Goal: Use online tool/utility: Use online tool/utility

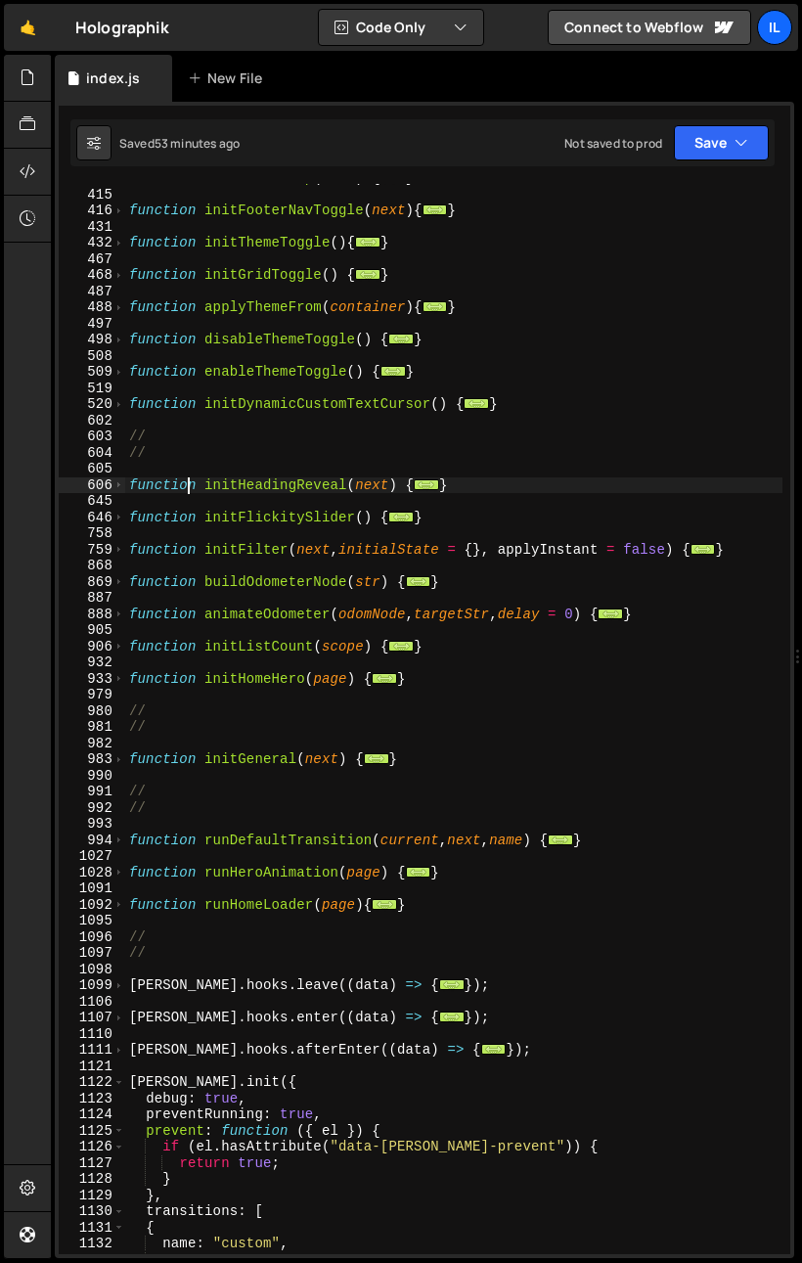
scroll to position [692, 0]
click at [427, 685] on div "function initBackToTop ( next ) { ... } function initFooterNavToggle ( next ) {…" at bounding box center [454, 721] width 658 height 1103
type textarea "}"
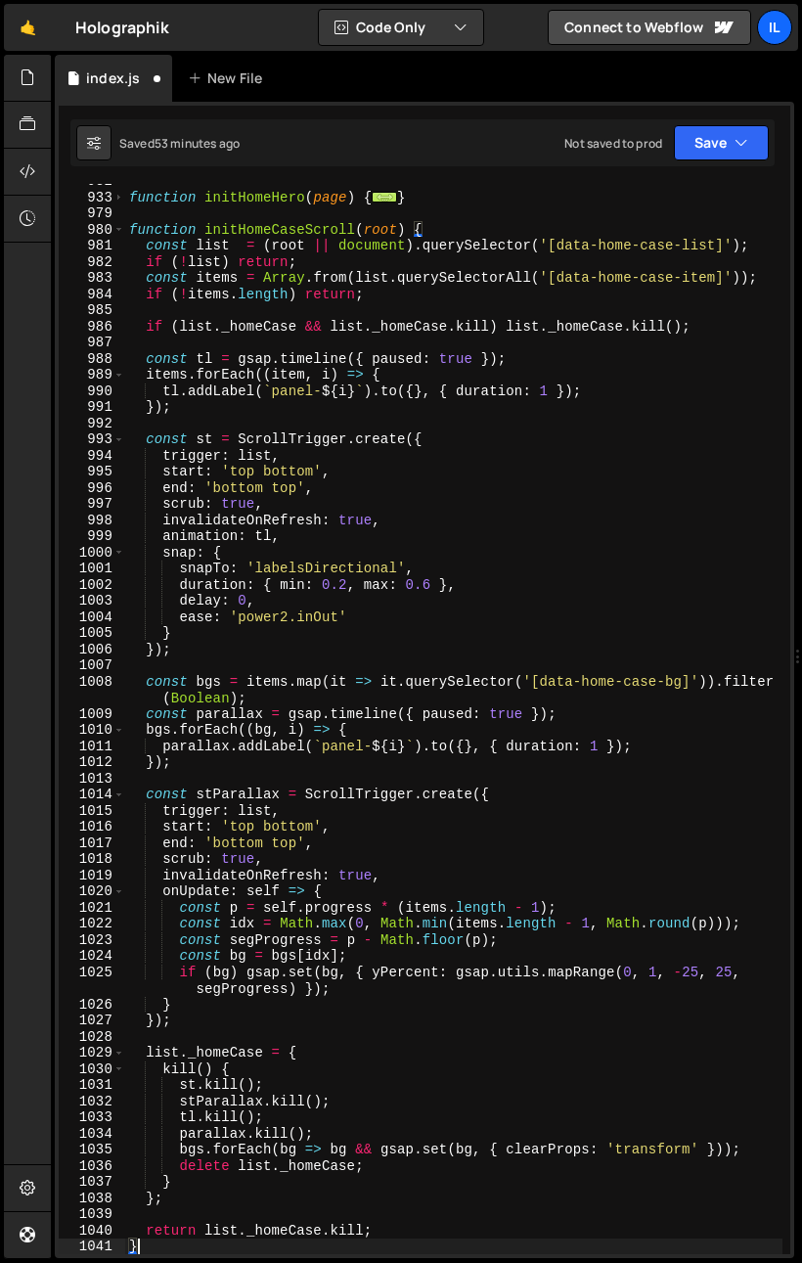
scroll to position [951, 0]
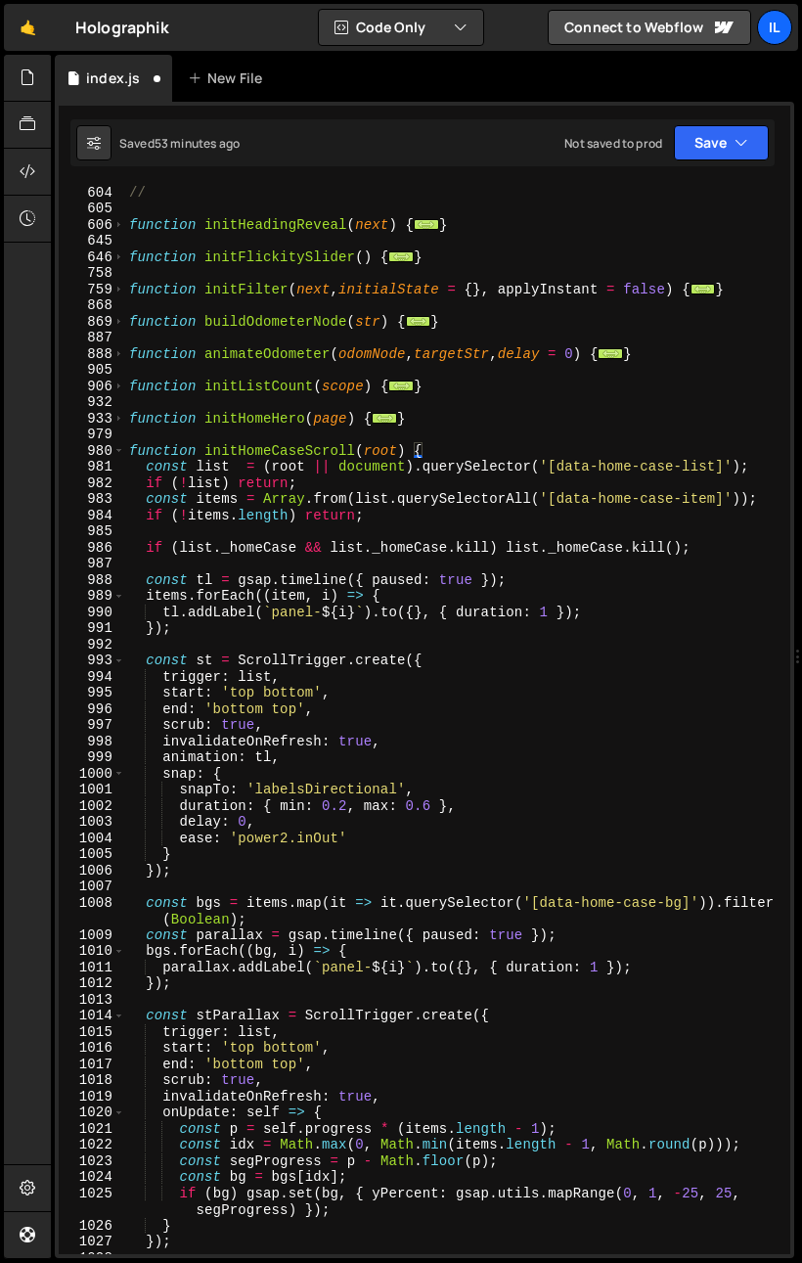
click at [261, 523] on div "// // function initHeadingReveal ( next ) { ... } function initFlickitySlider (…" at bounding box center [454, 719] width 658 height 1103
click at [208, 726] on div "// // function initHeadingReveal ( next ) { ... } function initFlickitySlider (…" at bounding box center [454, 719] width 658 height 1103
click at [230, 456] on div "// // function initHeadingReveal ( next ) { ... } function initFlickitySlider (…" at bounding box center [454, 719] width 658 height 1103
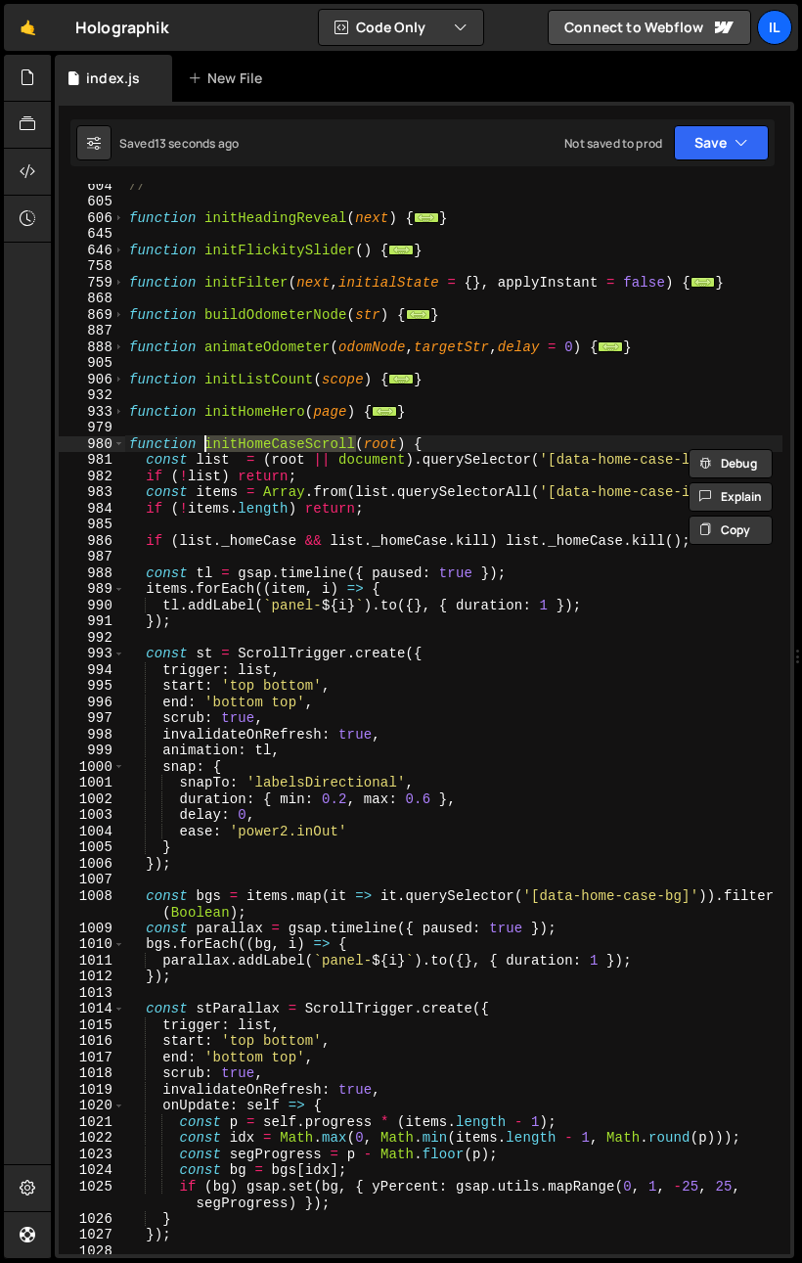
scroll to position [1276, 0]
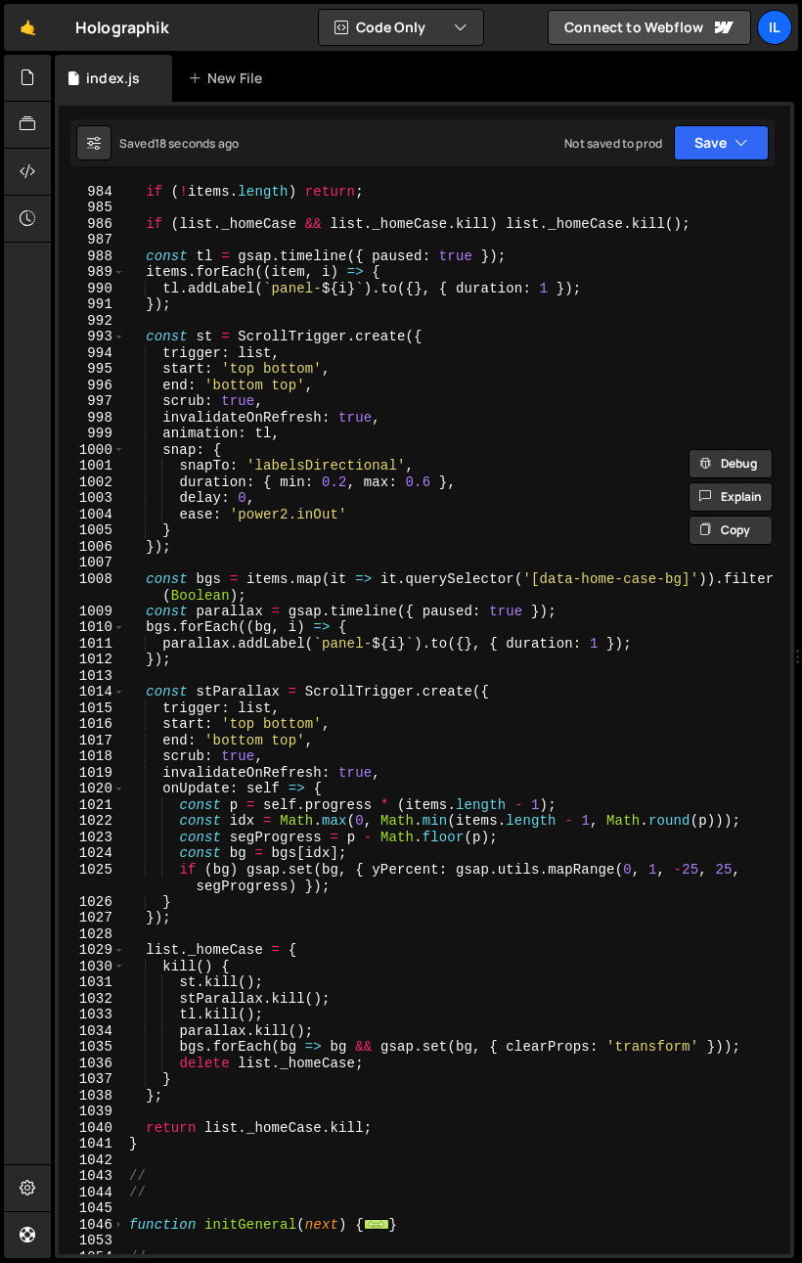
click at [220, 1080] on div "if ( ! items . length ) return ; if ( list . _homeCase && list . _homeCase . ki…" at bounding box center [454, 734] width 658 height 1103
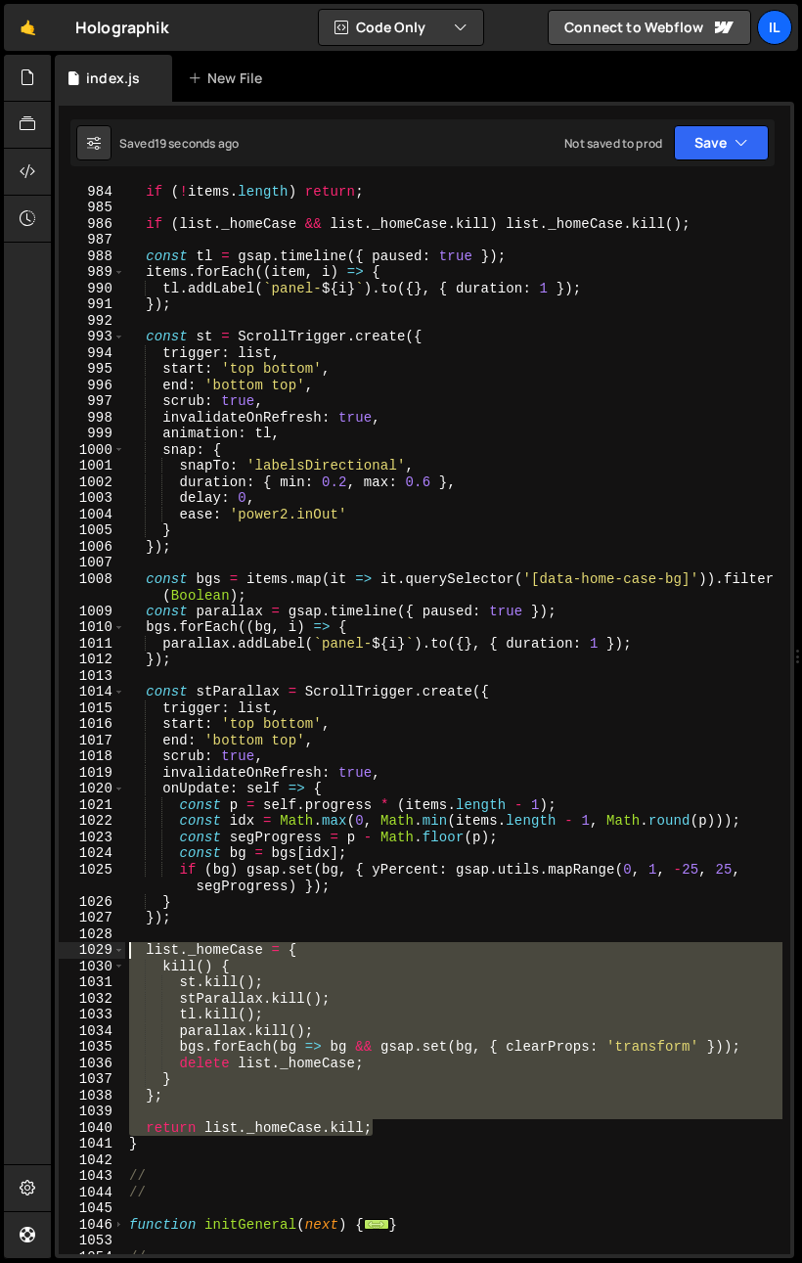
drag, startPoint x: 409, startPoint y: 1128, endPoint x: 7, endPoint y: 953, distance: 438.7
click at [7, 953] on div "Hold on a sec... Are you certain you wish to leave this page? Any changes you'v…" at bounding box center [401, 631] width 802 height 1263
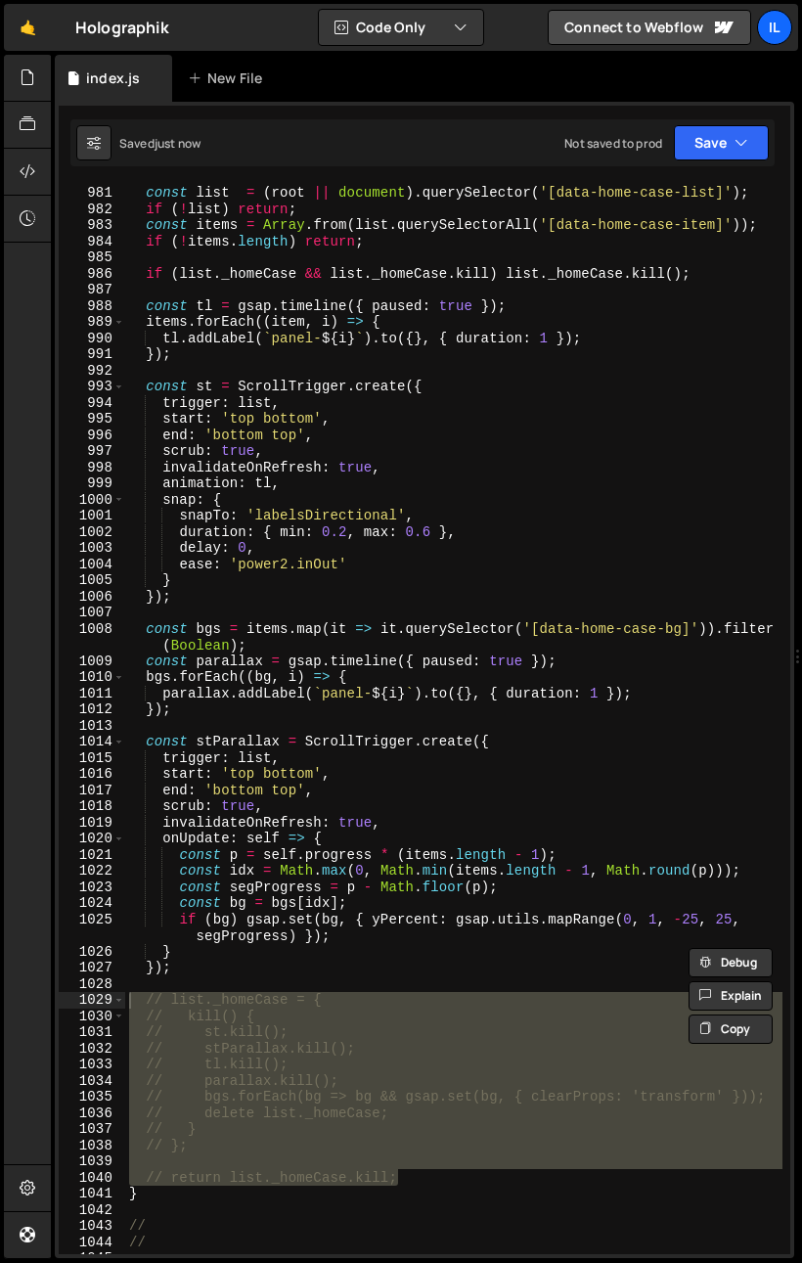
scroll to position [1165, 0]
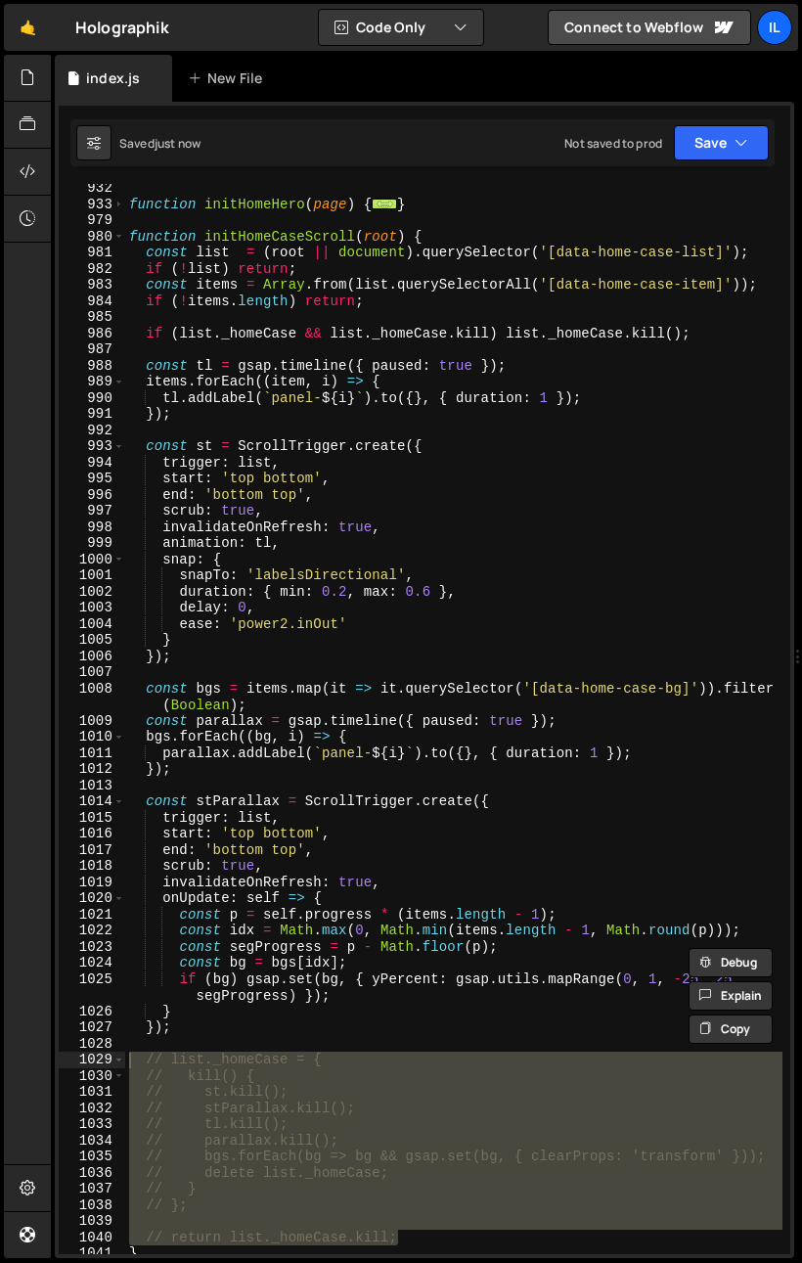
click at [181, 738] on div "function initHomeHero ( page ) { ... } function initHomeCaseScroll ( root ) { c…" at bounding box center [454, 731] width 658 height 1103
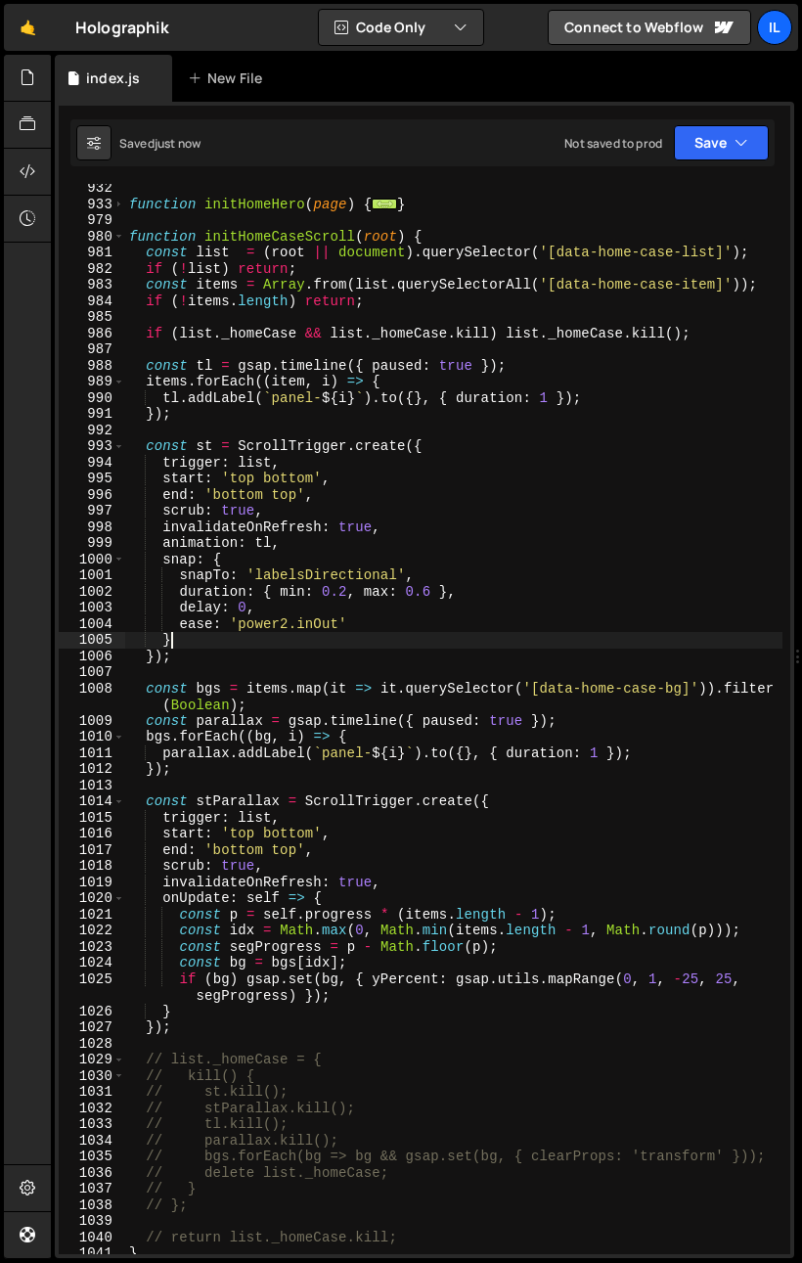
click at [252, 644] on div "function initHomeHero ( page ) { ... } function initHomeCaseScroll ( root ) { c…" at bounding box center [454, 731] width 658 height 1103
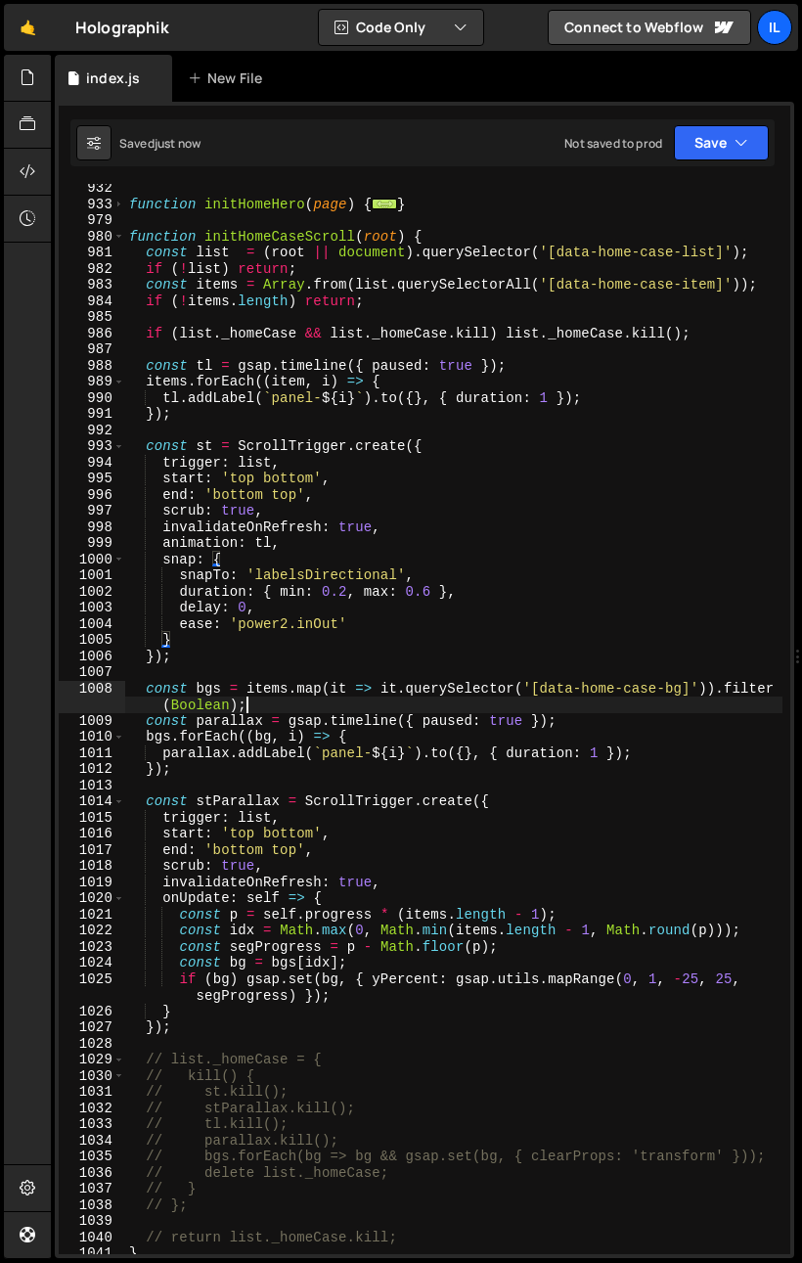
click at [647, 706] on div "function initHomeHero ( page ) { ... } function initHomeCaseScroll ( root ) { c…" at bounding box center [454, 731] width 658 height 1103
click at [161, 681] on div "function initHomeHero ( page ) { ... } function initHomeCaseScroll ( root ) { c…" at bounding box center [454, 731] width 658 height 1103
click at [162, 682] on div "function initHomeHero ( page ) { ... } function initHomeCaseScroll ( root ) { c…" at bounding box center [454, 731] width 658 height 1103
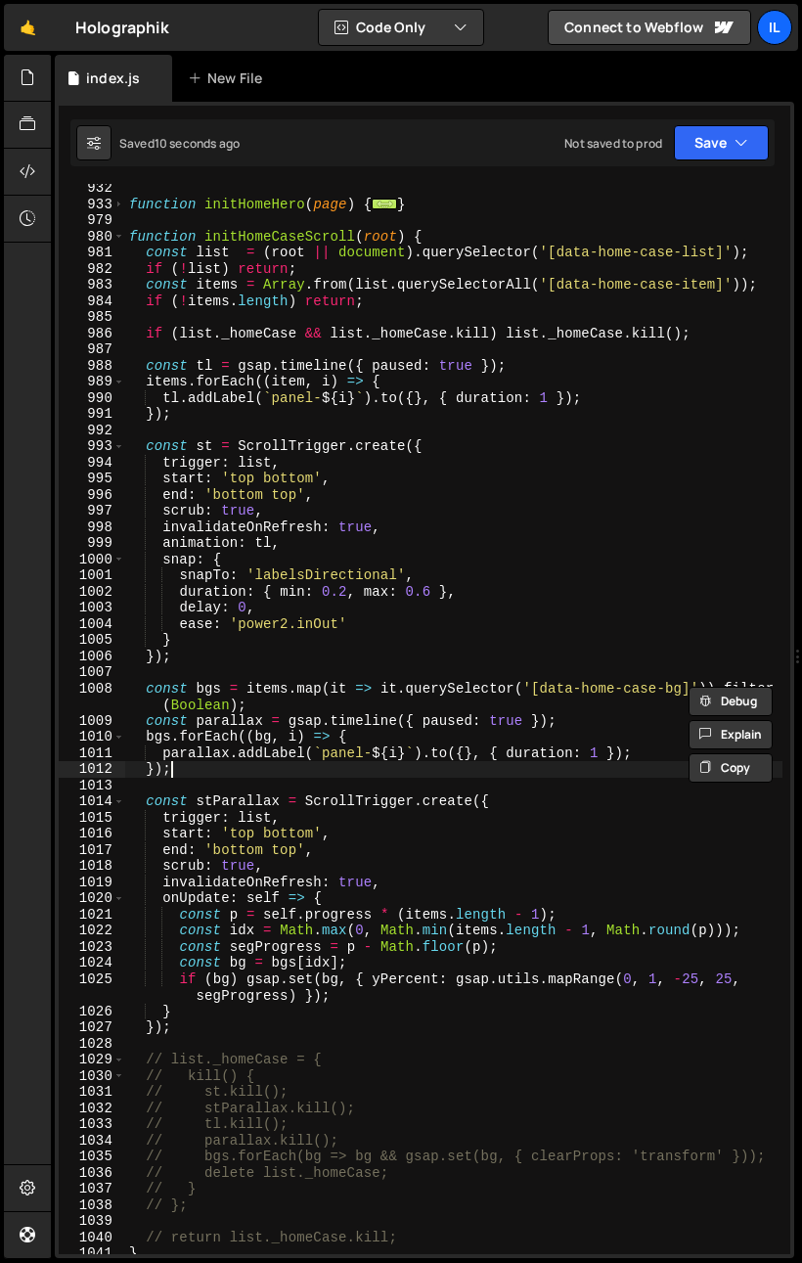
click at [205, 776] on div "function initHomeHero ( page ) { ... } function initHomeCaseScroll ( root ) { c…" at bounding box center [454, 731] width 658 height 1103
click at [241, 801] on div "function initHomeHero ( page ) { ... } function initHomeCaseScroll ( root ) { c…" at bounding box center [454, 731] width 658 height 1103
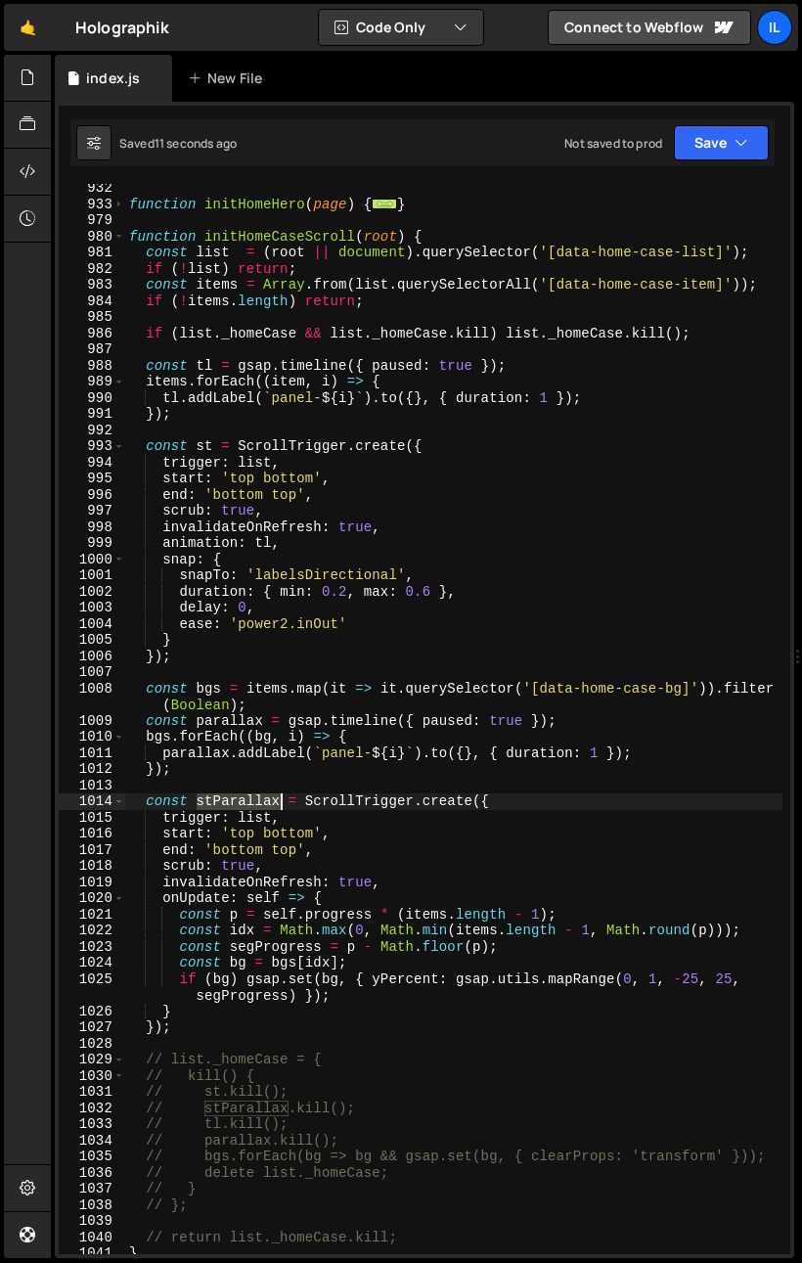
click at [241, 801] on div "function initHomeHero ( page ) { ... } function initHomeCaseScroll ( root ) { c…" at bounding box center [454, 731] width 658 height 1103
click at [276, 876] on div "function initHomeHero ( page ) { ... } function initHomeCaseScroll ( root ) { c…" at bounding box center [454, 731] width 658 height 1103
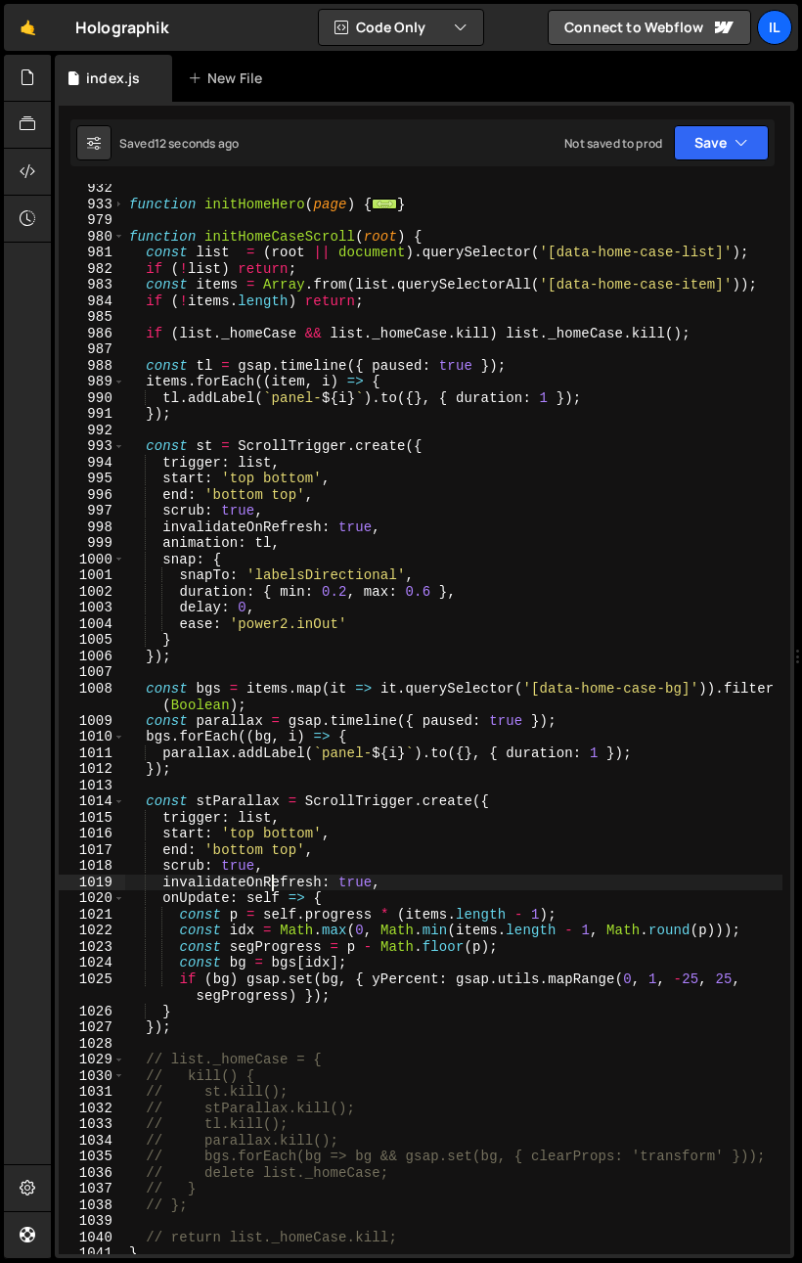
click at [253, 824] on div "function initHomeHero ( page ) { ... } function initHomeCaseScroll ( root ) { c…" at bounding box center [454, 731] width 658 height 1103
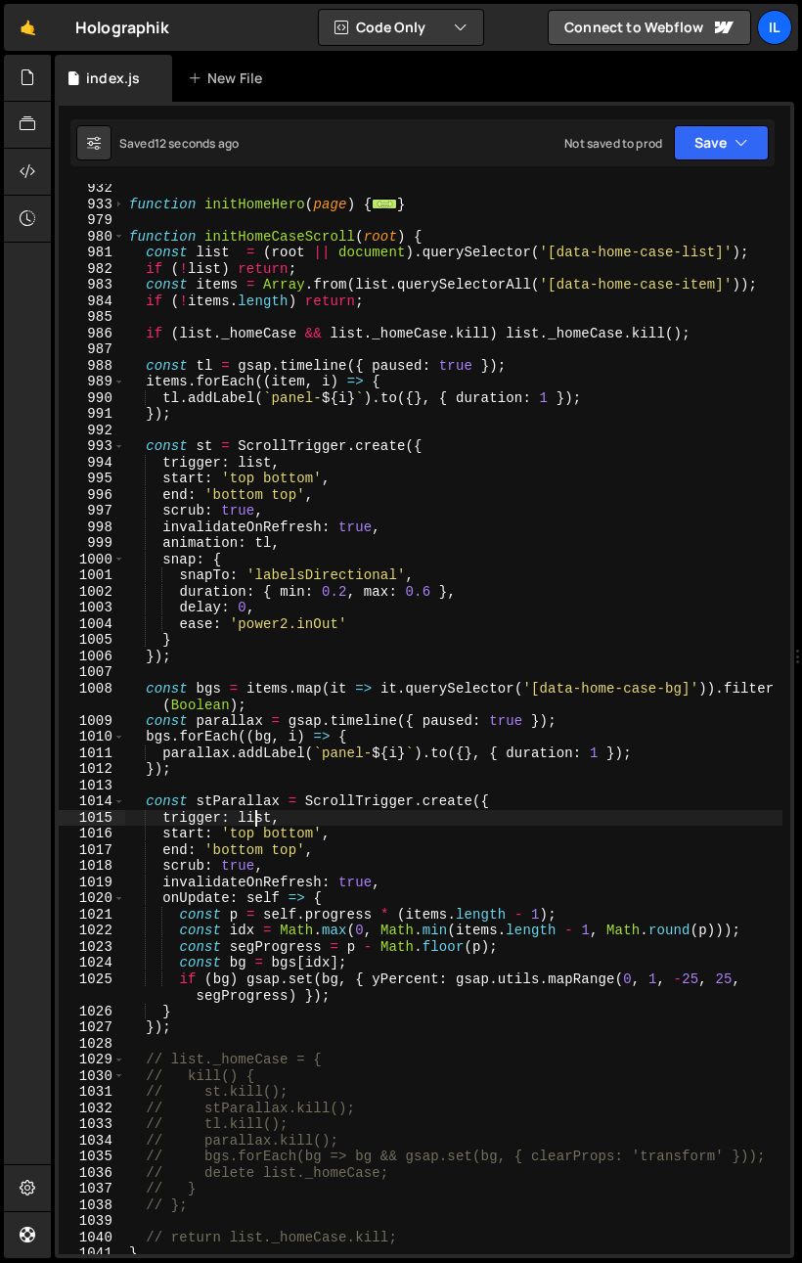
click at [253, 824] on div "function initHomeHero ( page ) { ... } function initHomeCaseScroll ( root ) { c…" at bounding box center [454, 731] width 658 height 1103
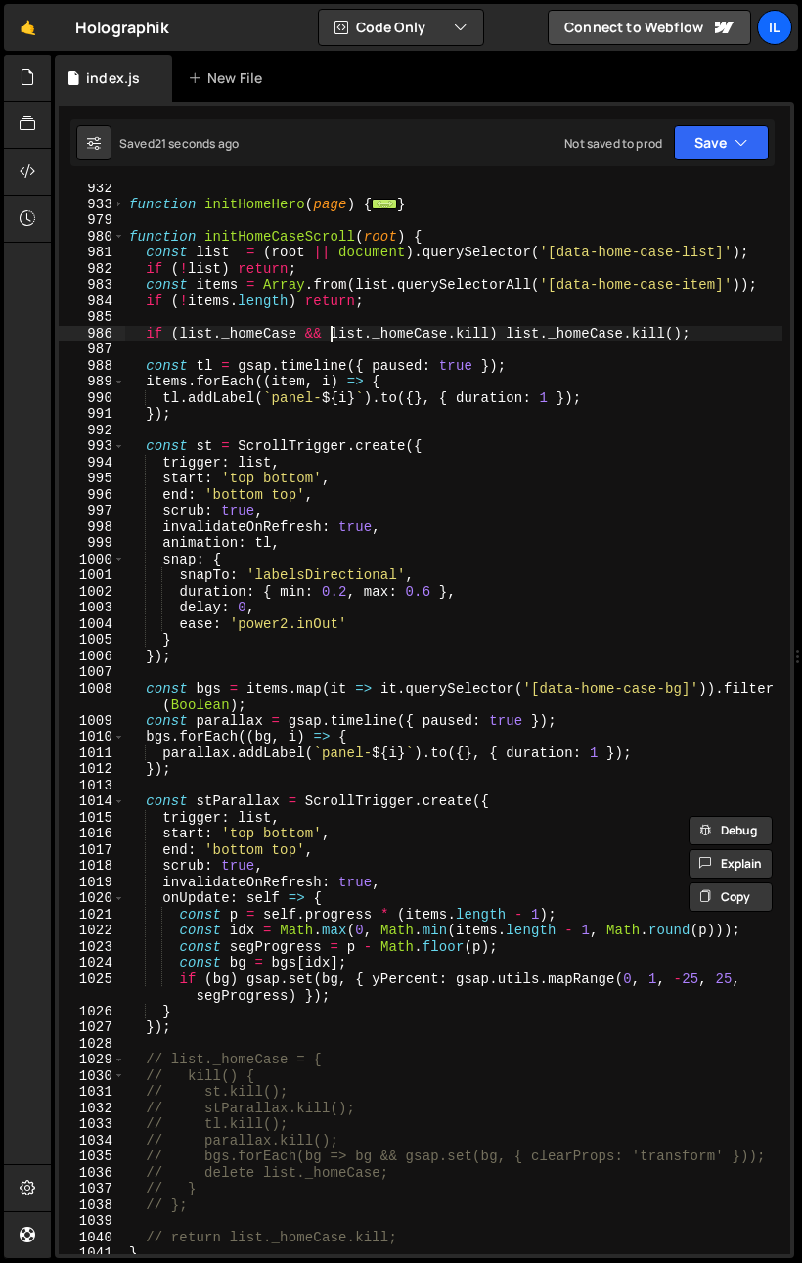
click at [332, 339] on div "function initHomeHero ( page ) { ... } function initHomeCaseScroll ( root ) { c…" at bounding box center [454, 731] width 658 height 1103
click at [370, 273] on div "function initHomeHero ( page ) { ... } function initHomeCaseScroll ( root ) { c…" at bounding box center [454, 731] width 658 height 1103
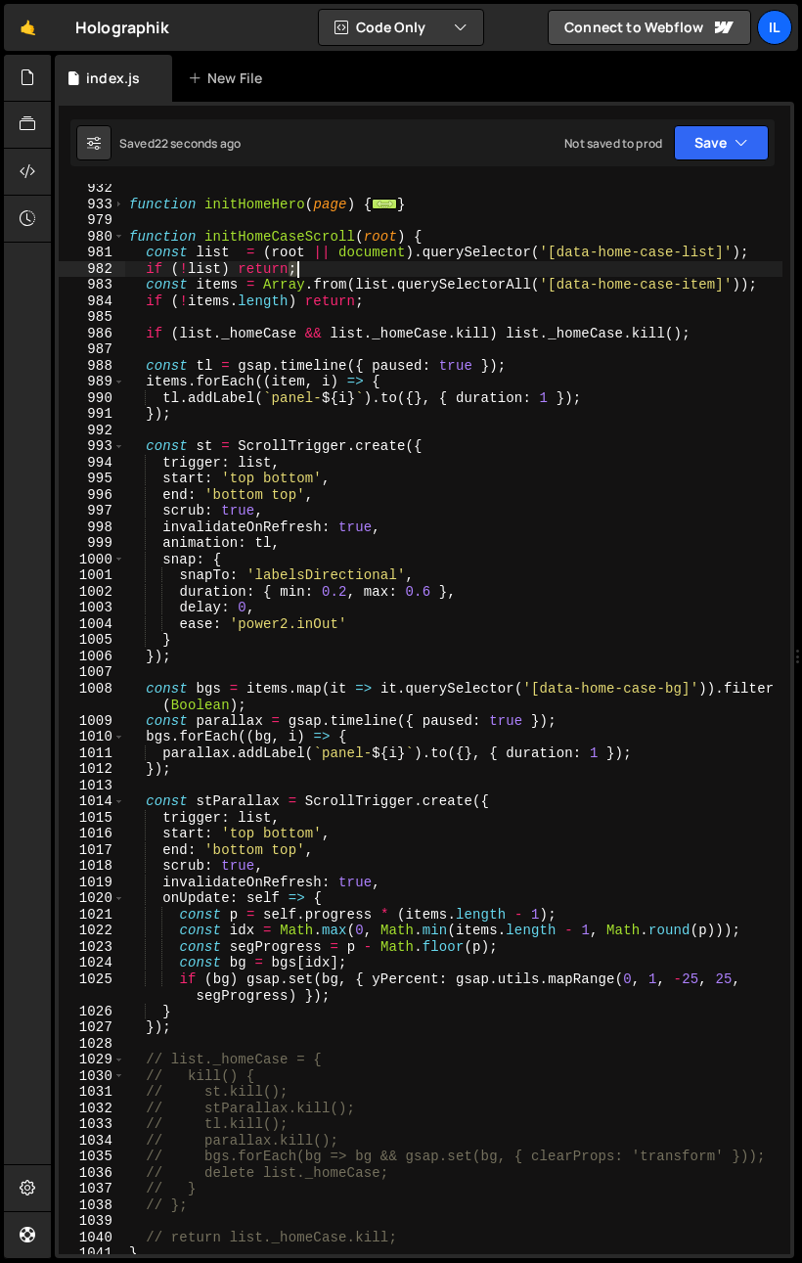
click at [370, 273] on div "function initHomeHero ( page ) { ... } function initHomeCaseScroll ( root ) { c…" at bounding box center [454, 731] width 658 height 1103
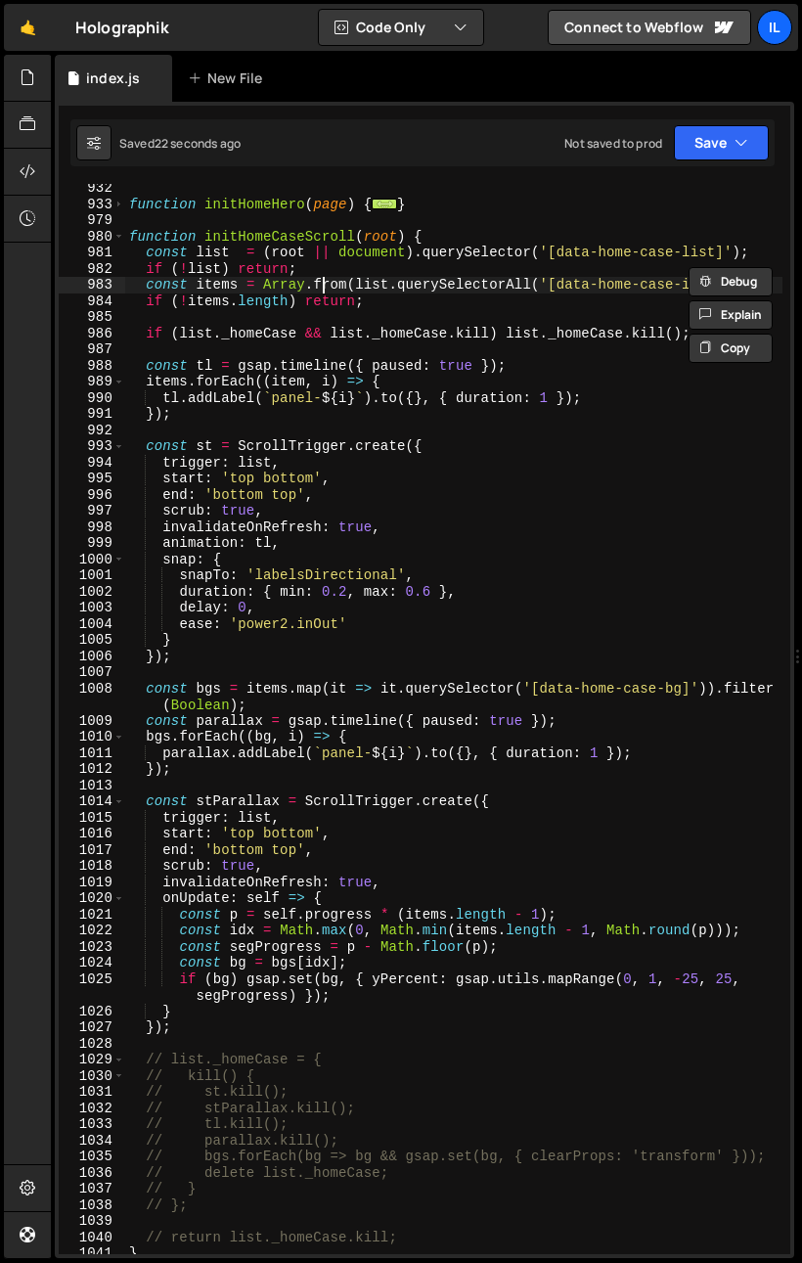
click at [325, 289] on div "function initHomeHero ( page ) { ... } function initHomeCaseScroll ( root ) { c…" at bounding box center [454, 731] width 658 height 1103
click at [566, 308] on div "function initHomeHero ( page ) { ... } function initHomeCaseScroll ( root ) { c…" at bounding box center [454, 731] width 658 height 1103
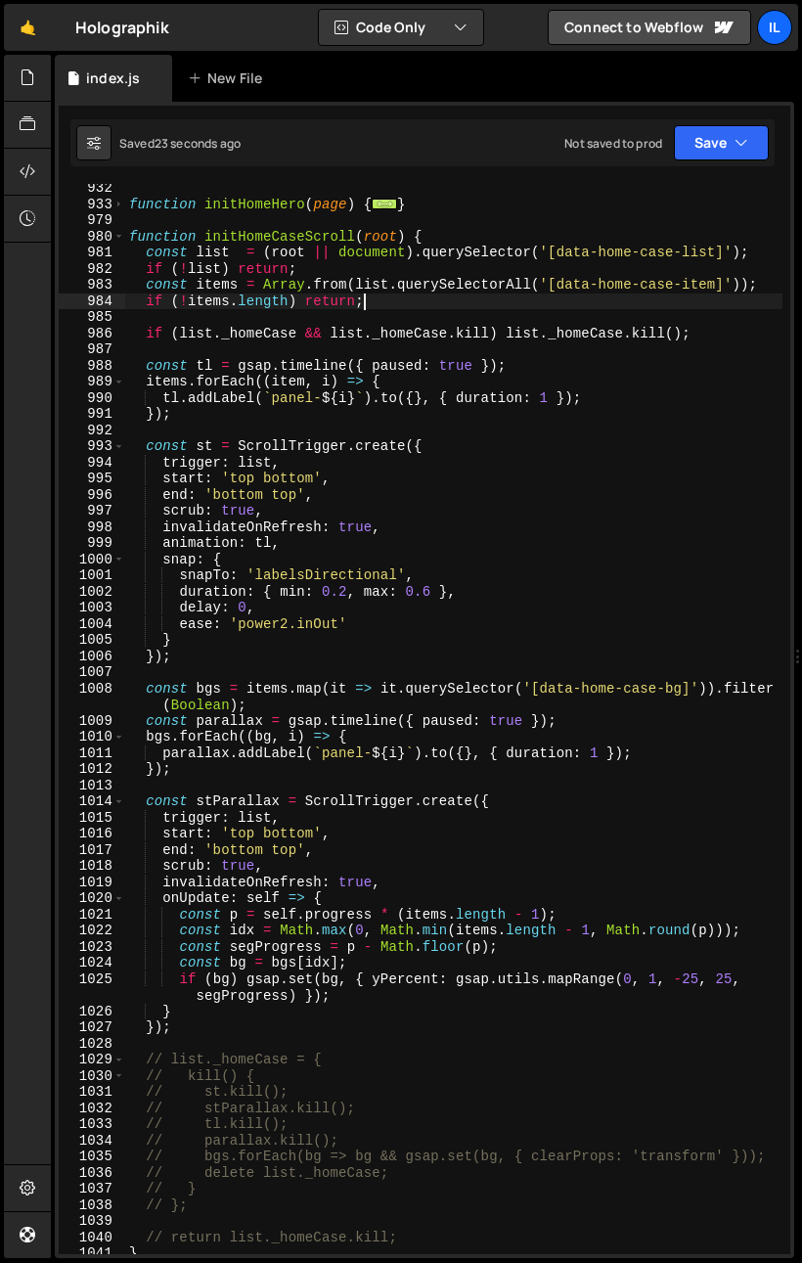
click at [446, 248] on div "function initHomeHero ( page ) { ... } function initHomeCaseScroll ( root ) { c…" at bounding box center [454, 731] width 658 height 1103
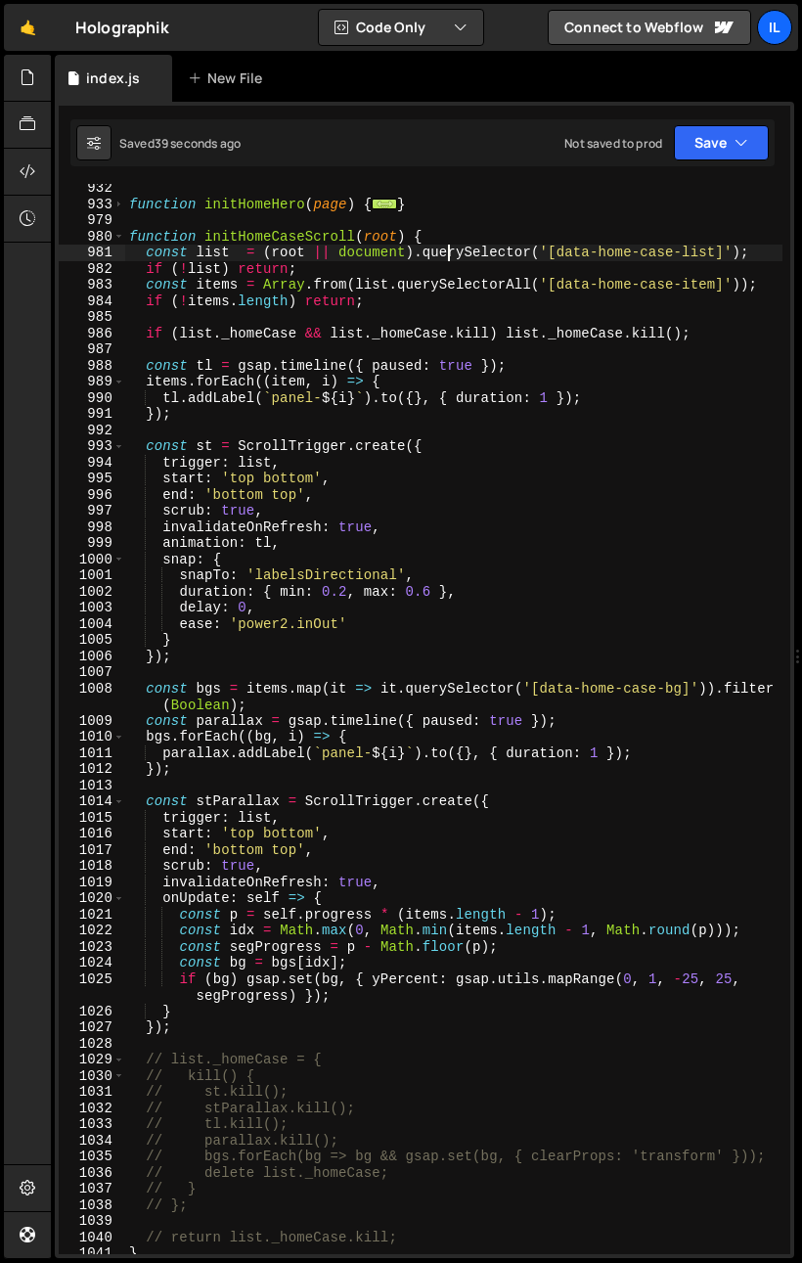
click at [377, 660] on div "function initHomeHero ( page ) { ... } function initHomeCaseScroll ( root ) { c…" at bounding box center [454, 731] width 658 height 1103
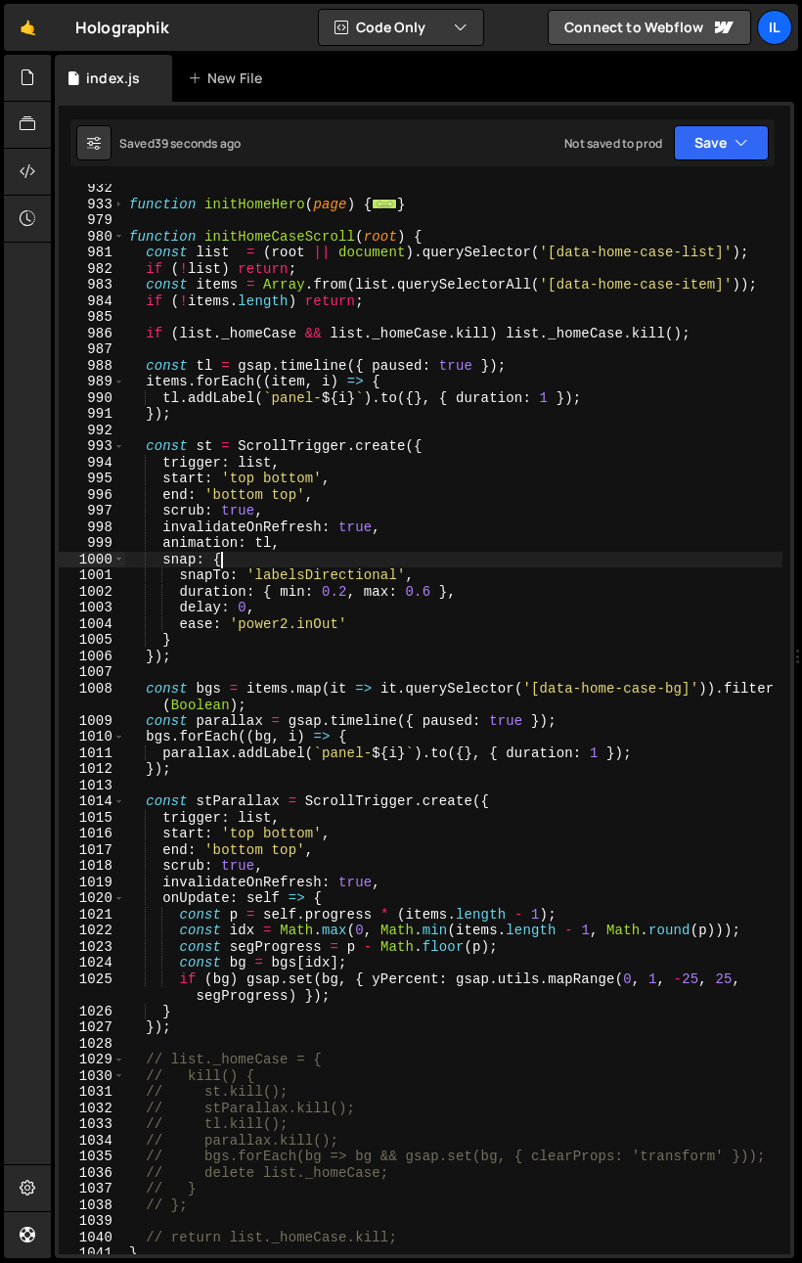
click at [294, 562] on div "function initHomeHero ( page ) { ... } function initHomeCaseScroll ( root ) { c…" at bounding box center [454, 731] width 658 height 1103
click at [252, 531] on div "function initHomeHero ( page ) { ... } function initHomeCaseScroll ( root ) { c…" at bounding box center [454, 731] width 658 height 1103
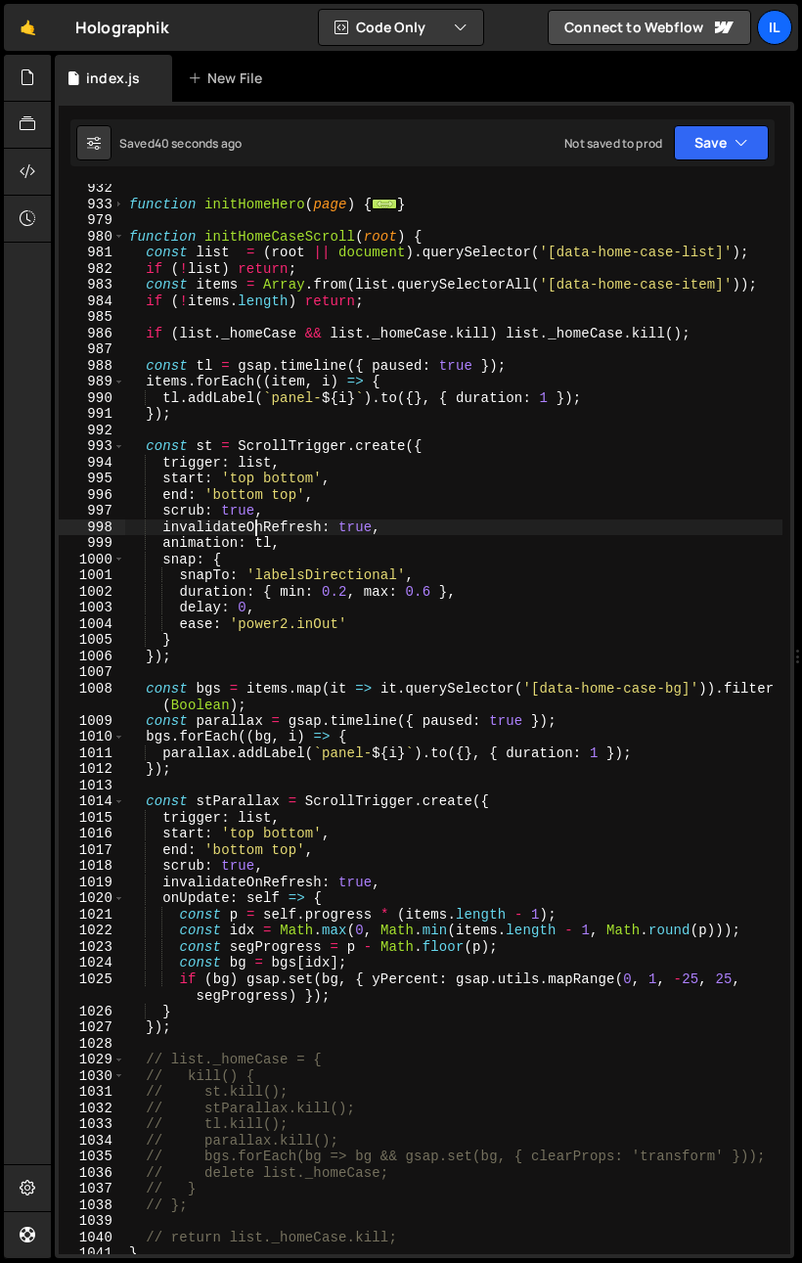
click at [252, 531] on div "function initHomeHero ( page ) { ... } function initHomeCaseScroll ( root ) { c…" at bounding box center [454, 731] width 658 height 1103
click at [325, 525] on div "function initHomeHero ( page ) { ... } function initHomeCaseScroll ( root ) { c…" at bounding box center [454, 719] width 658 height 1070
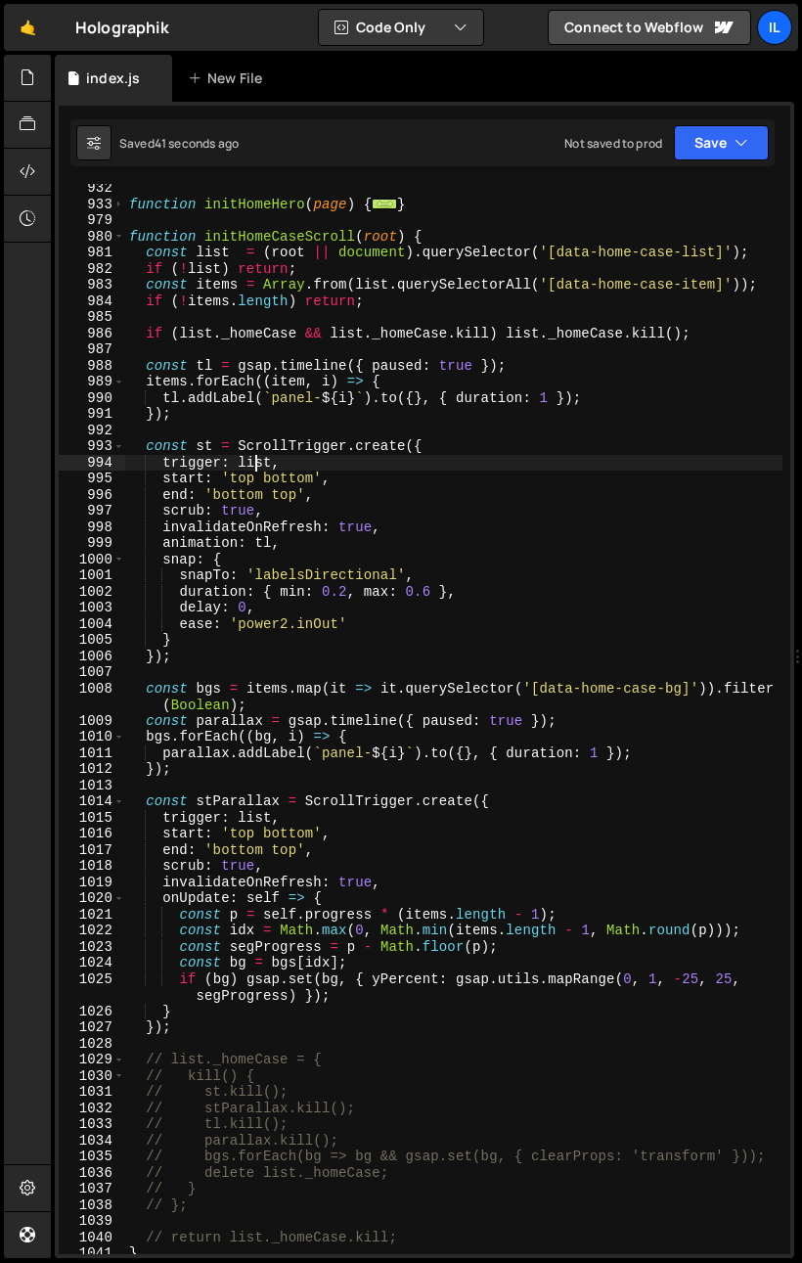
click at [254, 466] on div "function initHomeHero ( page ) { ... } function initHomeCaseScroll ( root ) { c…" at bounding box center [454, 731] width 658 height 1103
click at [445, 514] on div "function initHomeHero ( page ) { ... } function initHomeCaseScroll ( root ) { c…" at bounding box center [454, 731] width 658 height 1103
type textarea "scrub: true,"
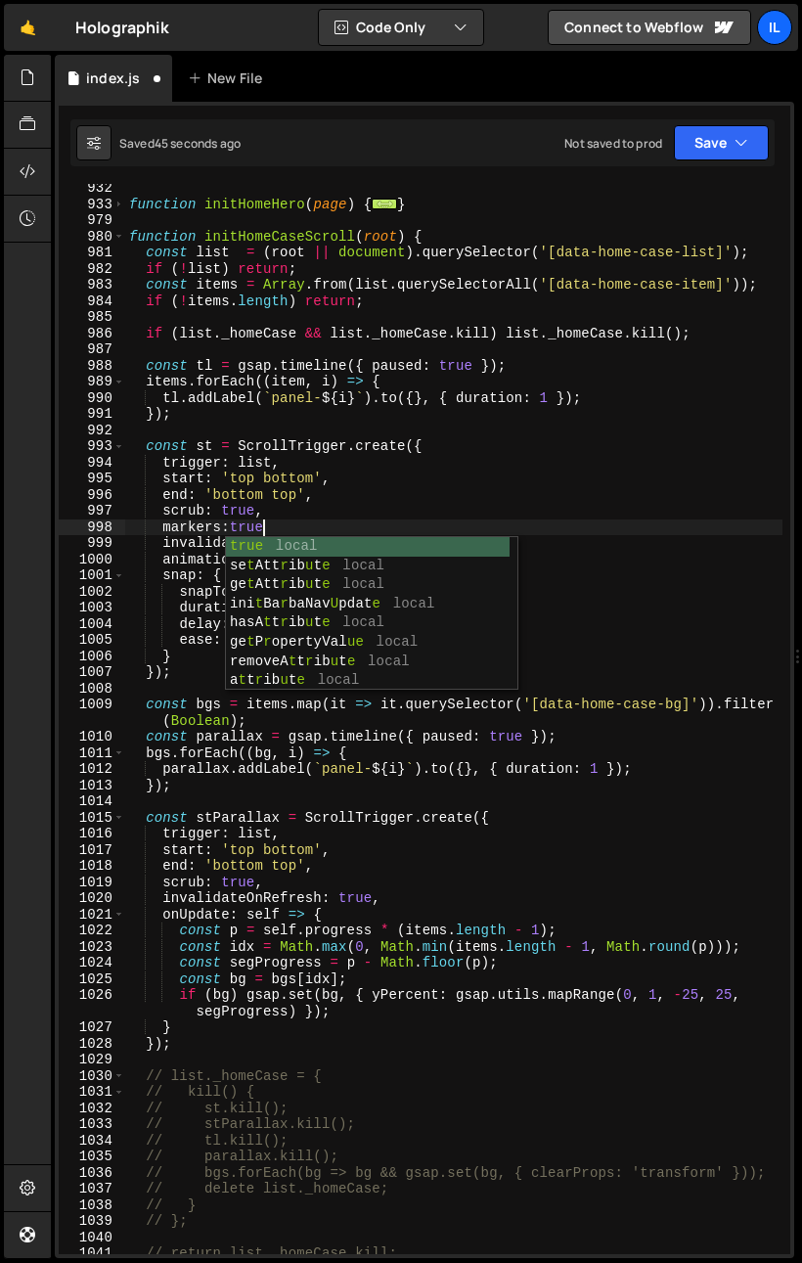
scroll to position [0, 9]
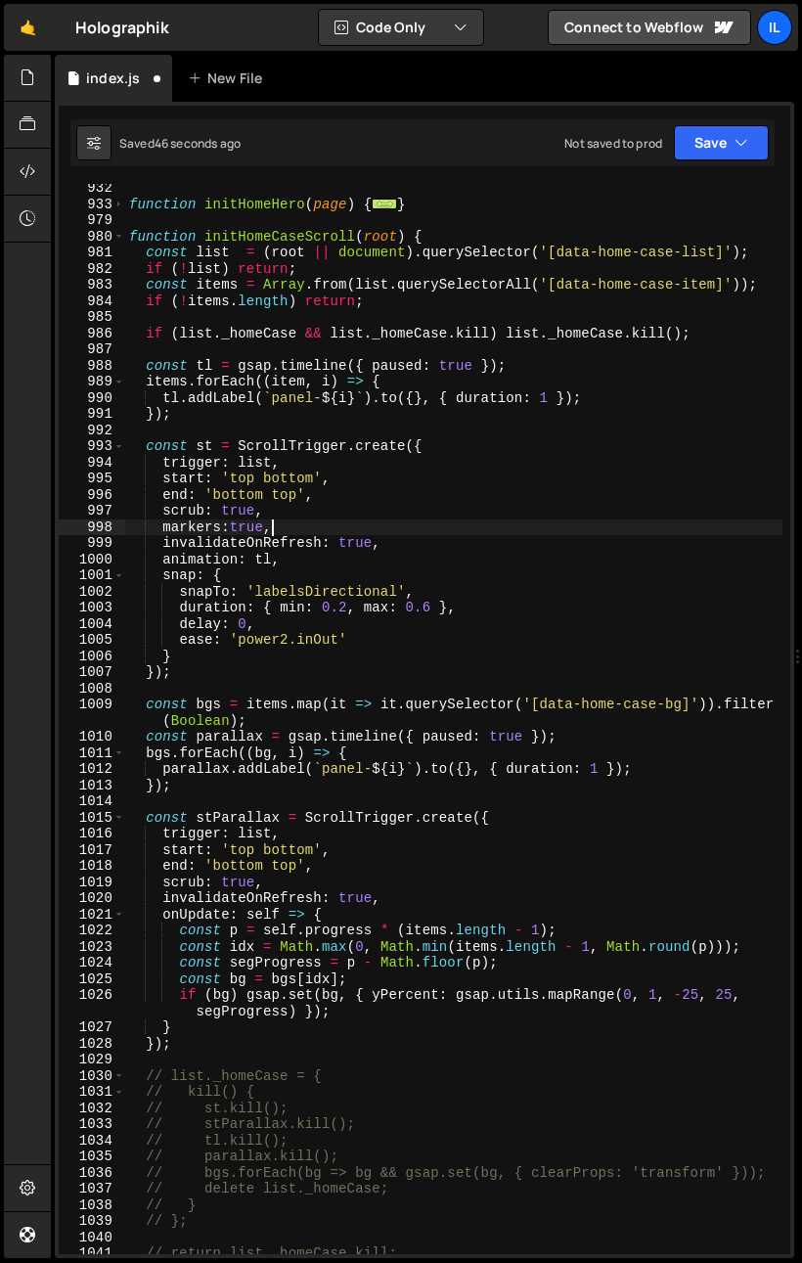
click at [231, 559] on div "function initHomeHero ( page ) { ... } function initHomeCaseScroll ( root ) { c…" at bounding box center [454, 731] width 658 height 1103
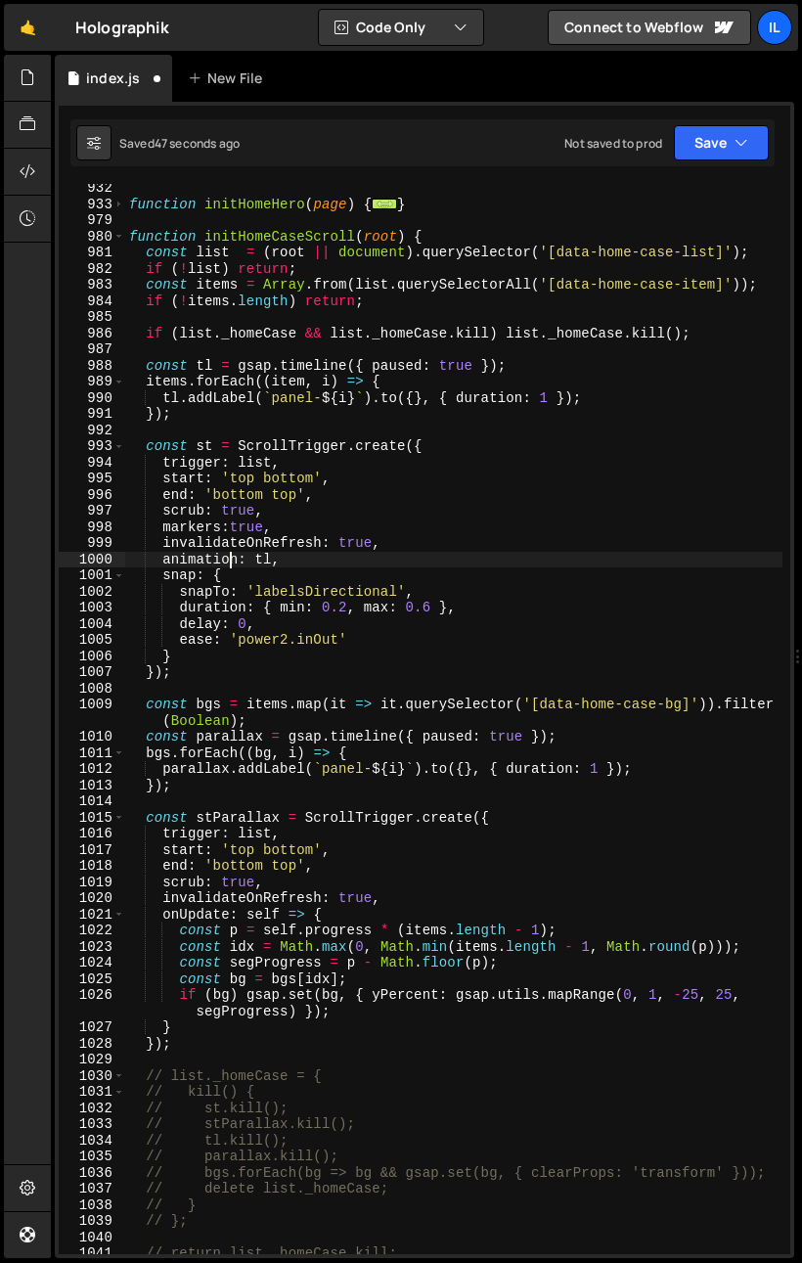
click at [231, 559] on div "function initHomeHero ( page ) { ... } function initHomeCaseScroll ( root ) { c…" at bounding box center [454, 731] width 658 height 1103
click at [321, 561] on div "function initHomeHero ( page ) { ... } function initHomeCaseScroll ( root ) { c…" at bounding box center [454, 731] width 658 height 1103
click at [336, 596] on div "function initHomeHero ( page ) { ... } function initHomeCaseScroll ( root ) { c…" at bounding box center [454, 731] width 658 height 1103
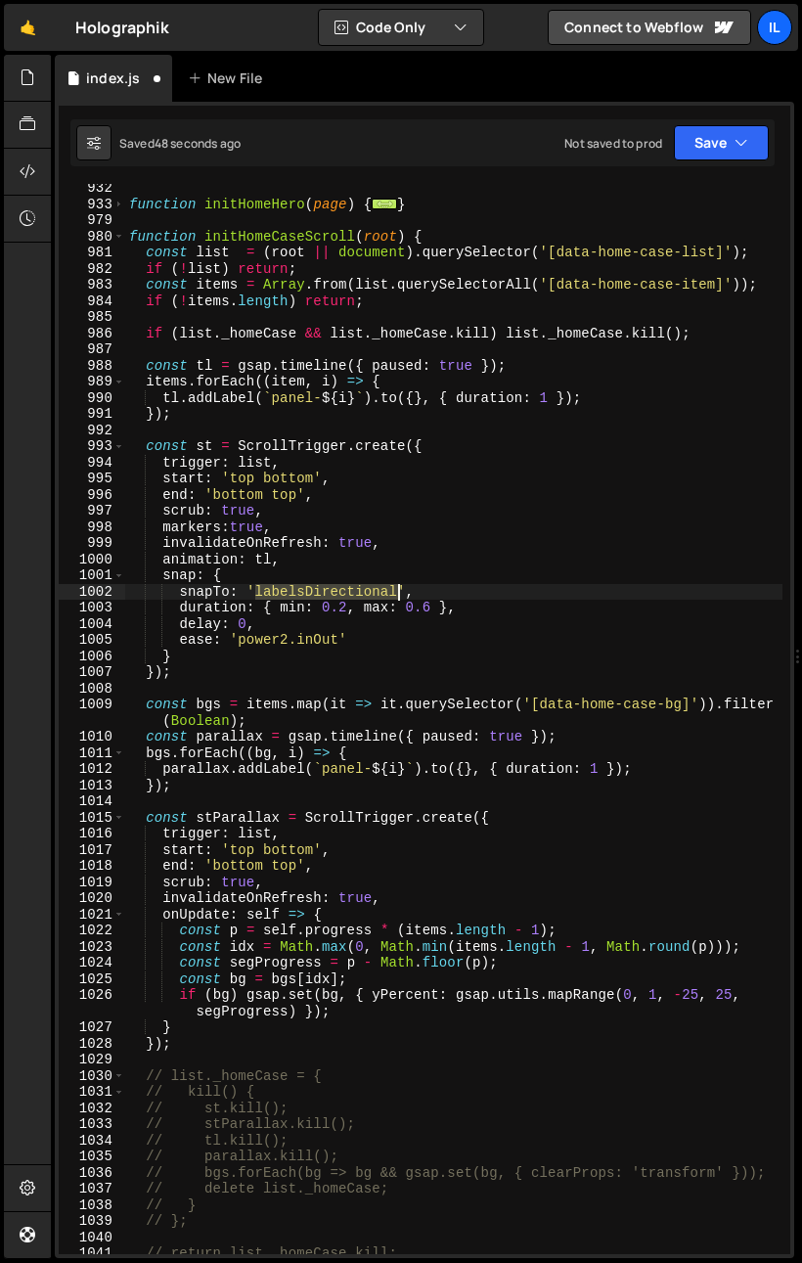
click at [336, 596] on div "function initHomeHero ( page ) { ... } function initHomeCaseScroll ( root ) { c…" at bounding box center [454, 731] width 658 height 1103
click at [360, 486] on div "function initHomeHero ( page ) { ... } function initHomeCaseScroll ( root ) { c…" at bounding box center [454, 731] width 658 height 1103
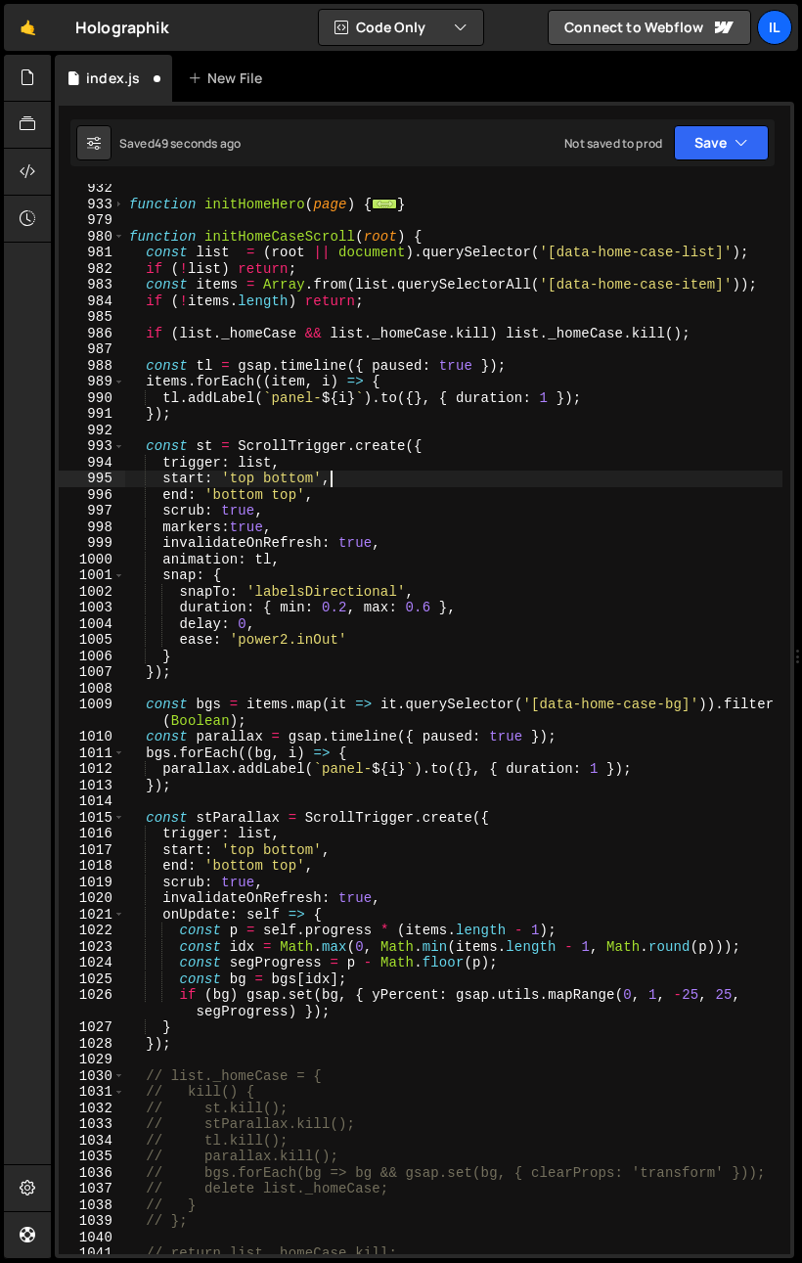
click at [374, 615] on div "function initHomeHero ( page ) { ... } function initHomeCaseScroll ( root ) { c…" at bounding box center [454, 731] width 658 height 1103
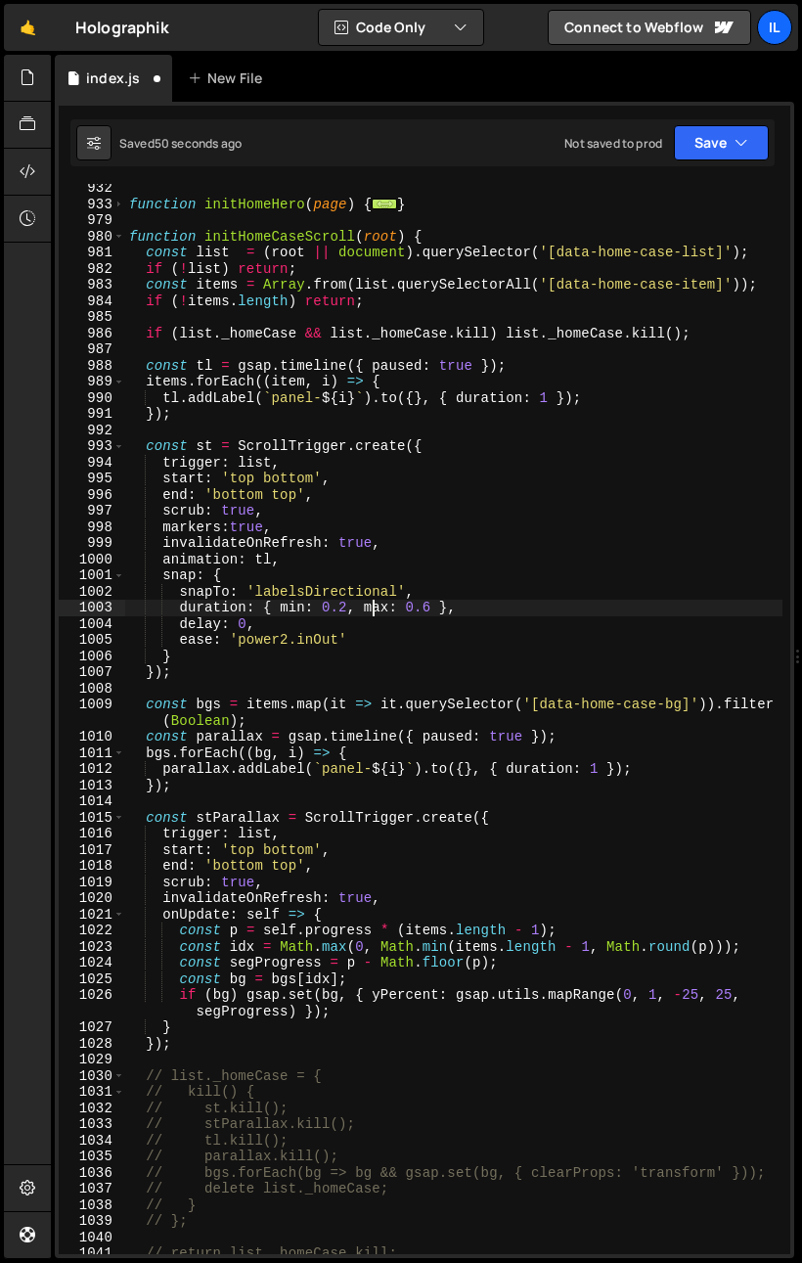
click at [180, 610] on div "function initHomeHero ( page ) { ... } function initHomeCaseScroll ( root ) { c…" at bounding box center [454, 731] width 658 height 1103
click at [309, 665] on div "function initHomeHero ( page ) { ... } function initHomeCaseScroll ( root ) { c…" at bounding box center [454, 731] width 658 height 1103
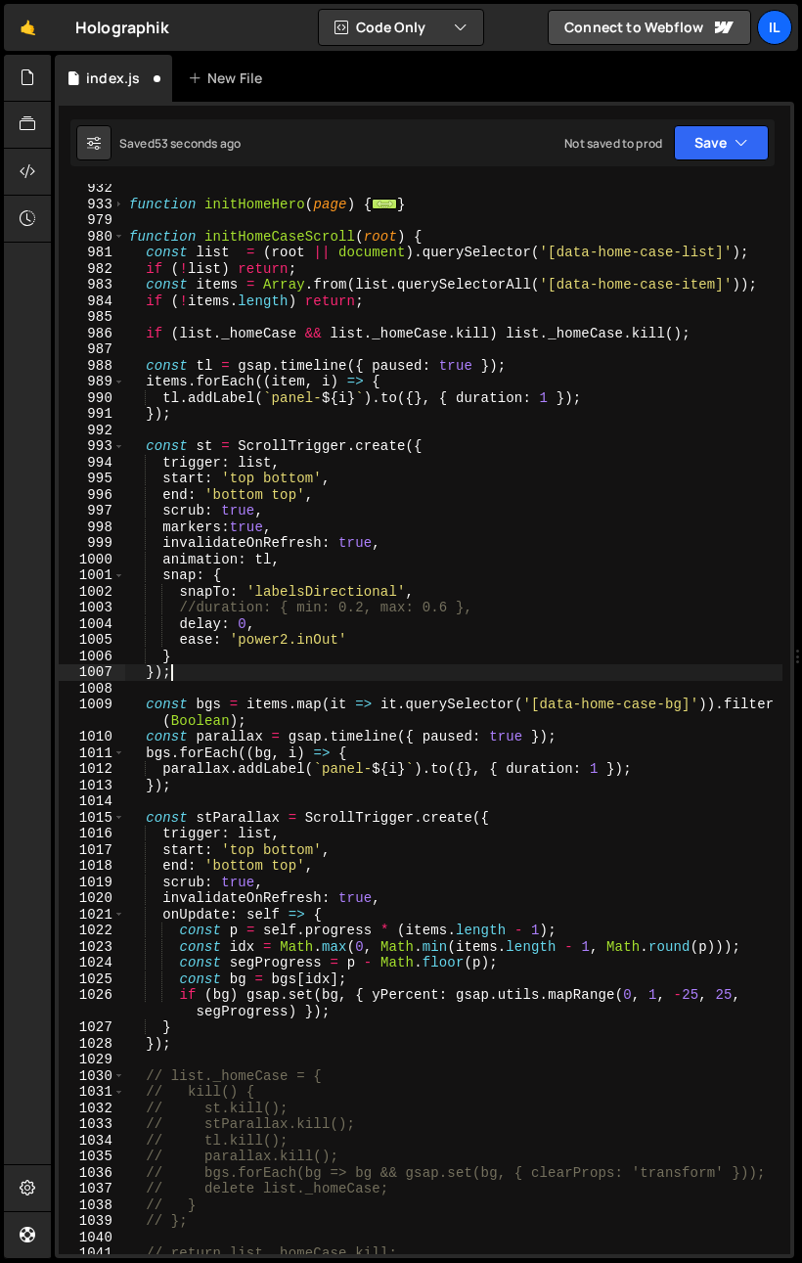
scroll to position [0, 2]
click at [275, 593] on div "function initHomeHero ( page ) { ... } function initHomeCaseScroll ( root ) { c…" at bounding box center [454, 731] width 658 height 1103
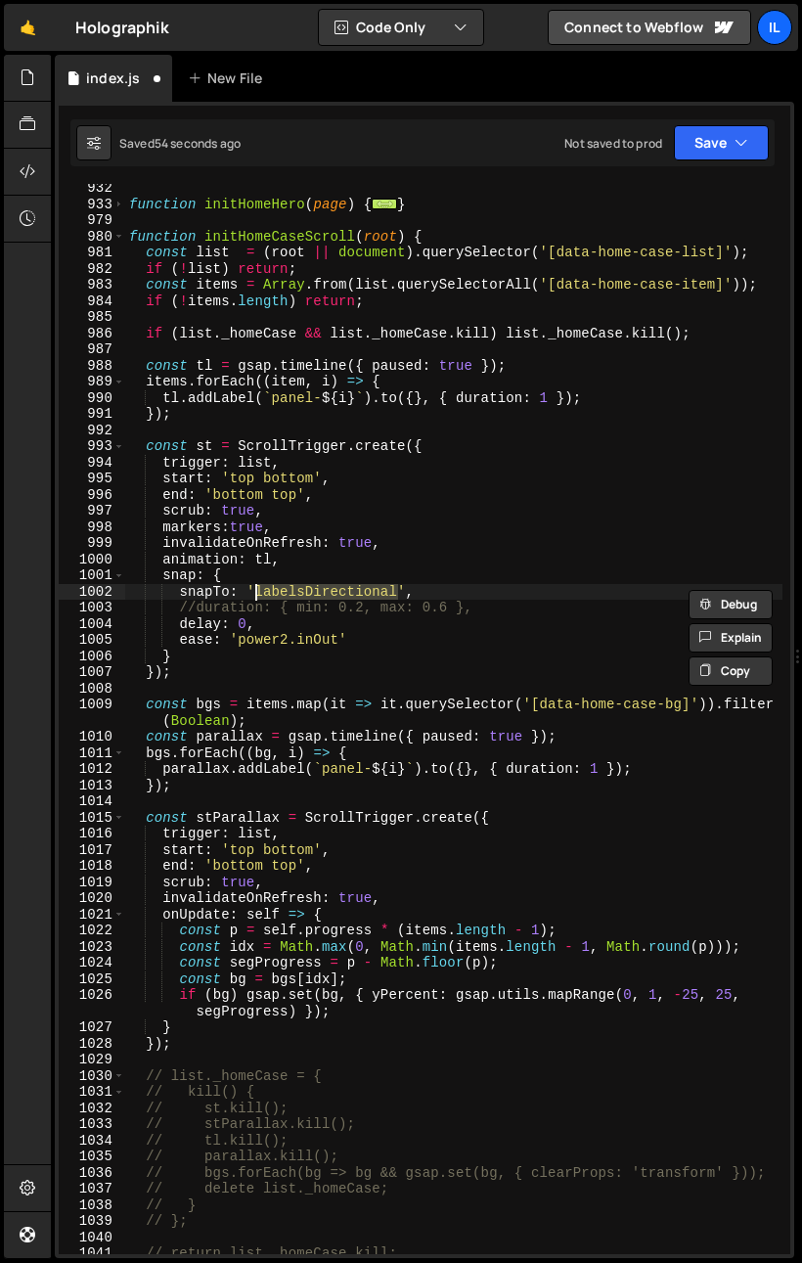
click at [335, 652] on div "function initHomeHero ( page ) { ... } function initHomeCaseScroll ( root ) { c…" at bounding box center [454, 731] width 658 height 1103
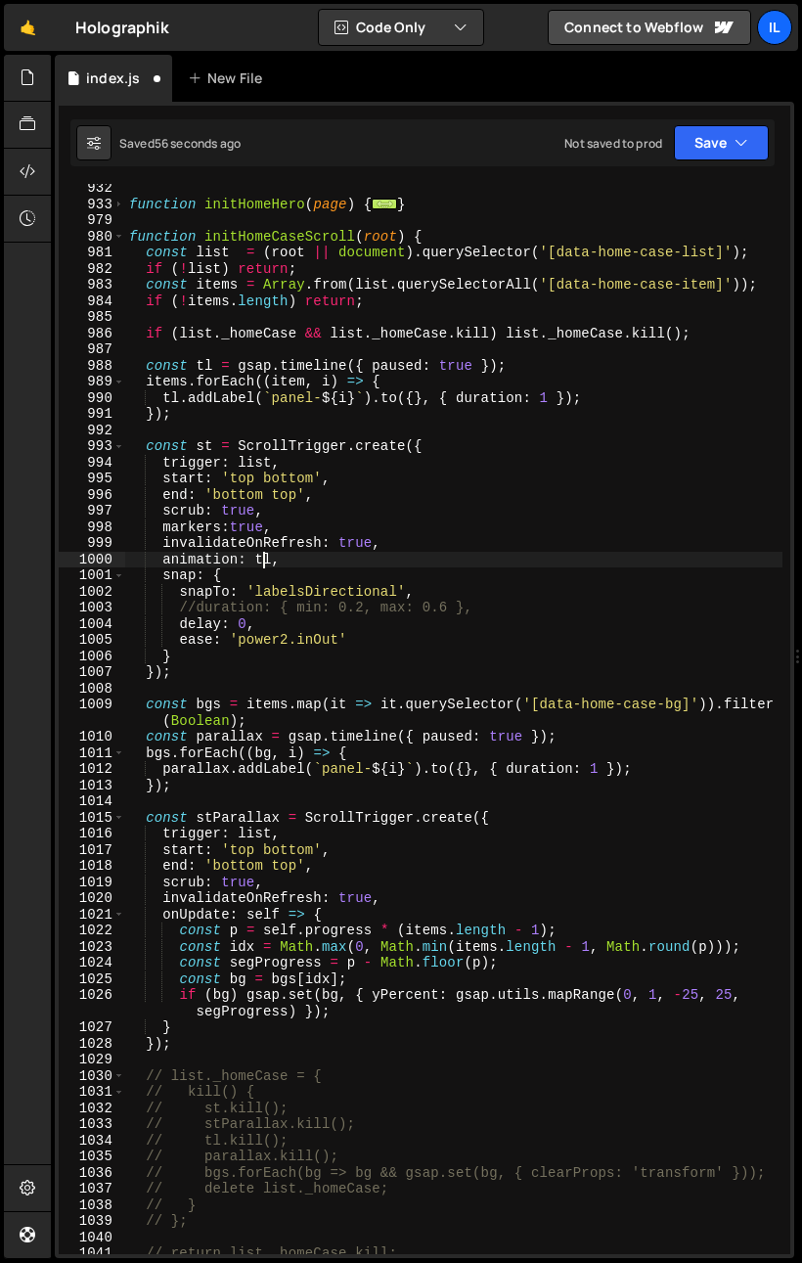
click at [266, 561] on div "function initHomeHero ( page ) { ... } function initHomeCaseScroll ( root ) { c…" at bounding box center [454, 731] width 658 height 1103
click at [282, 417] on div "function initHomeHero ( page ) { ... } function initHomeCaseScroll ( root ) { c…" at bounding box center [454, 731] width 658 height 1103
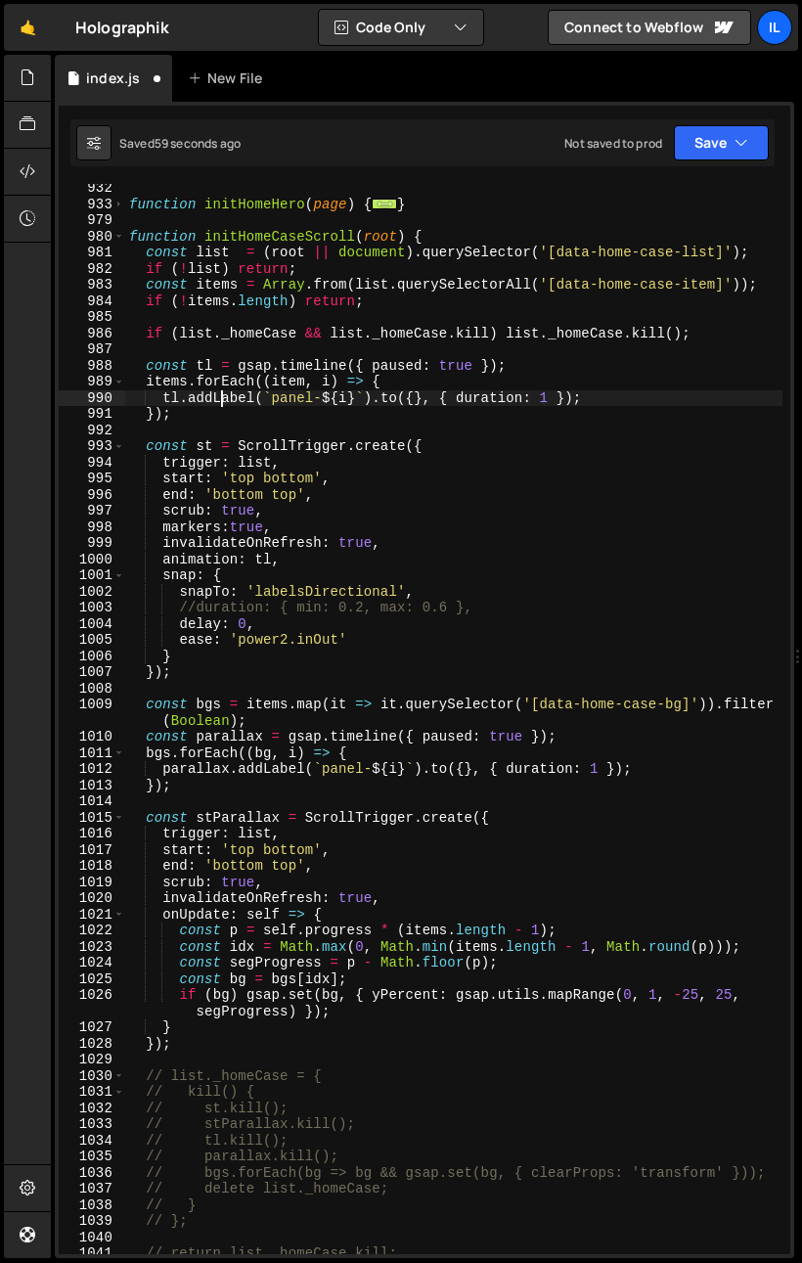
click at [219, 394] on div "function initHomeHero ( page ) { ... } function initHomeCaseScroll ( root ) { c…" at bounding box center [454, 731] width 658 height 1103
type textarea "tl.addLabel(`panel-${i}`).to({}, { duration: 1 });"
click at [219, 394] on div "function initHomeHero ( page ) { ... } function initHomeCaseScroll ( root ) { c…" at bounding box center [454, 731] width 658 height 1103
click at [346, 430] on div "function initHomeHero ( page ) { ... } function initHomeCaseScroll ( root ) { c…" at bounding box center [454, 731] width 658 height 1103
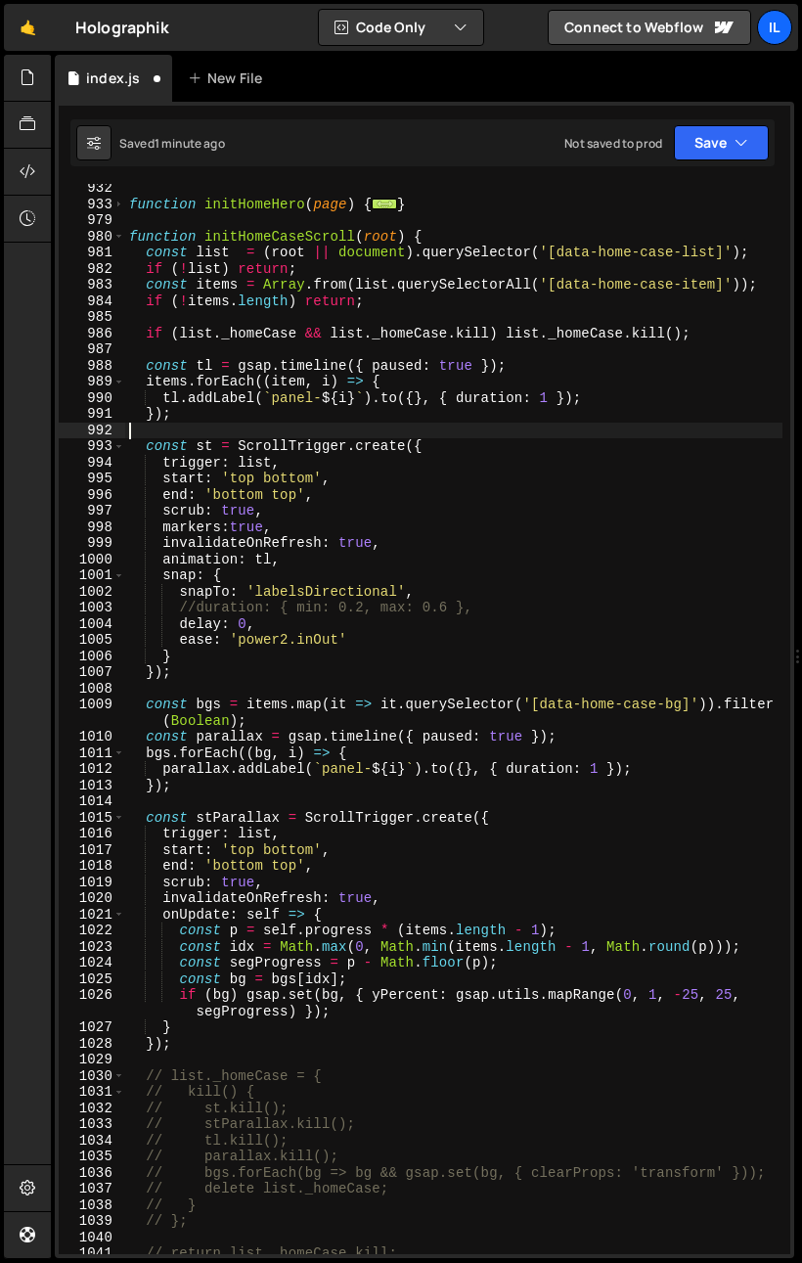
scroll to position [0, 0]
click at [356, 403] on div "function initHomeHero ( page ) { ... } function initHomeCaseScroll ( root ) { c…" at bounding box center [454, 731] width 658 height 1103
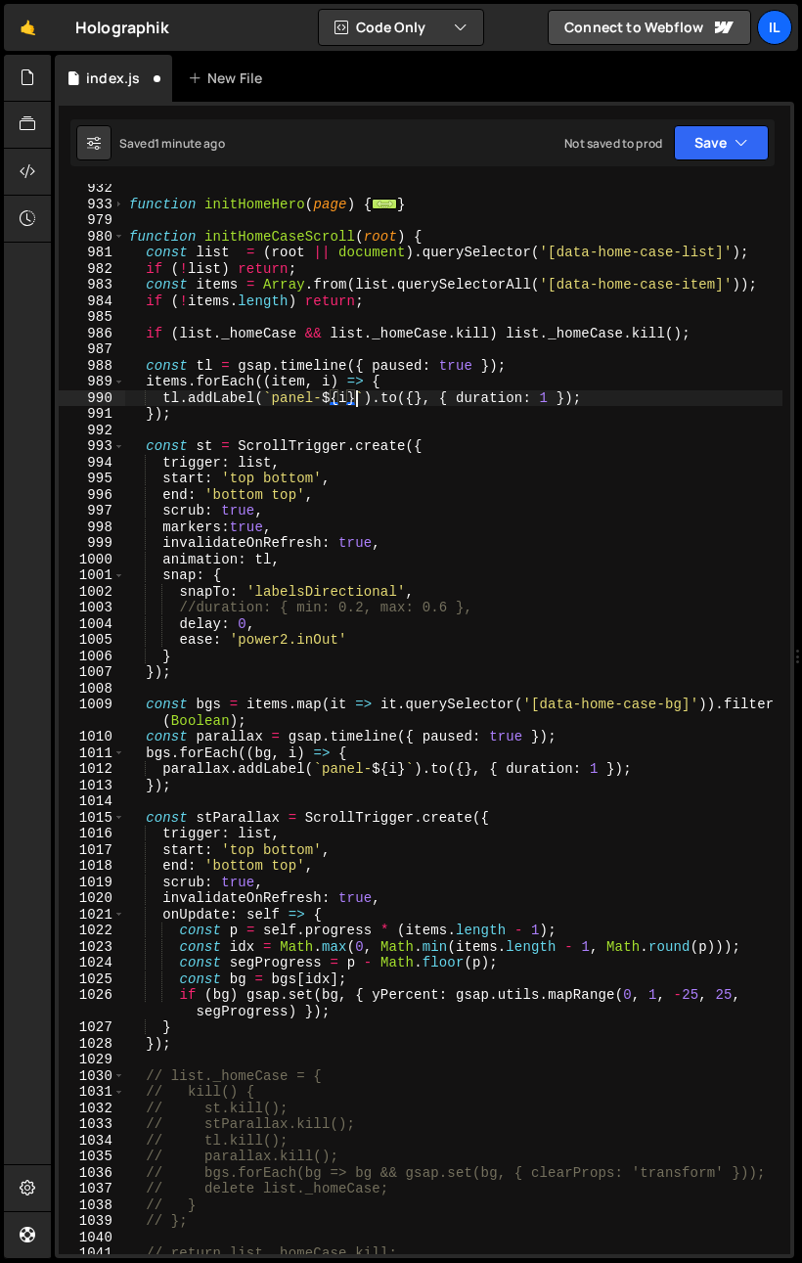
click at [316, 521] on div "function initHomeHero ( page ) { ... } function initHomeCaseScroll ( root ) { c…" at bounding box center [454, 731] width 658 height 1103
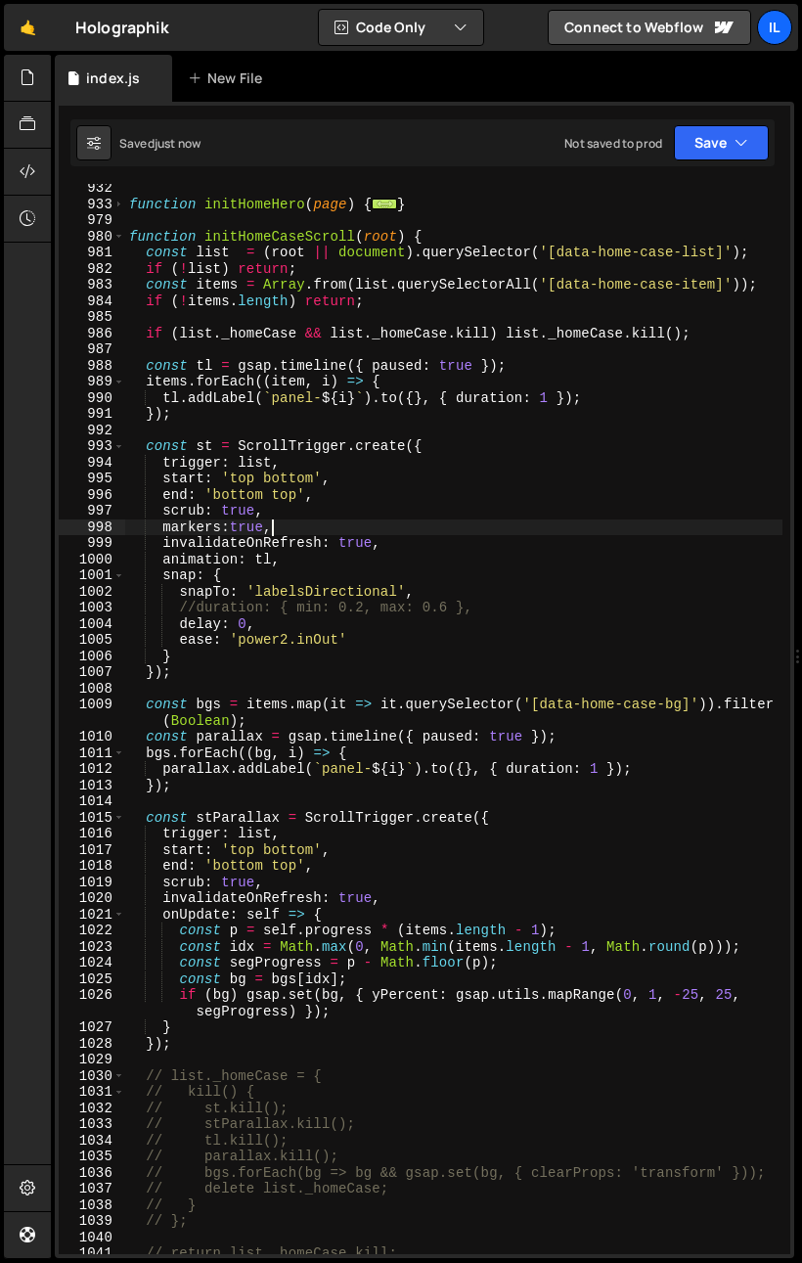
type textarea "markers:true,"
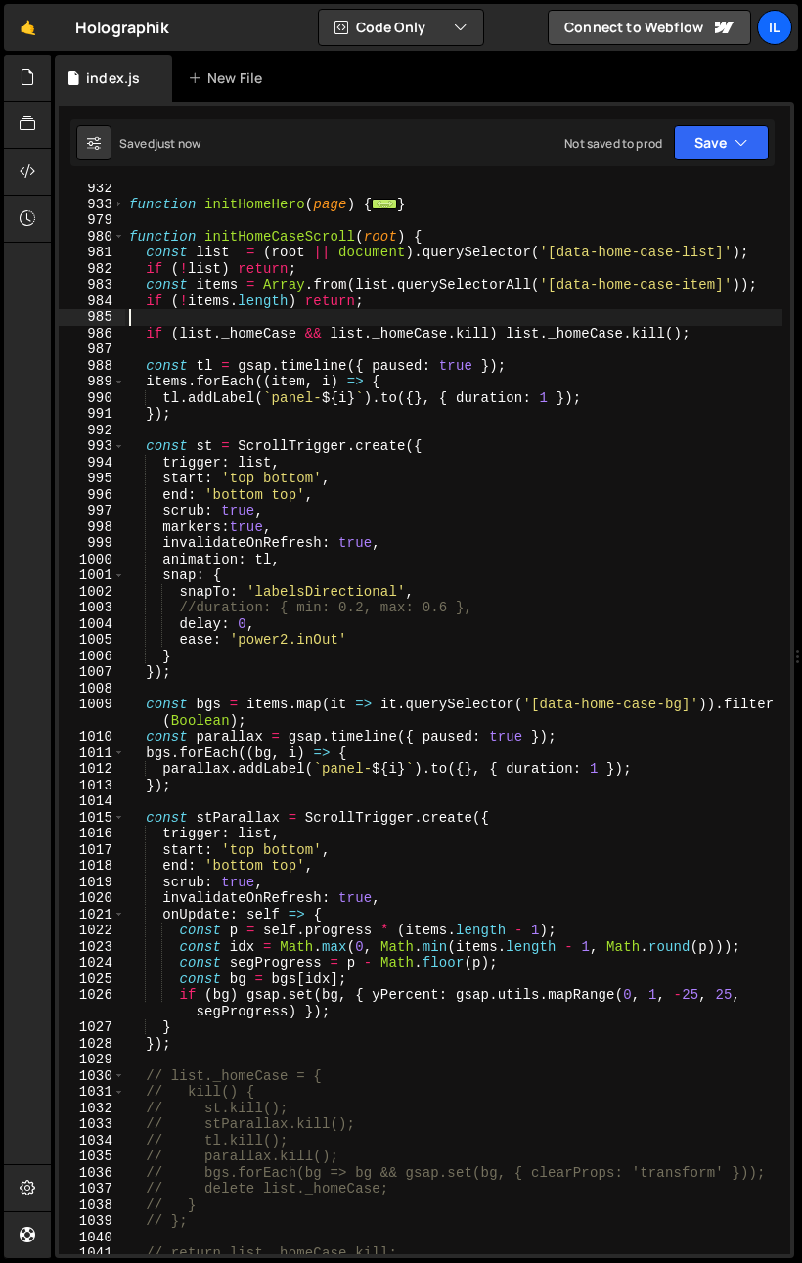
click at [232, 318] on div "function initHomeHero ( page ) { ... } function initHomeCaseScroll ( root ) { c…" at bounding box center [454, 731] width 658 height 1103
click at [245, 238] on div "function initHomeHero ( page ) { ... } function initHomeCaseScroll ( root ) { c…" at bounding box center [454, 731] width 658 height 1103
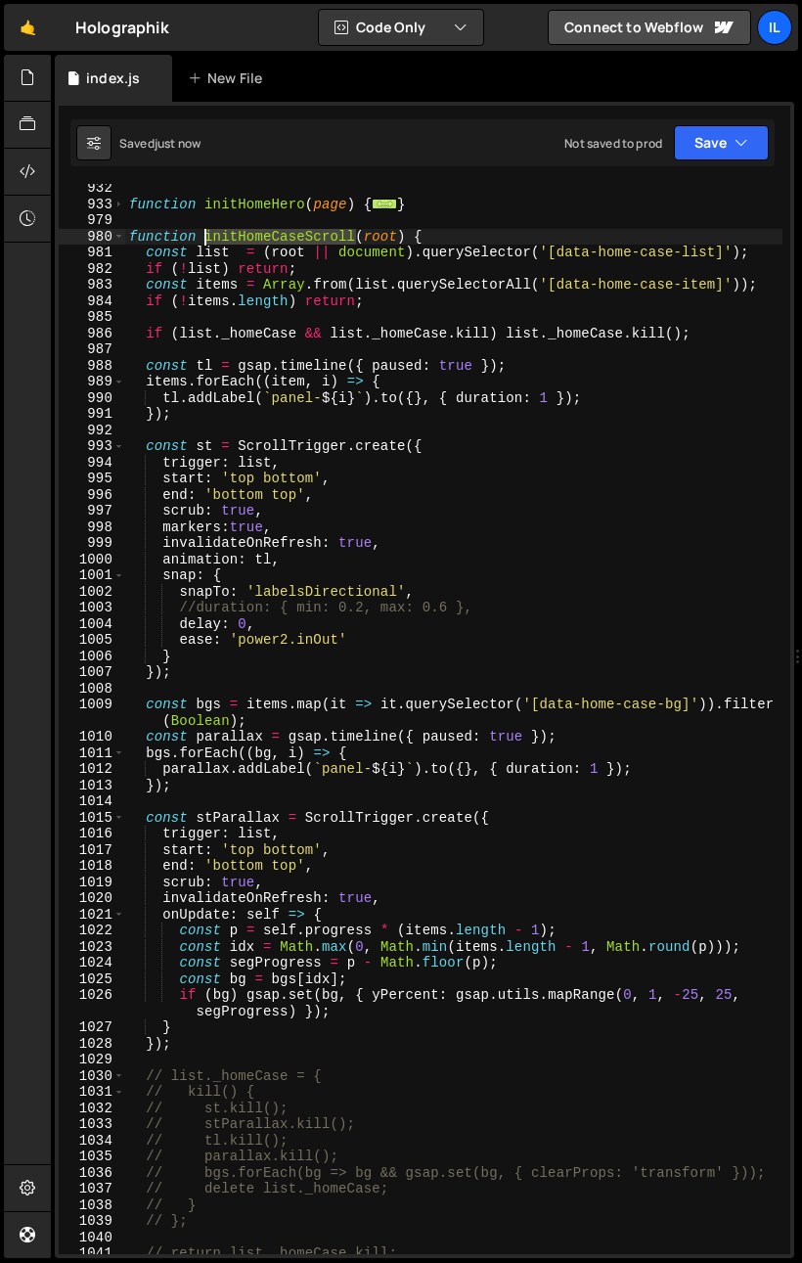
click at [245, 238] on div "function initHomeHero ( page ) { ... } function initHomeCaseScroll ( root ) { c…" at bounding box center [454, 731] width 658 height 1103
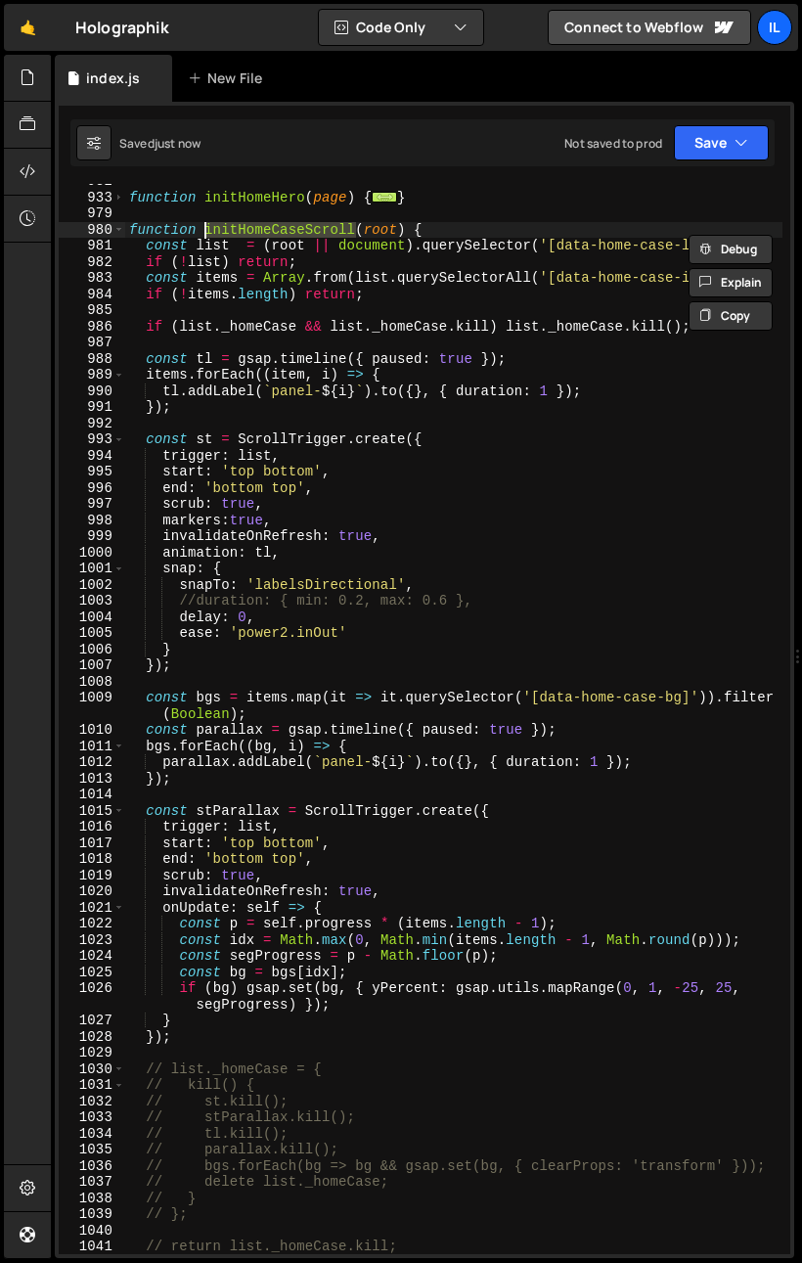
scroll to position [1716, 0]
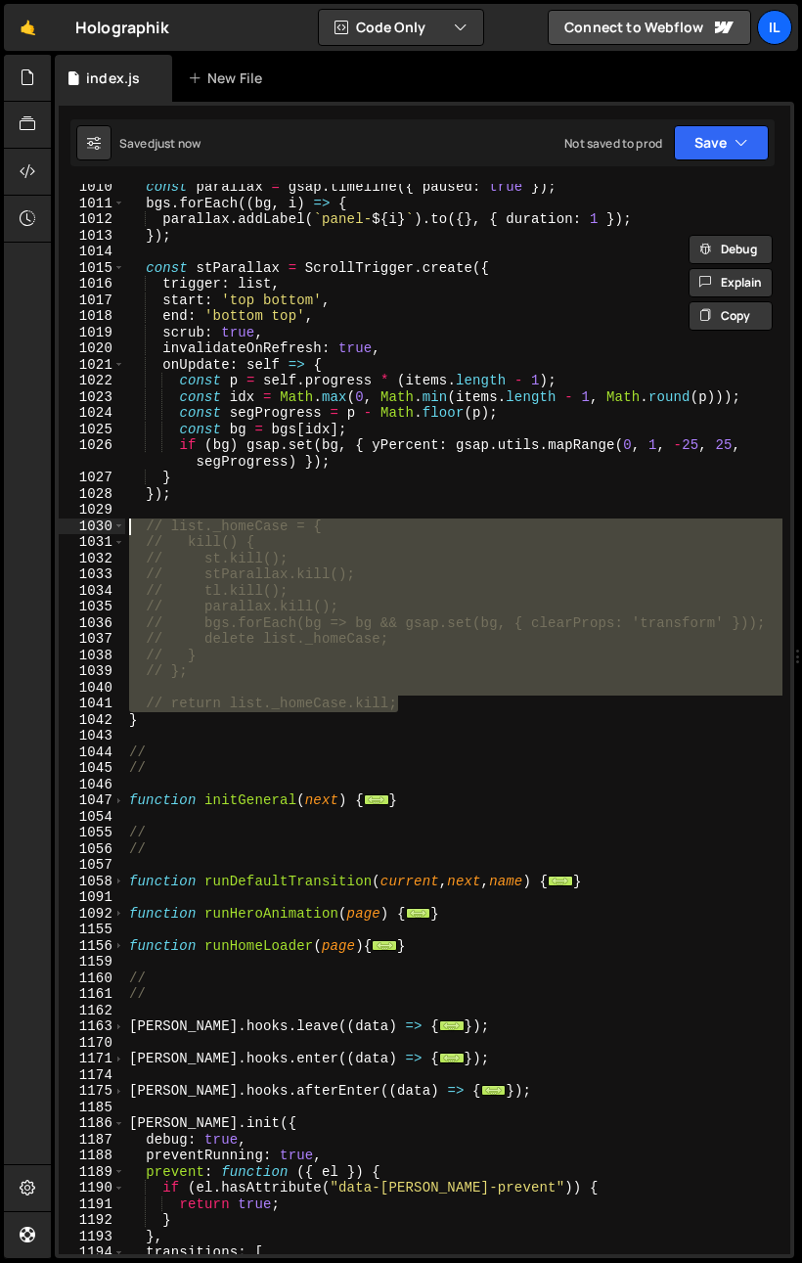
drag, startPoint x: 407, startPoint y: 700, endPoint x: 68, endPoint y: 526, distance: 381.2
click at [68, 526] on div "function initHomeCaseScroll(root) { 1010 1011 1012 1013 1014 1015 1016 1017 101…" at bounding box center [425, 719] width 732 height 1070
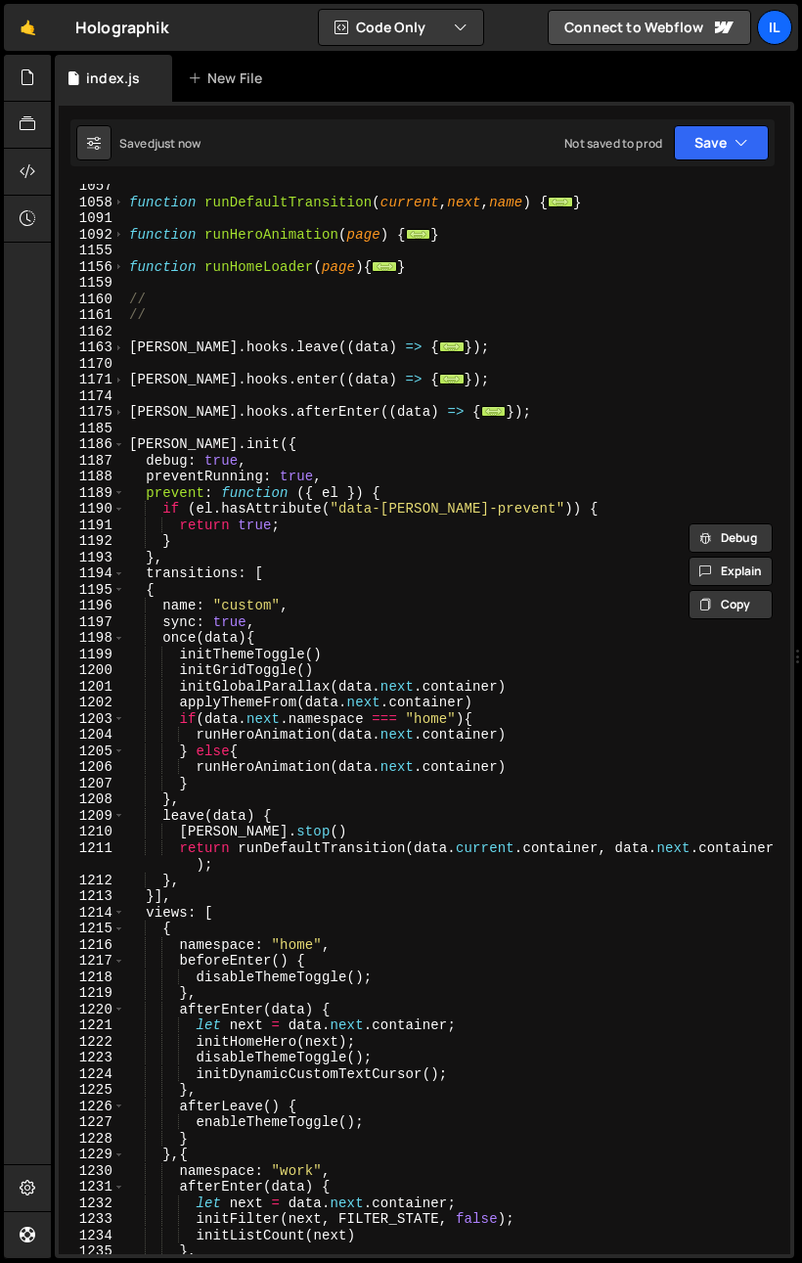
scroll to position [2563, 0]
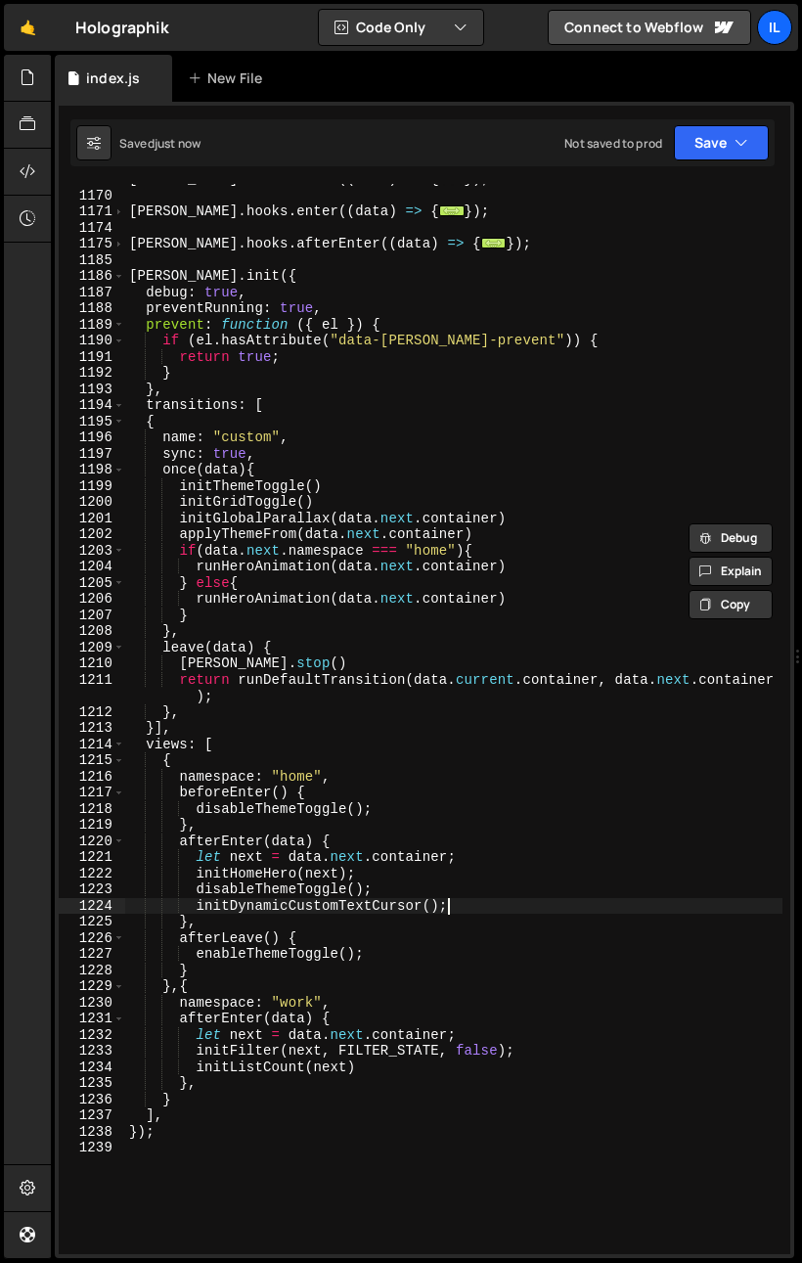
click at [523, 914] on div "[PERSON_NAME] . hooks . leave (( data ) => { ... }) ; [PERSON_NAME] . hooks . e…" at bounding box center [454, 722] width 658 height 1103
type textarea "initDynamicCustomTextCursor();"
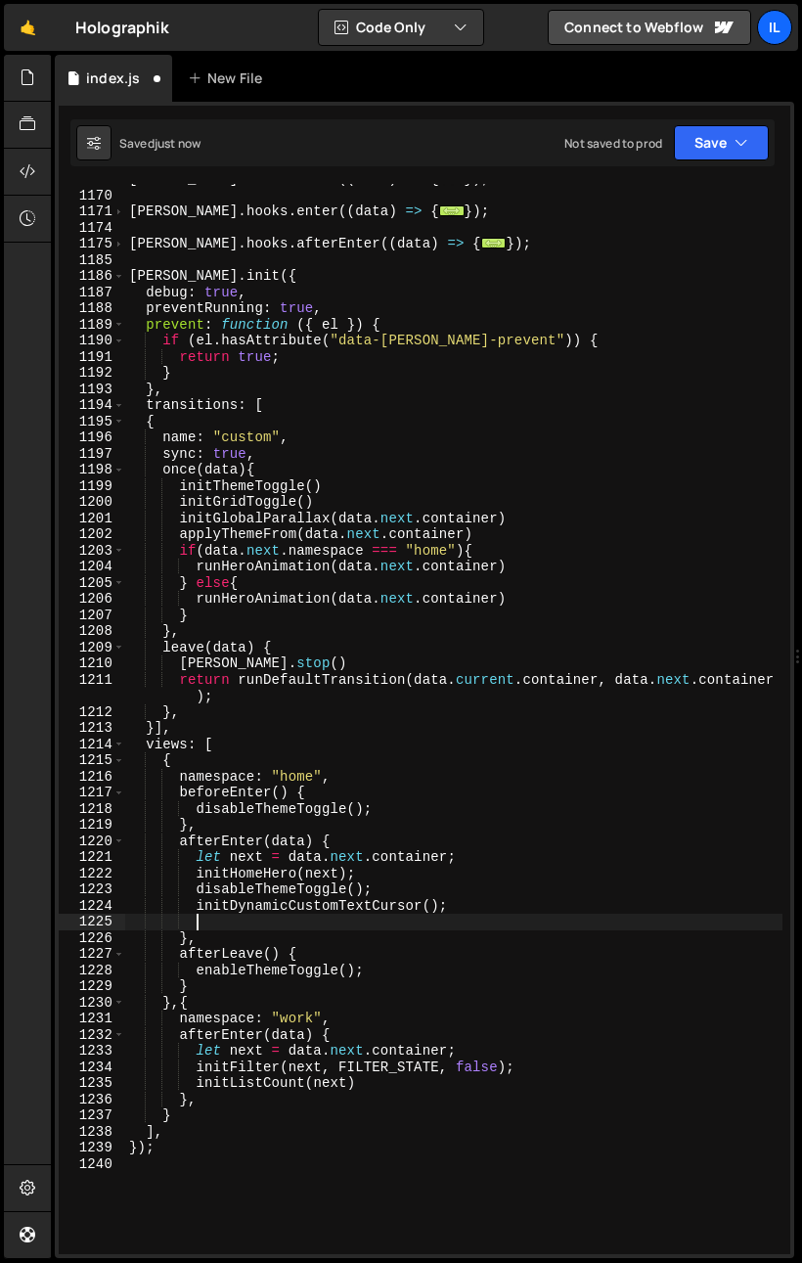
paste textarea "initHomeCaseScroll"
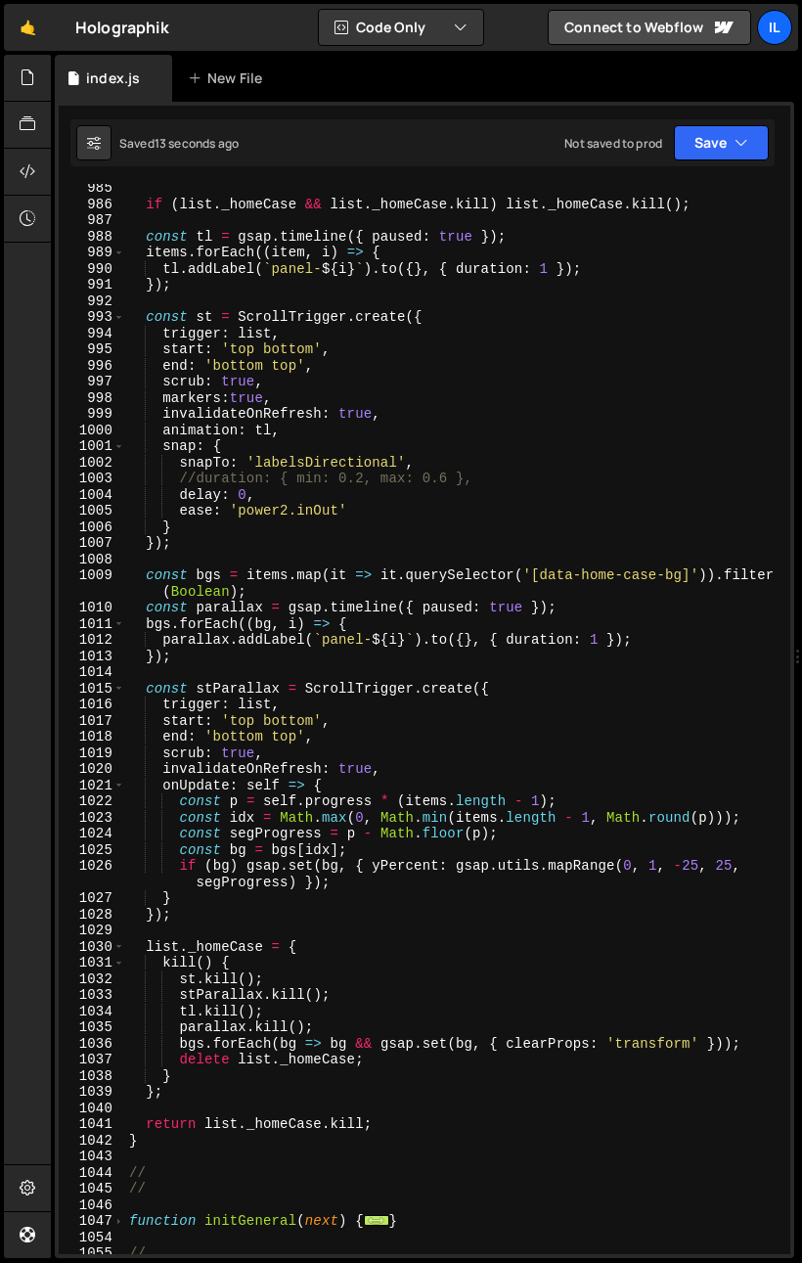
scroll to position [1295, 0]
click at [500, 582] on div "if ( list . _homeCase && list . _homeCase . kill ) list . _homeCase . kill ( ) …" at bounding box center [454, 731] width 658 height 1103
click at [285, 551] on div "if ( list . _homeCase && list . _homeCase . kill ) list . _homeCase . kill ( ) …" at bounding box center [454, 731] width 658 height 1103
click at [198, 480] on div "if ( list . _homeCase && list . _homeCase . kill ) list . _homeCase . kill ( ) …" at bounding box center [454, 731] width 658 height 1103
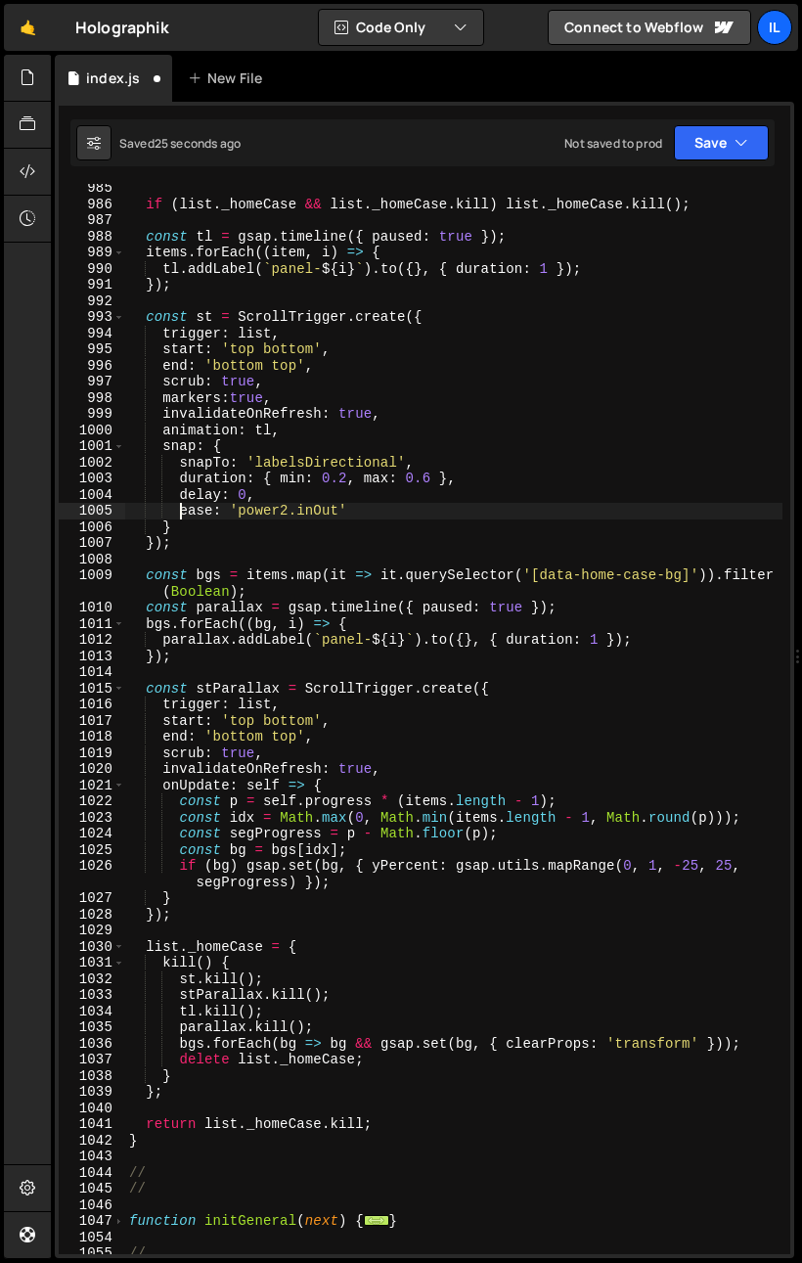
click at [180, 513] on div "if ( list . _homeCase && list . _homeCase . kill ) list . _homeCase . kill ( ) …" at bounding box center [454, 731] width 658 height 1103
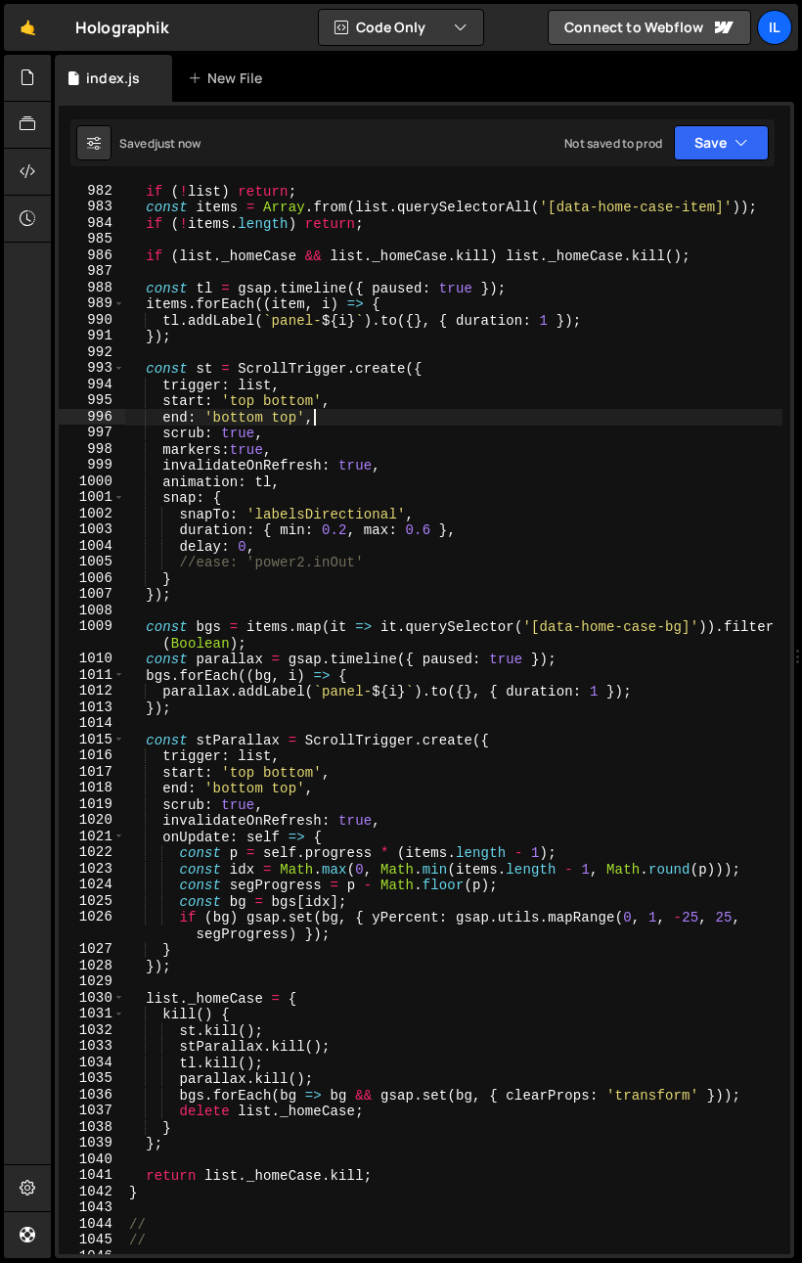
click at [365, 414] on div "if ( ! list ) return ; const items = Array . from ( list . querySelectorAll ( '…" at bounding box center [454, 734] width 658 height 1103
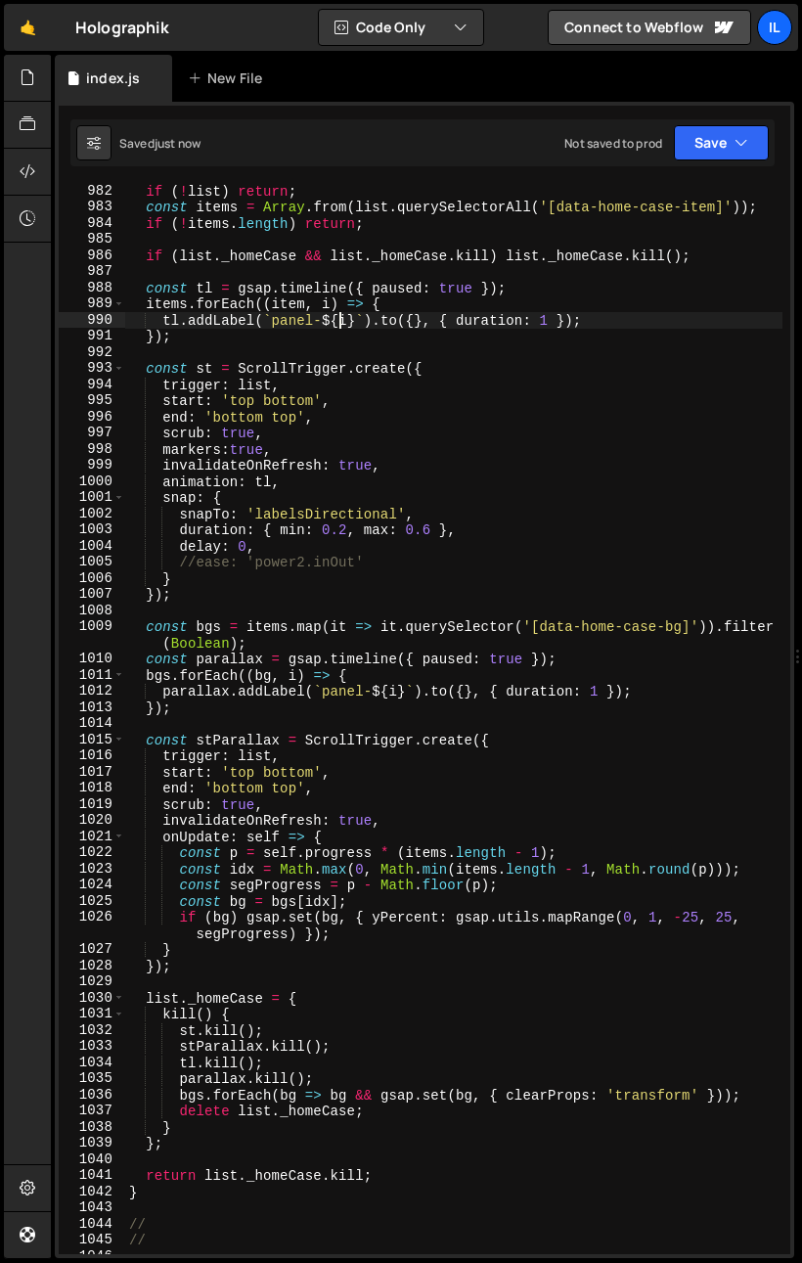
click at [342, 326] on div "if ( ! list ) return ; const items = Array . from ( list . querySelectorAll ( '…" at bounding box center [454, 734] width 658 height 1103
click at [365, 395] on div "if ( ! list ) return ; const items = Array . from ( list . querySelectorAll ( '…" at bounding box center [454, 734] width 658 height 1103
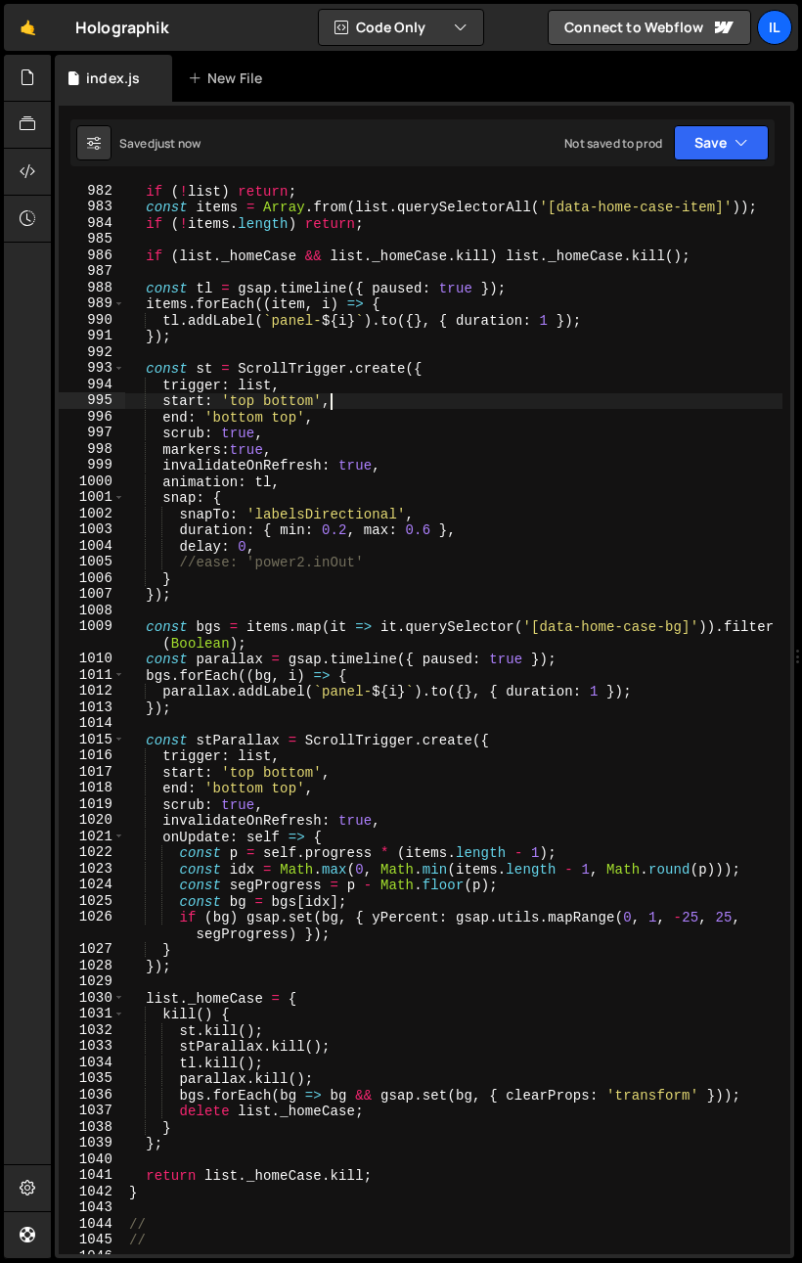
click at [274, 405] on div "if ( ! list ) return ; const items = Array . from ( list . querySelectorAll ( '…" at bounding box center [454, 734] width 658 height 1103
click at [311, 902] on div "if ( ! list ) return ; const items = Array . from ( list . querySelectorAll ( '…" at bounding box center [454, 734] width 658 height 1103
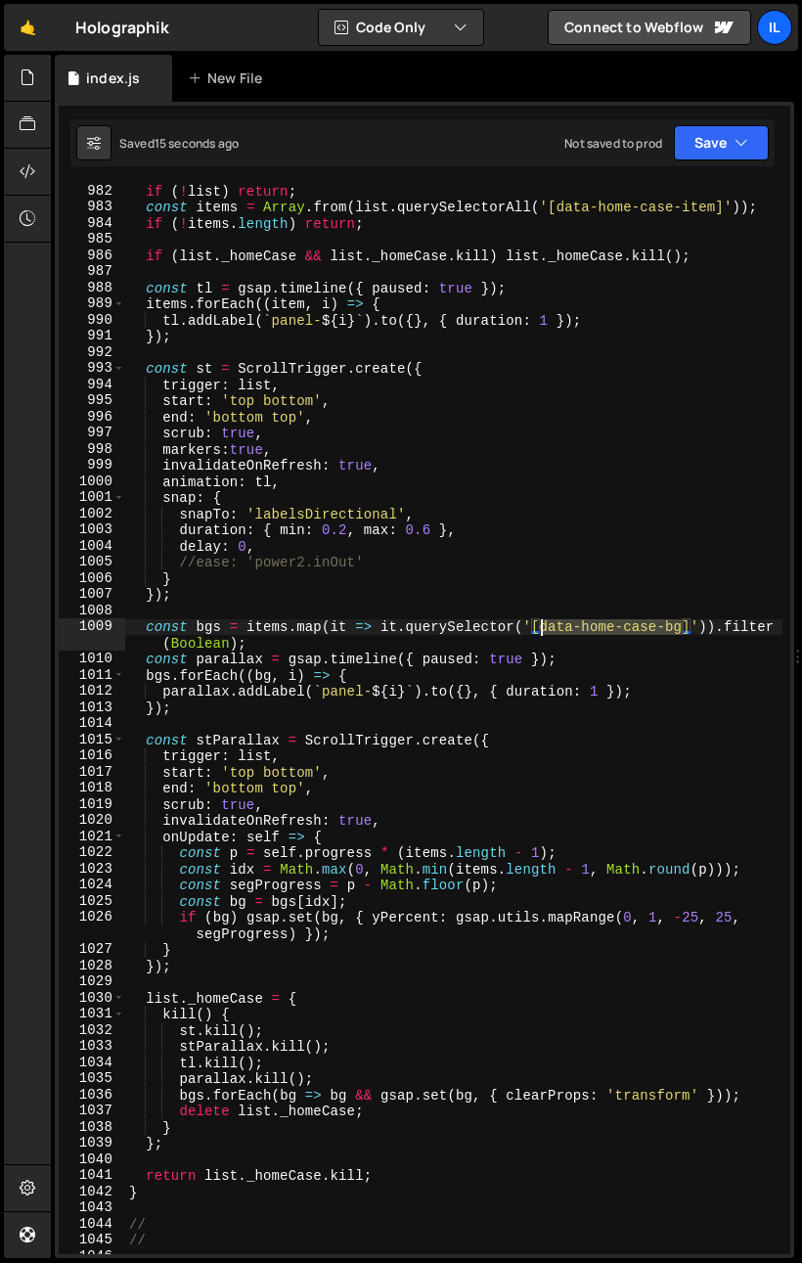
drag, startPoint x: 683, startPoint y: 630, endPoint x: 539, endPoint y: 628, distance: 143.9
click at [539, 628] on div "if ( ! list ) return ; const items = Array . from ( list . querySelectorAll ( '…" at bounding box center [454, 734] width 658 height 1103
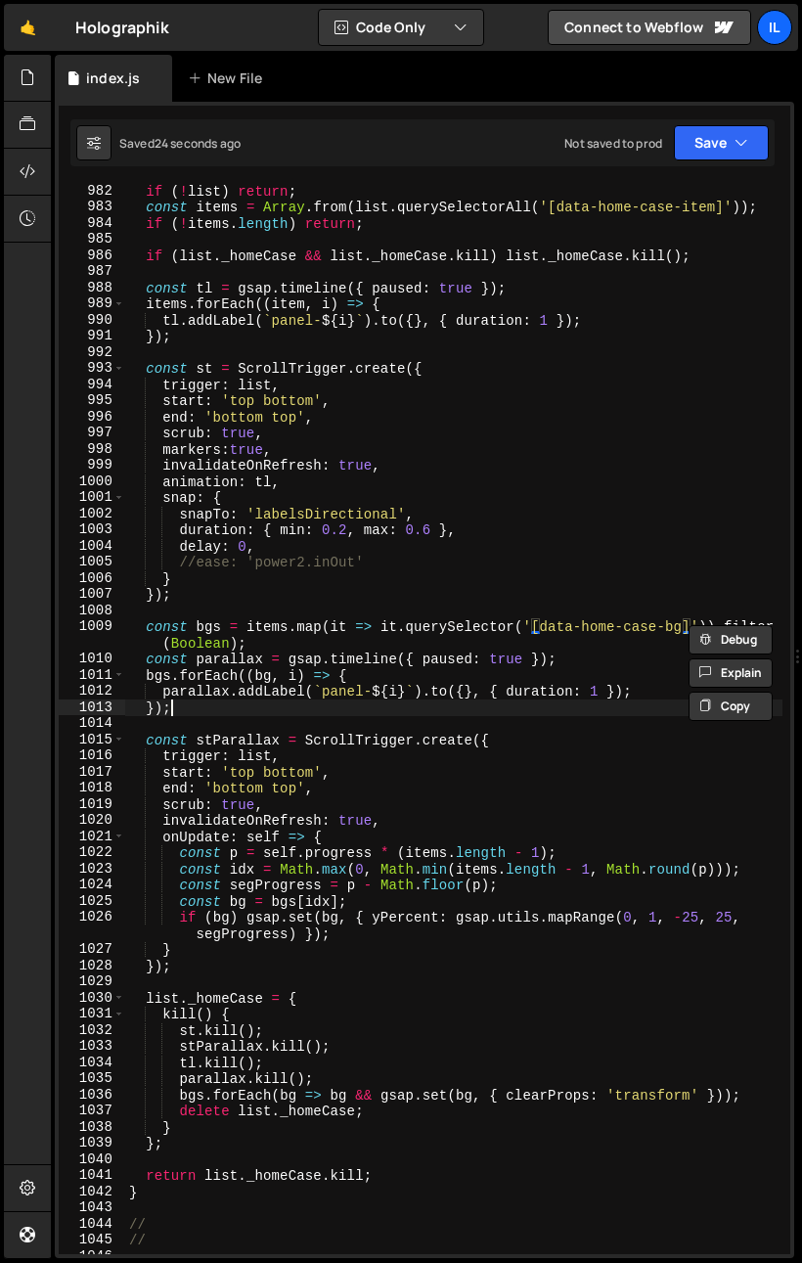
drag, startPoint x: 229, startPoint y: 705, endPoint x: 266, endPoint y: 711, distance: 37.8
click at [229, 705] on div "if ( ! list ) return ; const items = Array . from ( list . querySelectorAll ( '…" at bounding box center [454, 734] width 658 height 1103
type textarea "});"
click at [370, 724] on div "if ( ! list ) return ; const items = Array . from ( list . querySelectorAll ( '…" at bounding box center [454, 734] width 658 height 1103
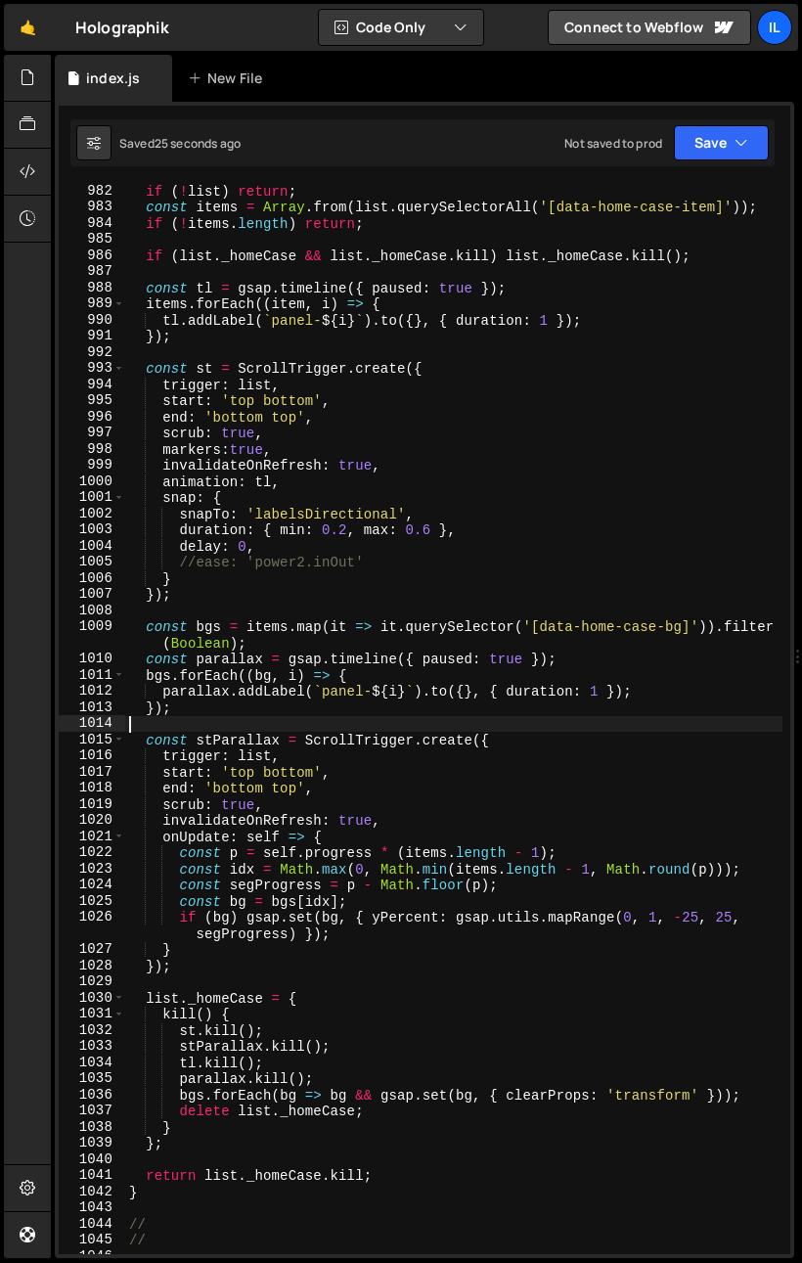
scroll to position [0, 0]
click at [265, 685] on div "if ( ! list ) return ; const items = Array . from ( list . querySelectorAll ( '…" at bounding box center [454, 734] width 658 height 1103
type textarea "parallax.addLabel(`panel-${i}`).to({}, { duration: 1 });"
click at [265, 685] on div "if ( ! list ) return ; const items = Array . from ( list . querySelectorAll ( '…" at bounding box center [454, 734] width 658 height 1103
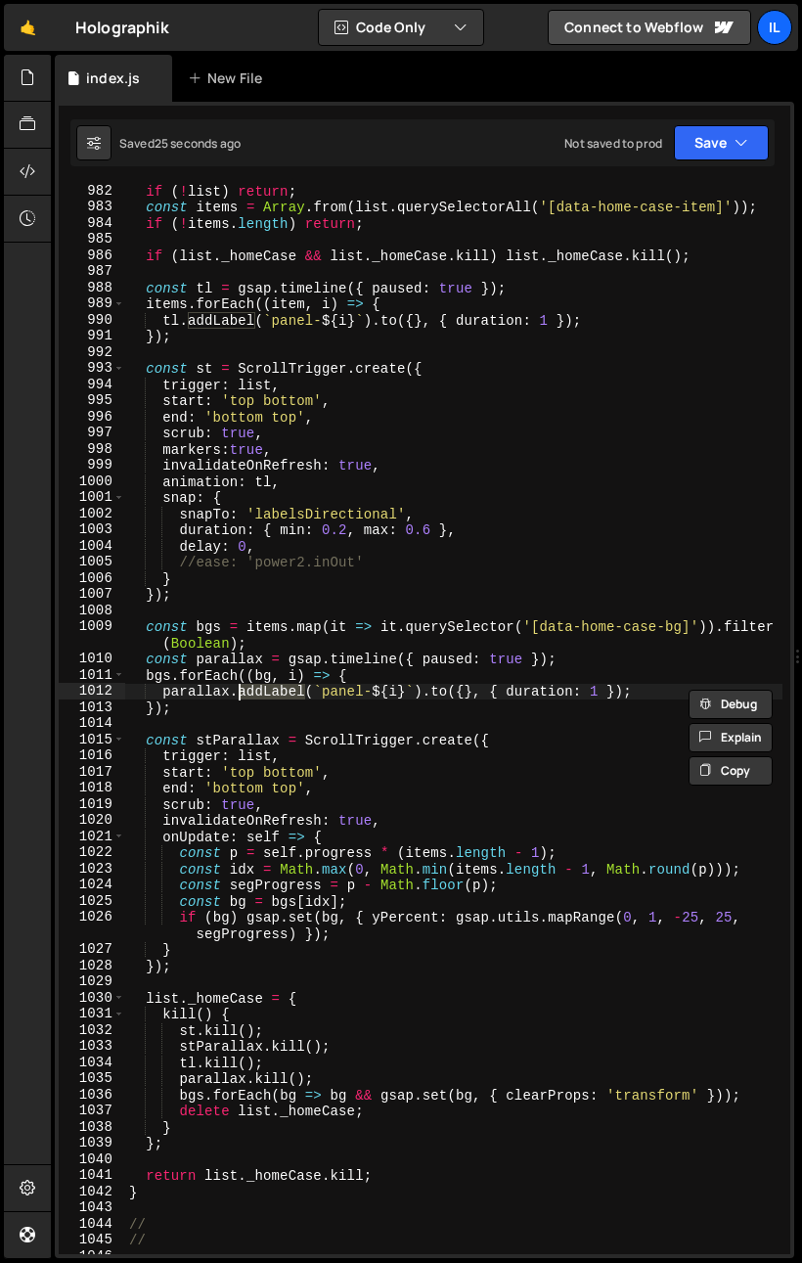
click at [380, 729] on div "if ( ! list ) return ; const items = Array . from ( list . querySelectorAll ( '…" at bounding box center [454, 734] width 658 height 1103
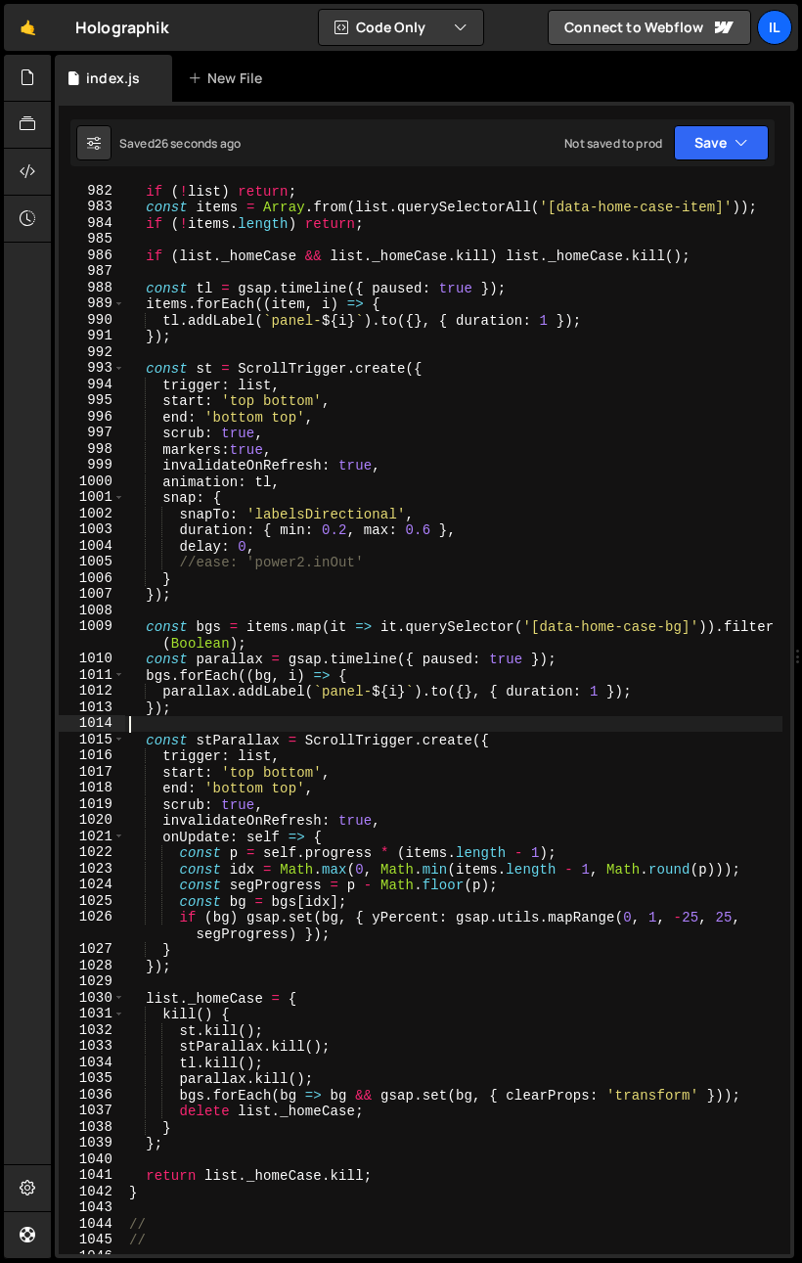
click at [433, 839] on div "if ( ! list ) return ; const items = Array . from ( list . querySelectorAll ( '…" at bounding box center [454, 734] width 658 height 1103
click at [417, 961] on div "if ( ! list ) return ; const items = Array . from ( list . querySelectorAll ( '…" at bounding box center [454, 734] width 658 height 1103
click at [370, 929] on div "if ( ! list ) return ; const items = Array . from ( list . querySelectorAll ( '…" at bounding box center [454, 734] width 658 height 1103
click at [469, 932] on div "if ( ! list ) return ; const items = Array . from ( list . querySelectorAll ( '…" at bounding box center [454, 734] width 658 height 1103
click at [370, 917] on div "if ( ! list ) return ; const items = Array . from ( list . querySelectorAll ( '…" at bounding box center [454, 734] width 658 height 1103
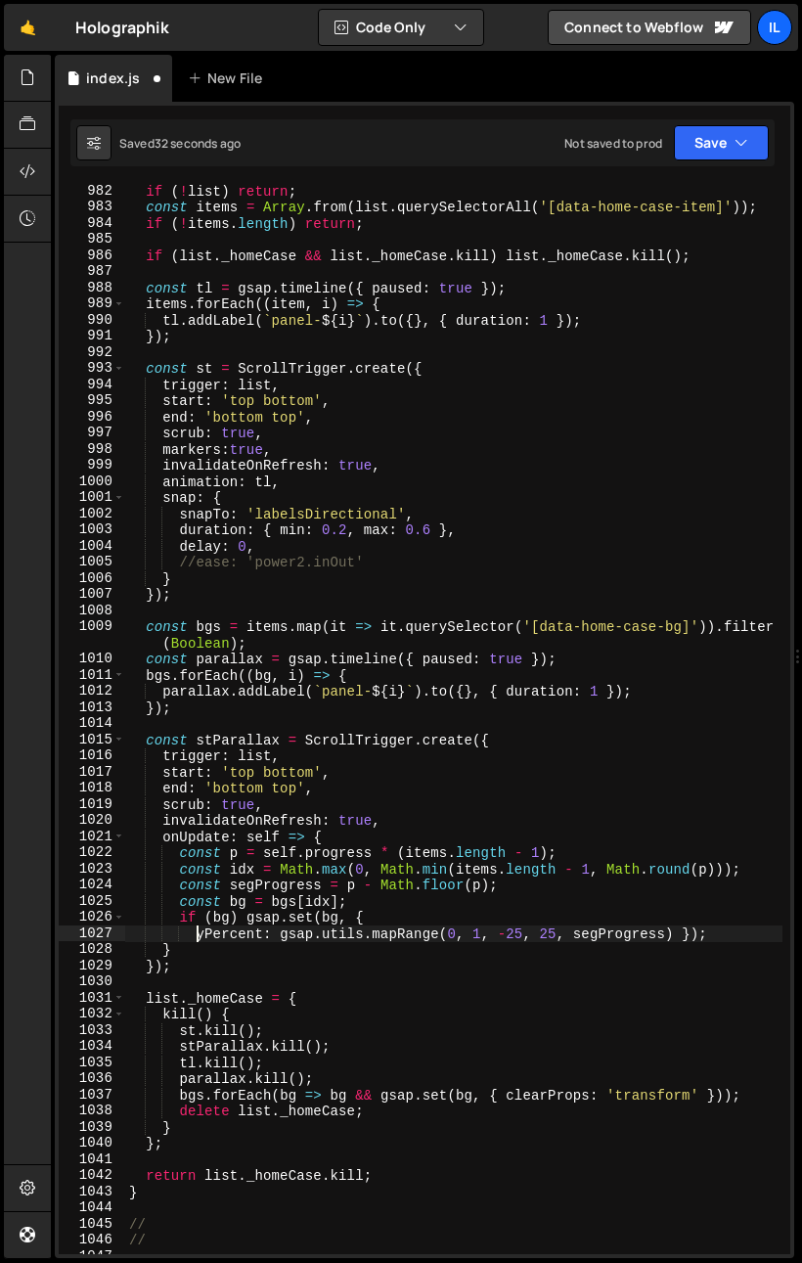
scroll to position [0, 4]
click at [679, 934] on div "if ( ! list ) return ; const items = Array . from ( list . querySelectorAll ( '…" at bounding box center [454, 734] width 658 height 1103
type textarea "yPercent: gsap.utils.mapRange(0, 1, -25, 25, segProgress)});"
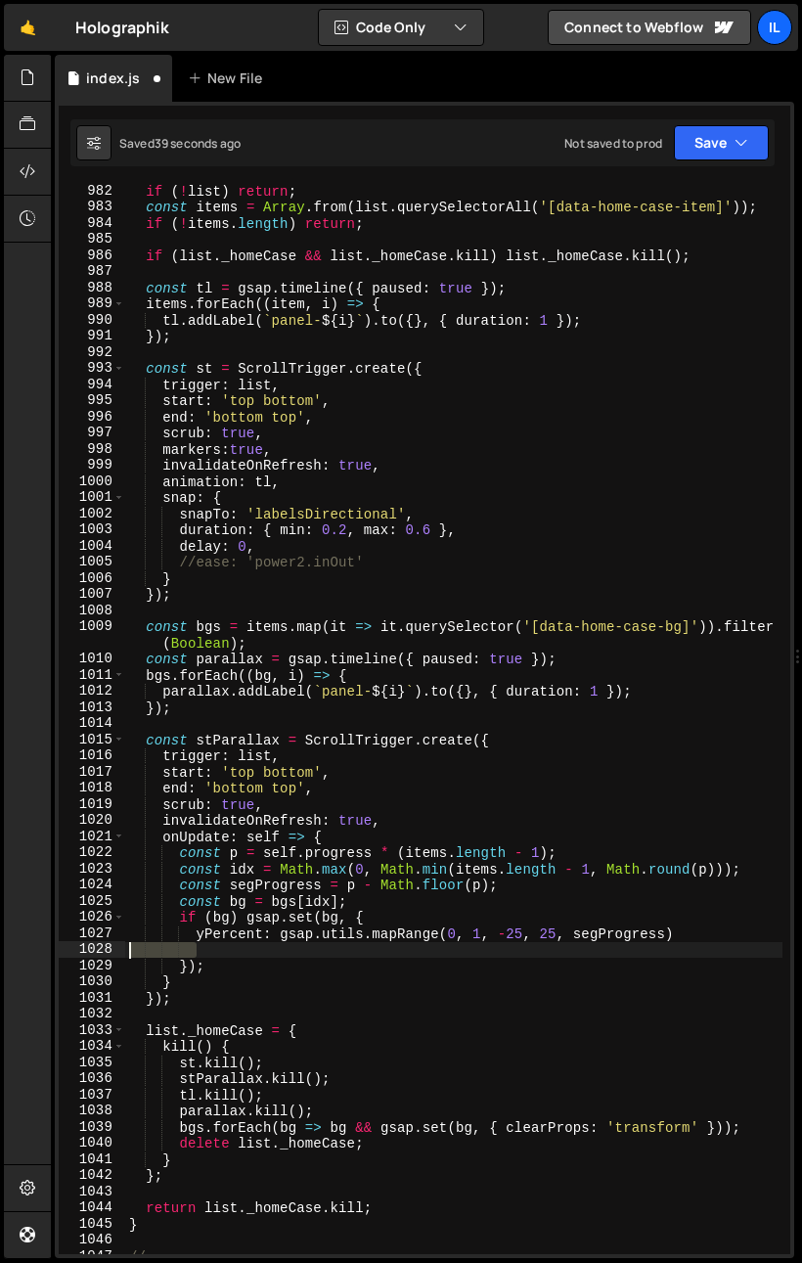
drag, startPoint x: 174, startPoint y: 940, endPoint x: 34, endPoint y: 951, distance: 140.3
click at [34, 951] on div "Hold on a sec... Are you certain you wish to leave this page? Any changes you'v…" at bounding box center [401, 631] width 802 height 1263
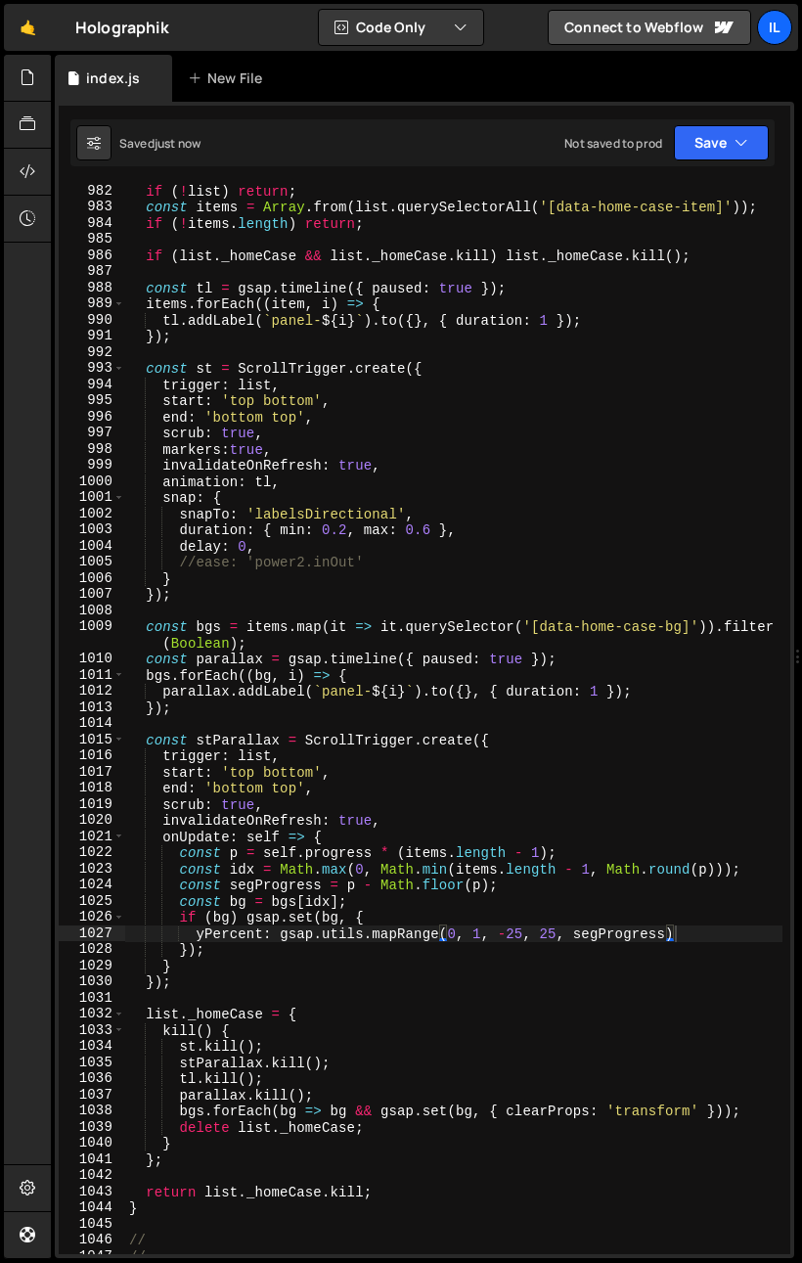
scroll to position [1236, 0]
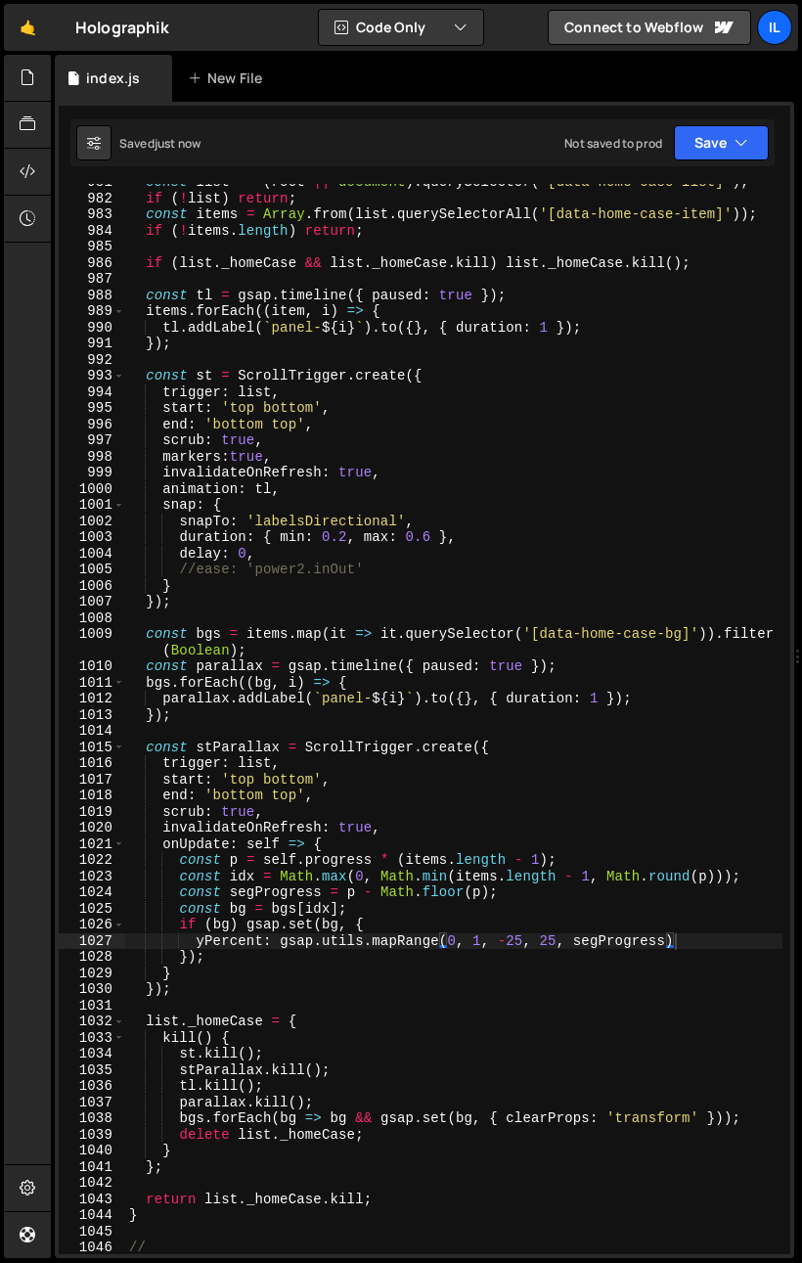
click at [277, 437] on div "const list = ( root || document ) . querySelector ( '[data-home-case-list]' ) ;…" at bounding box center [454, 725] width 658 height 1103
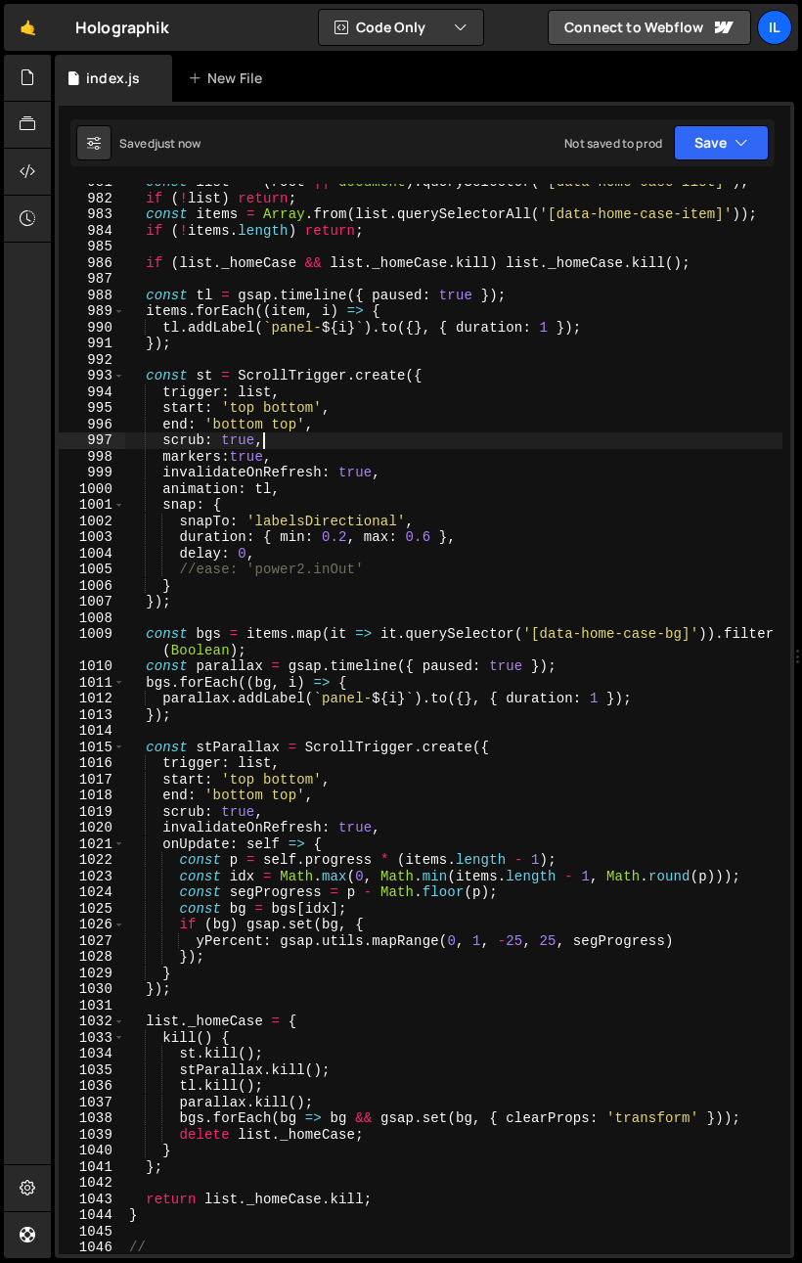
click at [291, 405] on div "const list = ( root || document ) . querySelector ( '[data-home-case-list]' ) ;…" at bounding box center [454, 725] width 658 height 1103
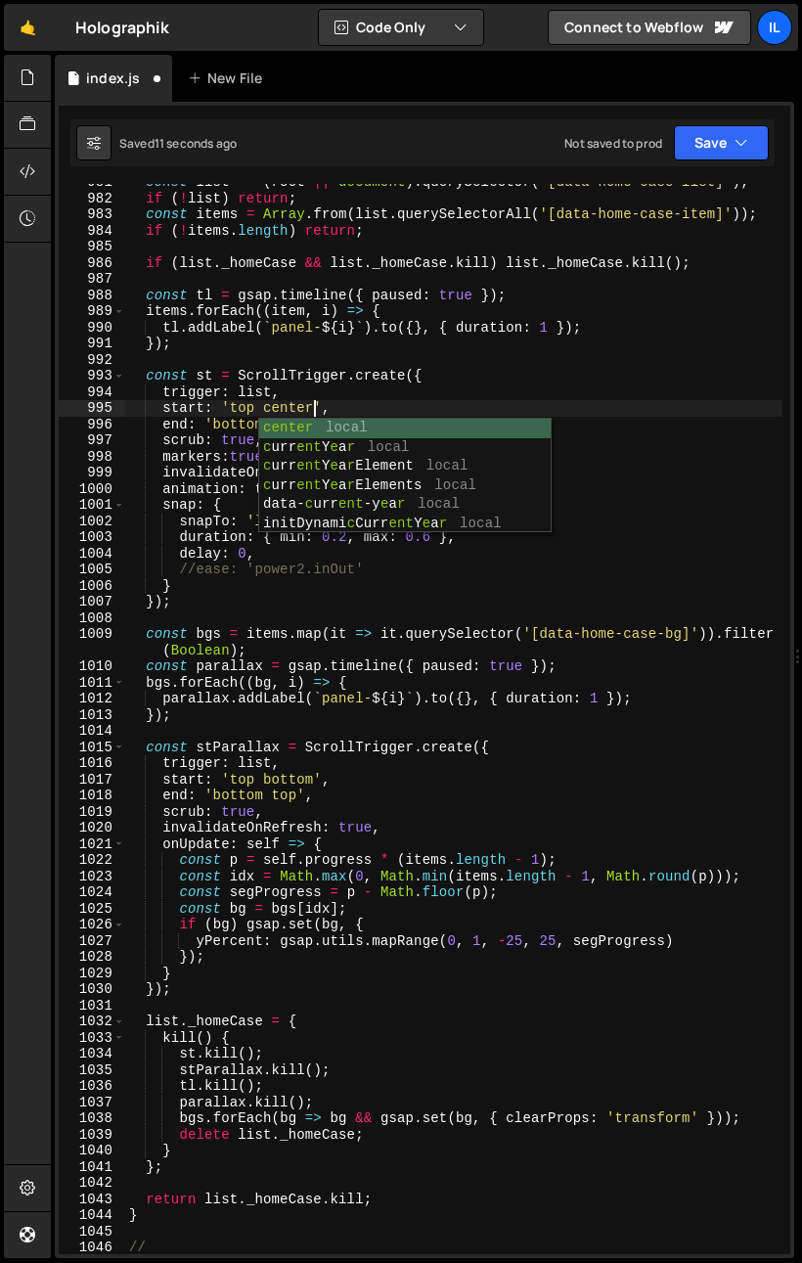
scroll to position [0, 12]
click at [274, 933] on div "const list = ( root || document ) . querySelector ( '[data-home-case-list]' ) ;…" at bounding box center [454, 725] width 658 height 1103
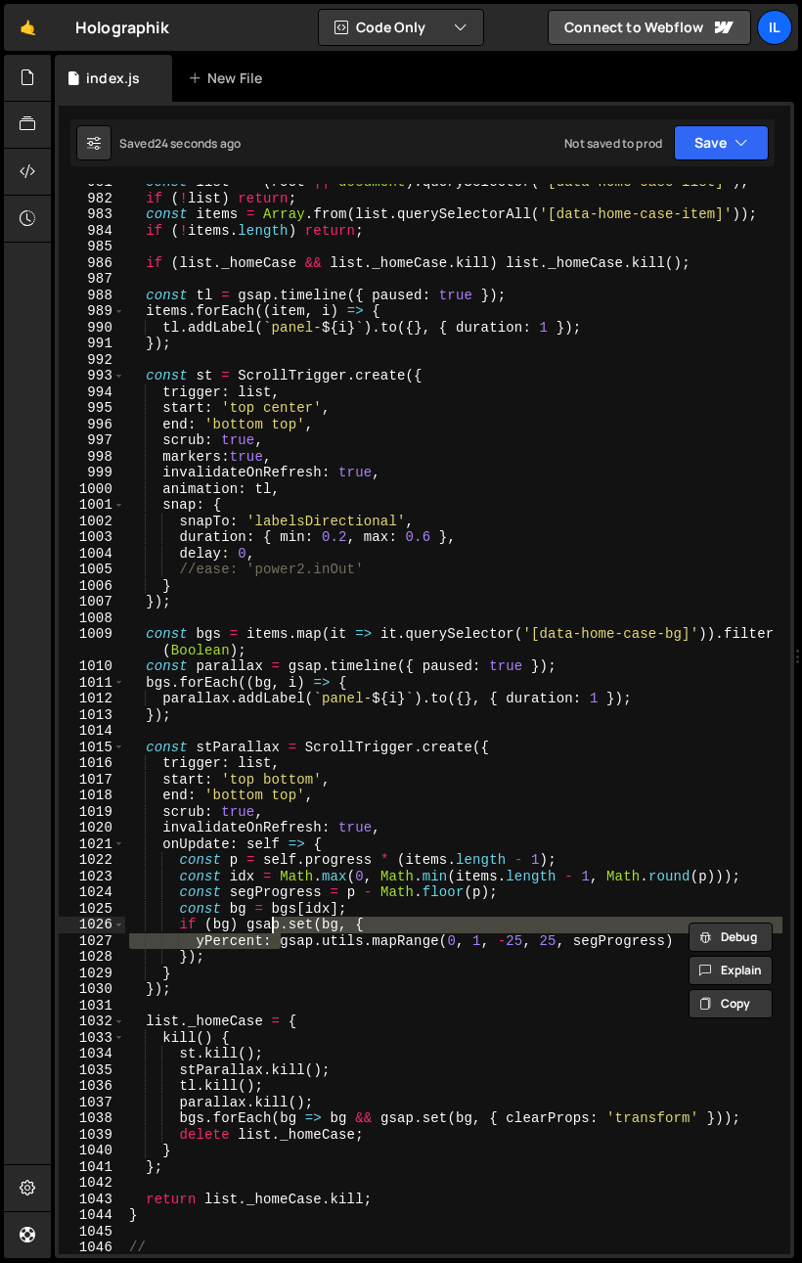
click at [304, 1033] on div "const list = ( root || document ) . querySelector ( '[data-home-case-list]' ) ;…" at bounding box center [454, 725] width 658 height 1103
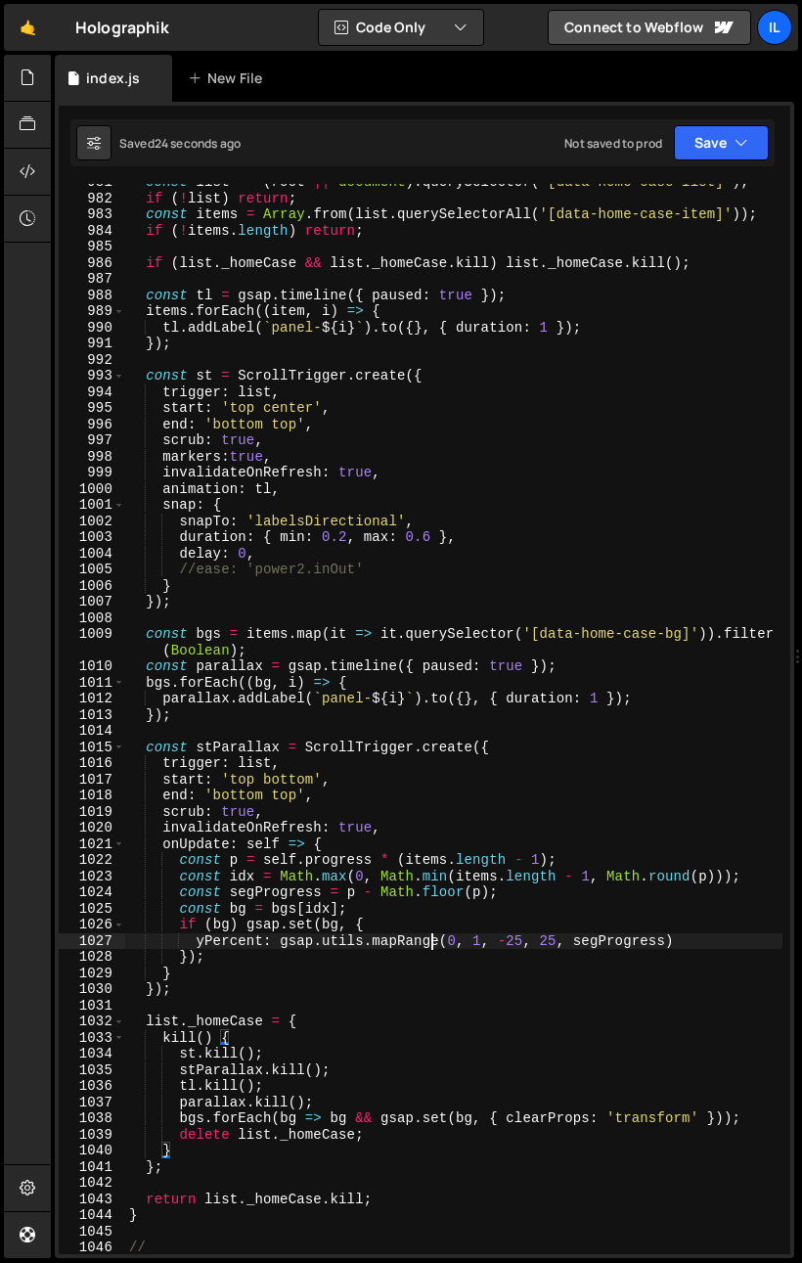
click at [431, 934] on div "const list = ( root || document ) . querySelector ( '[data-home-case-list]' ) ;…" at bounding box center [454, 725] width 658 height 1103
click at [416, 927] on div "const list = ( root || document ) . querySelector ( '[data-home-case-list]' ) ;…" at bounding box center [454, 725] width 658 height 1103
type textarea "if (bg) gsap.set(bg, {"
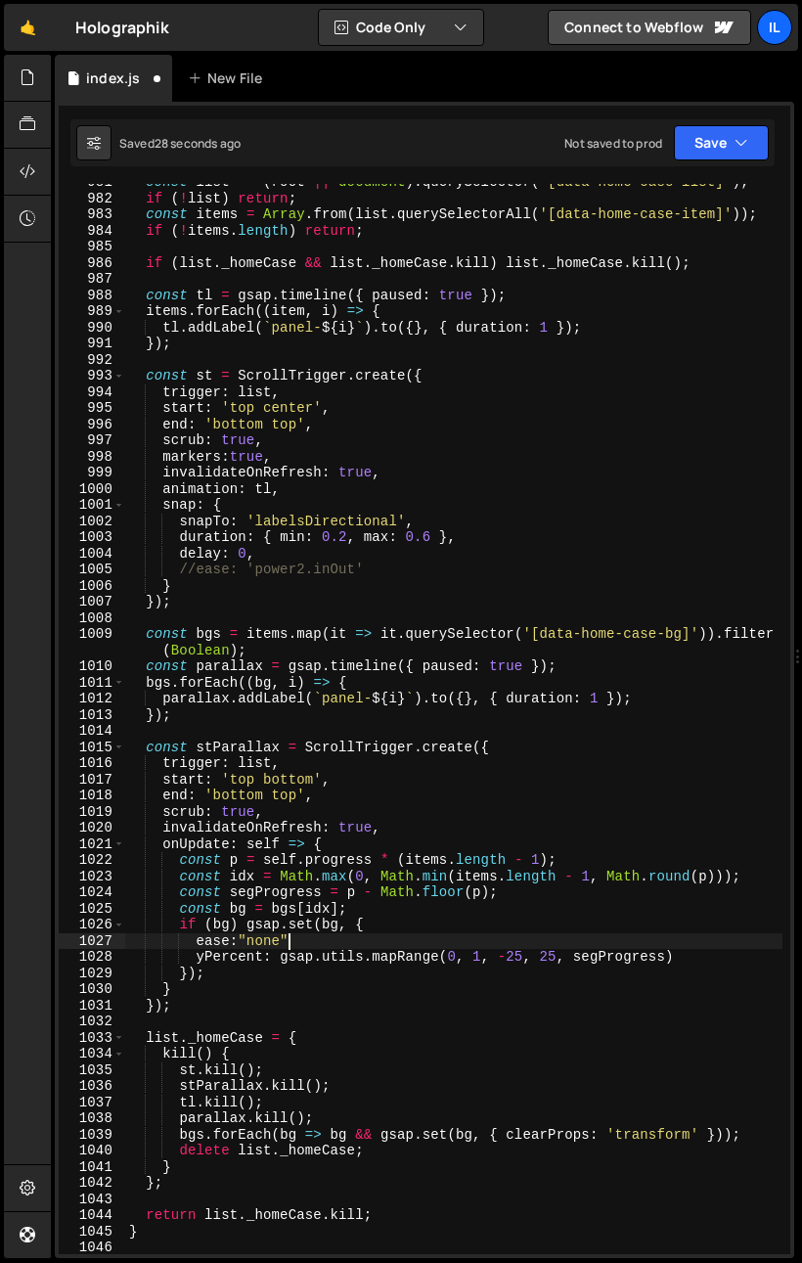
scroll to position [0, 11]
click at [560, 767] on div "const list = ( root || document ) . querySelector ( '[data-home-case-list]' ) ;…" at bounding box center [454, 725] width 658 height 1103
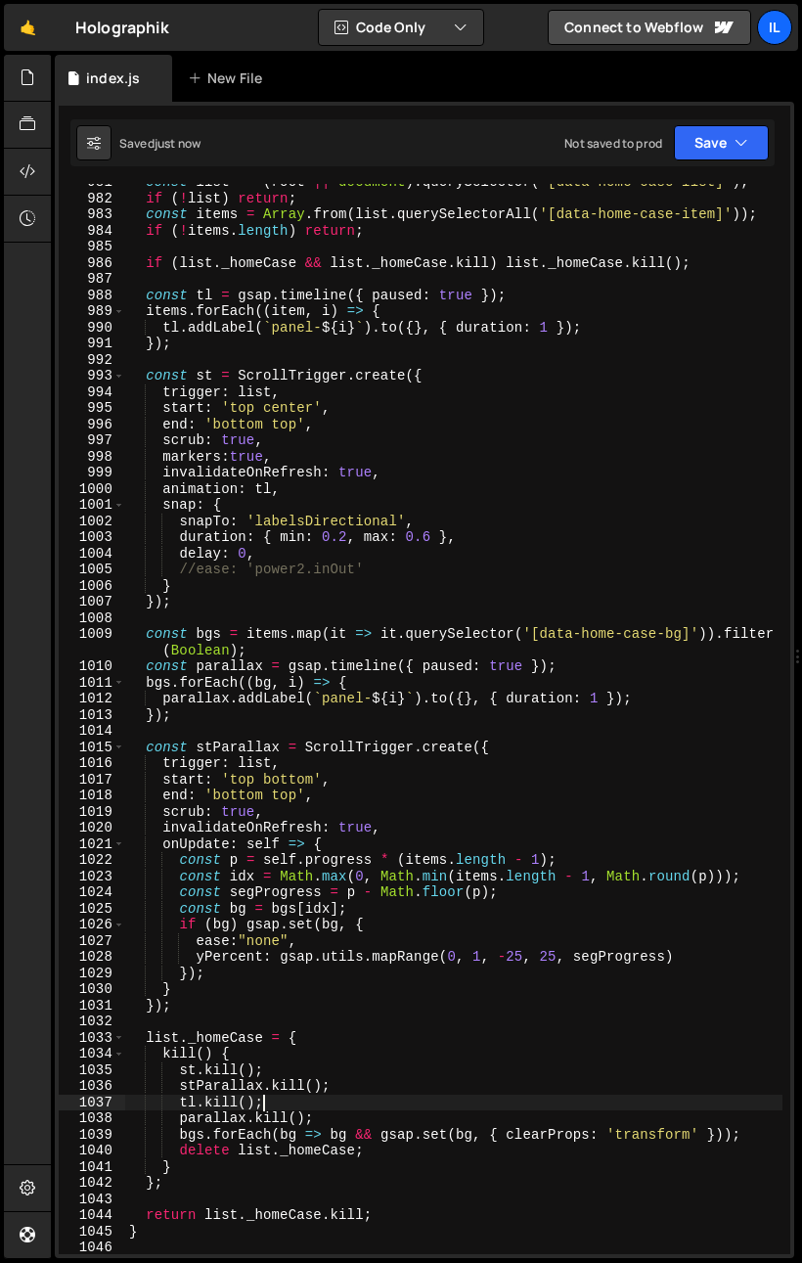
click at [287, 1102] on div "const list = ( root || document ) . querySelector ( '[data-home-case-list]' ) ;…" at bounding box center [454, 725] width 658 height 1103
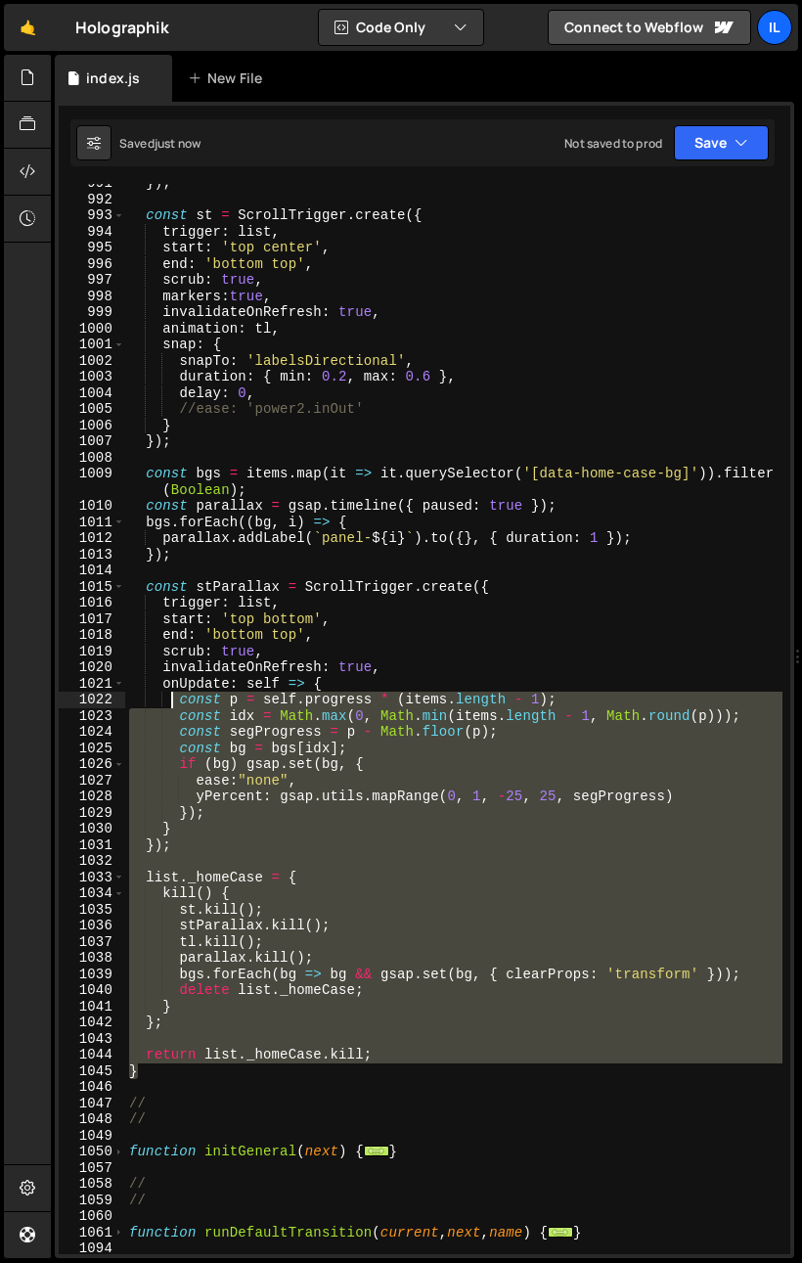
scroll to position [1095, 0]
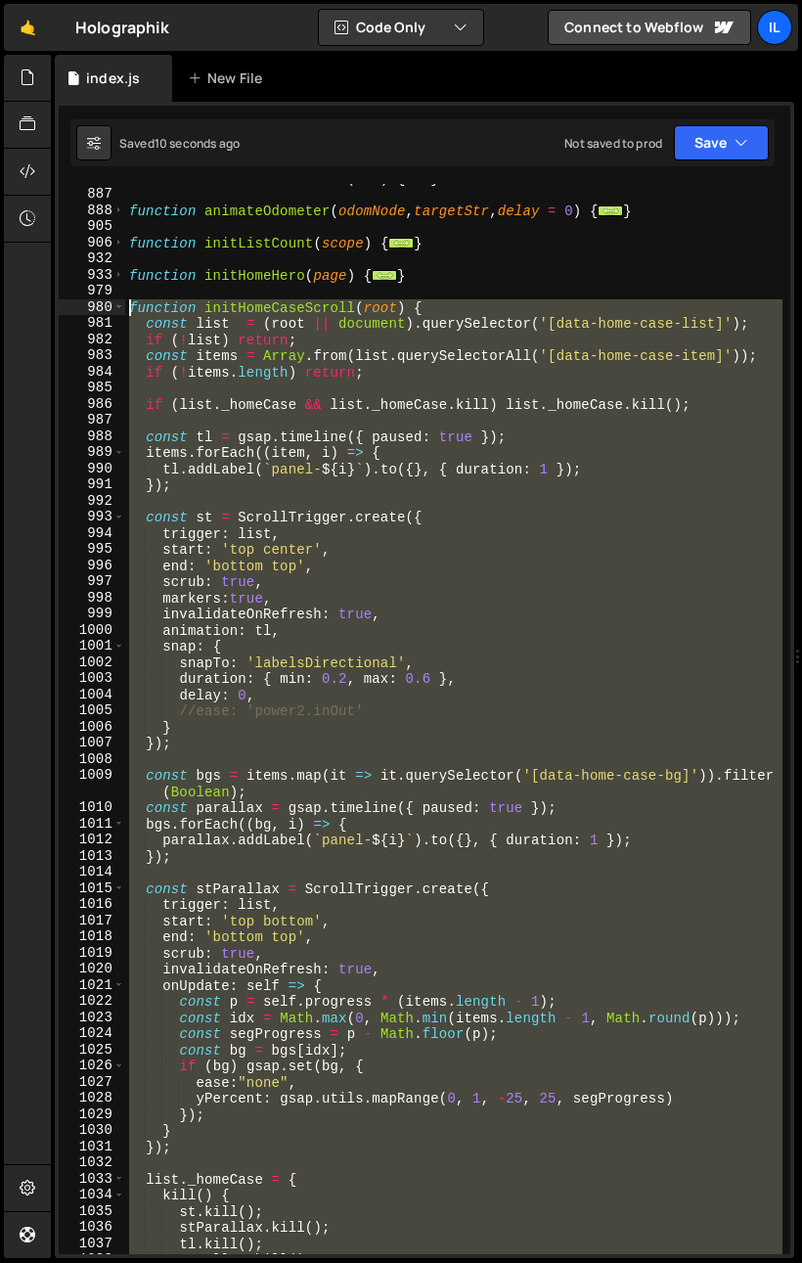
drag, startPoint x: 164, startPoint y: 978, endPoint x: 103, endPoint y: 304, distance: 676.0
click at [103, 304] on div "tl.kill(); 869 887 888 905 906 932 933 979 980 981 982 983 984 985 986 987 988 …" at bounding box center [425, 719] width 732 height 1070
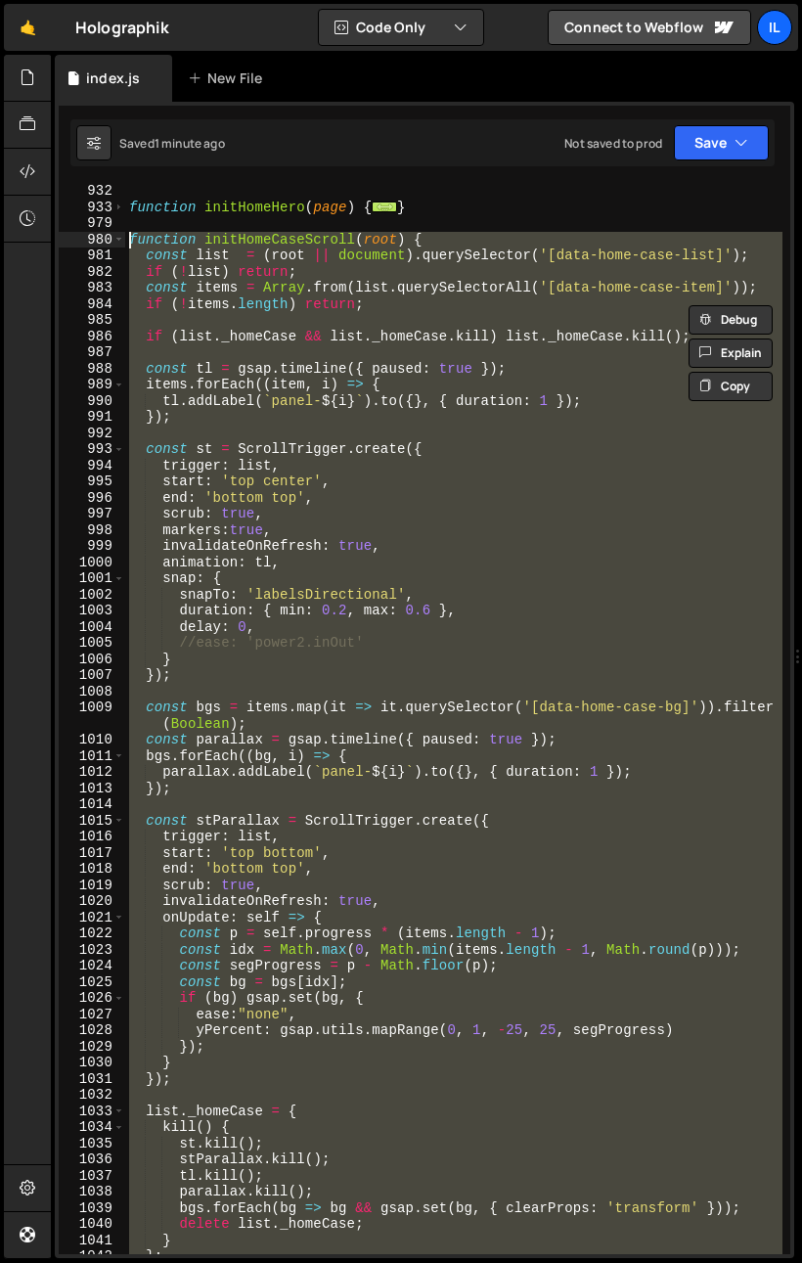
scroll to position [1284, 0]
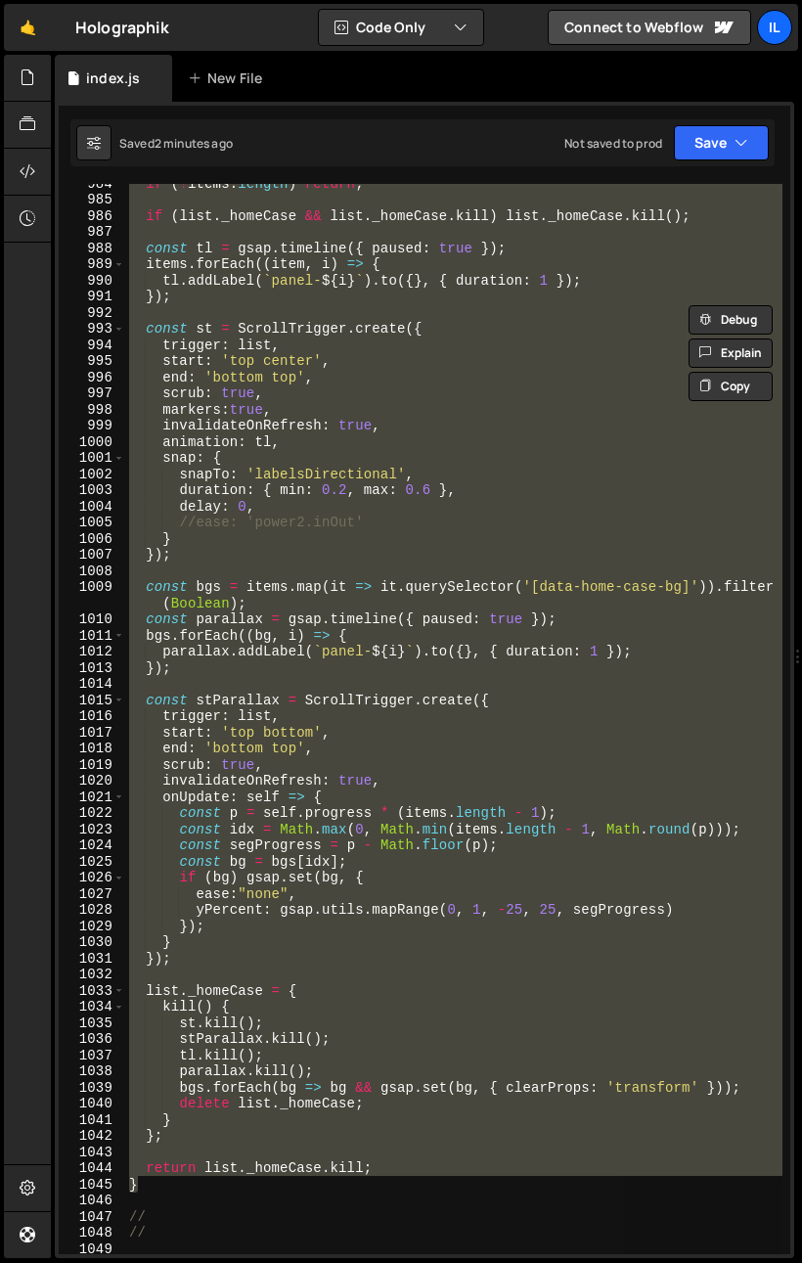
click at [283, 747] on div "if ( ! items . length ) return ; if ( list . _homeCase && list . _homeCase . ki…" at bounding box center [454, 719] width 658 height 1070
click at [283, 747] on div "if ( ! items . length ) return ; if ( list . _homeCase && list . _homeCase . ki…" at bounding box center [454, 726] width 658 height 1103
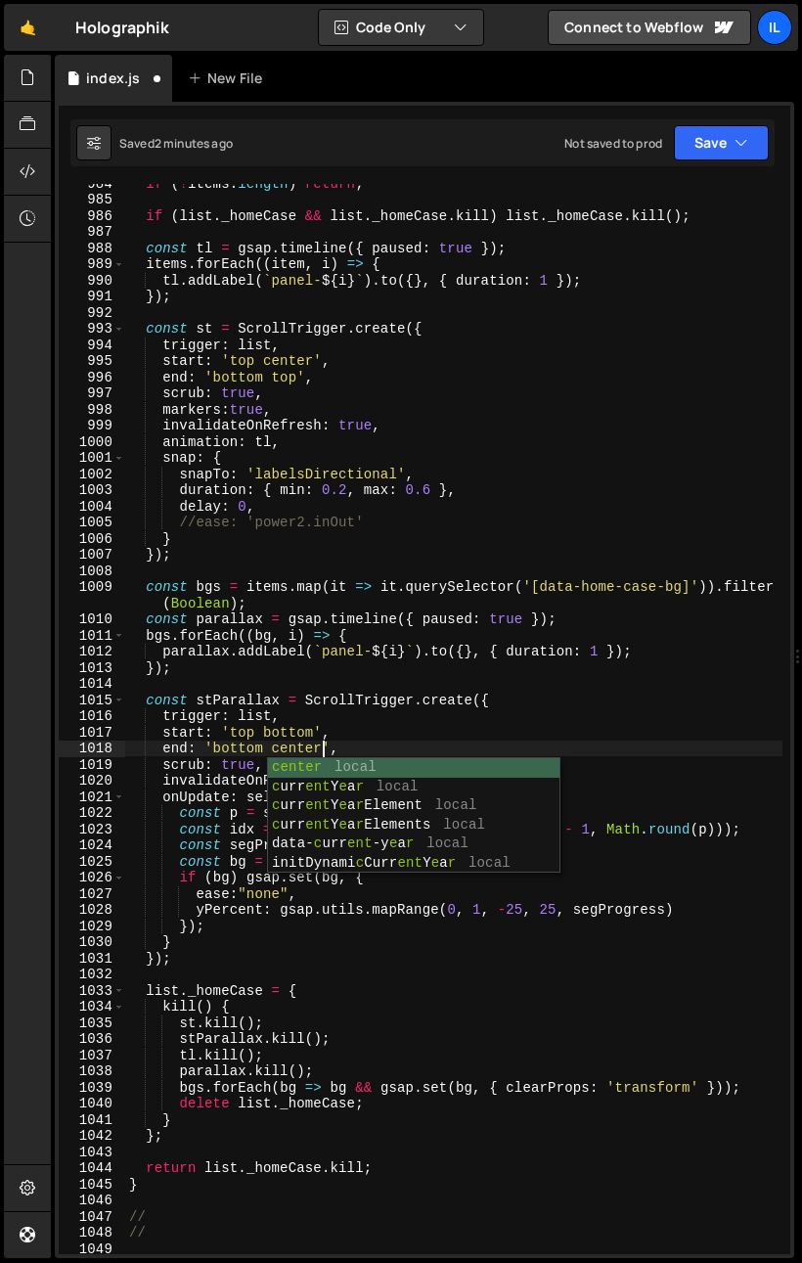
scroll to position [0, 12]
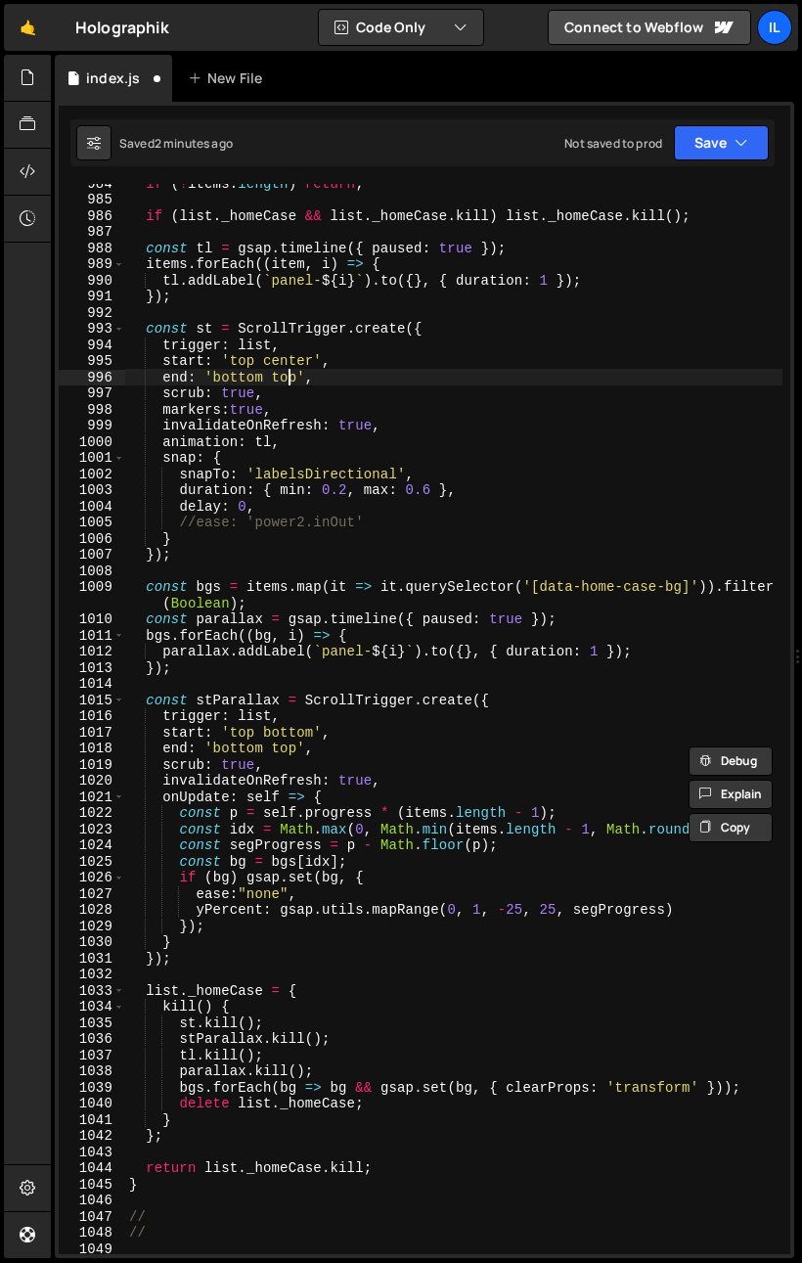
click at [287, 381] on div "if ( ! items . length ) return ; if ( list . _homeCase && list . _homeCase . ki…" at bounding box center [454, 726] width 658 height 1103
click at [286, 381] on div "if ( ! items . length ) return ; if ( list . _homeCase && list . _homeCase . ki…" at bounding box center [454, 726] width 658 height 1103
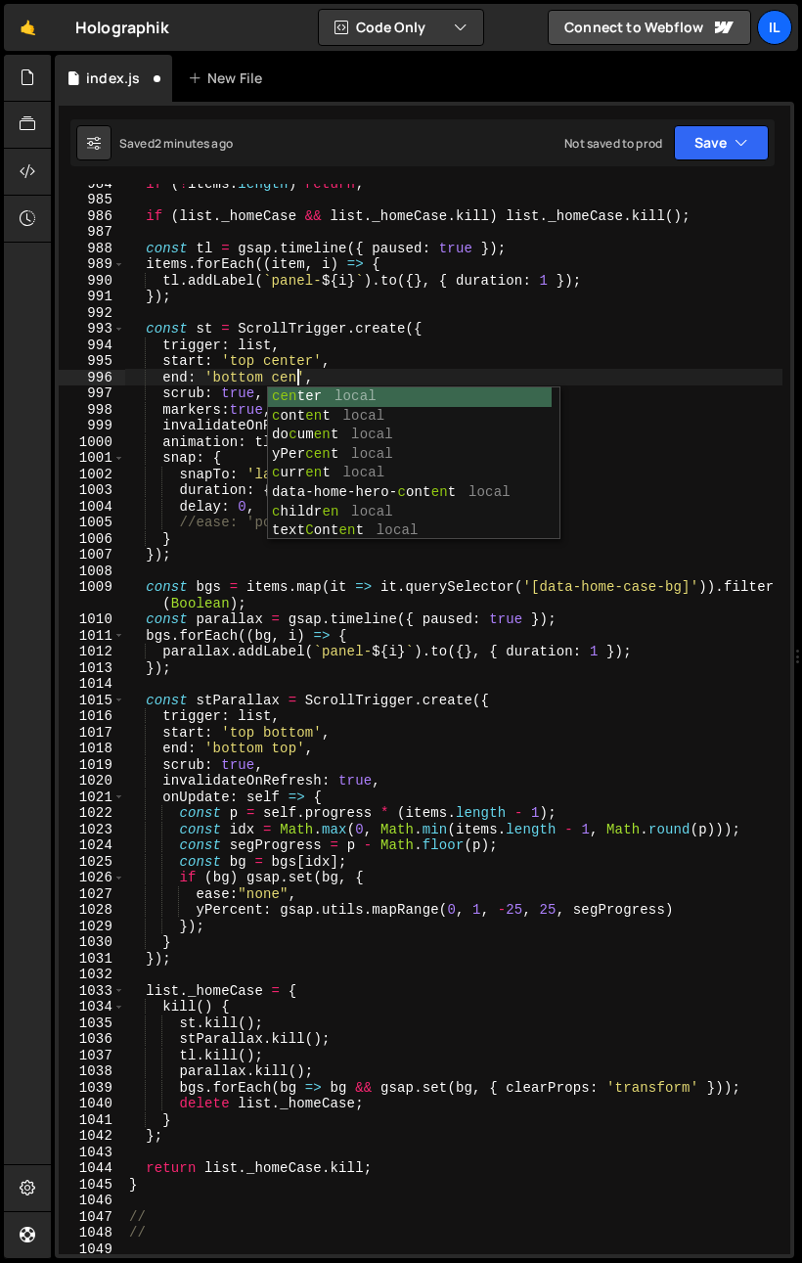
scroll to position [0, 13]
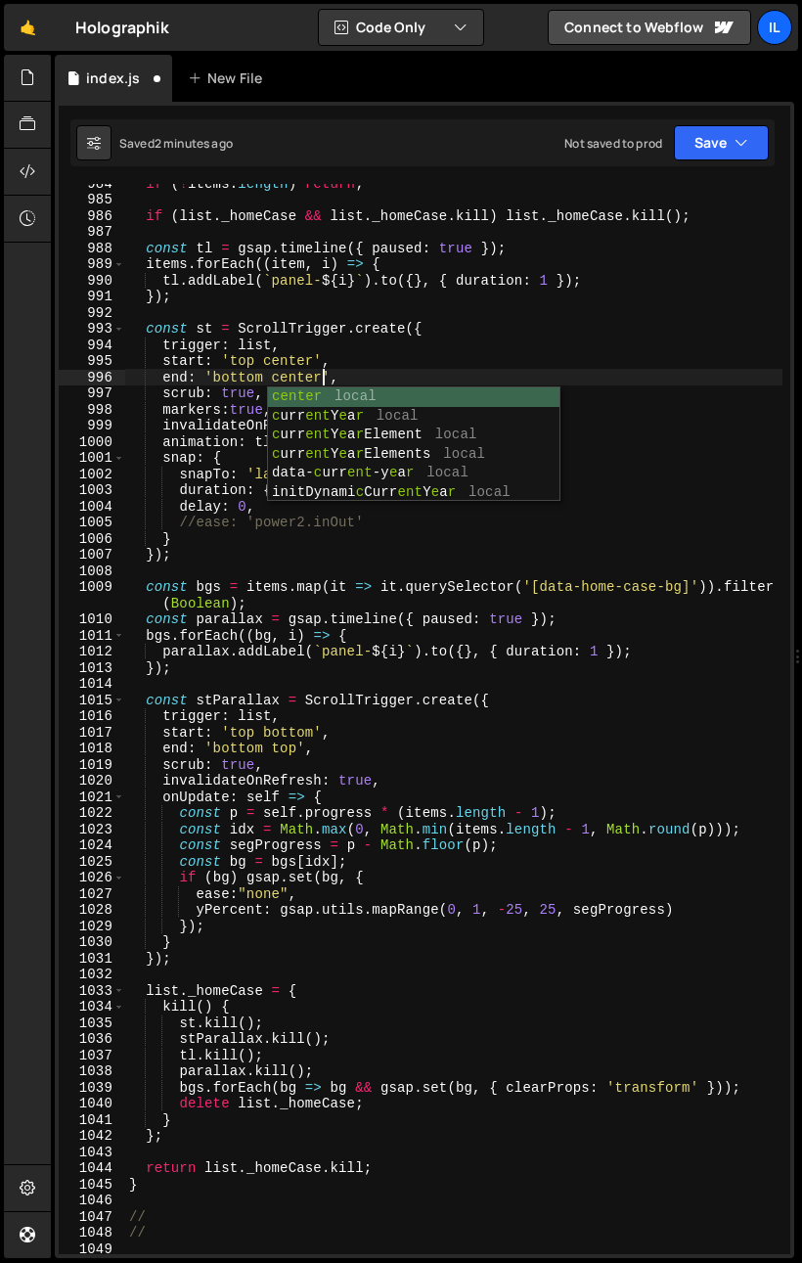
click at [136, 733] on div "if ( ! items . length ) return ; if ( list . _homeCase && list . _homeCase . ki…" at bounding box center [454, 726] width 658 height 1103
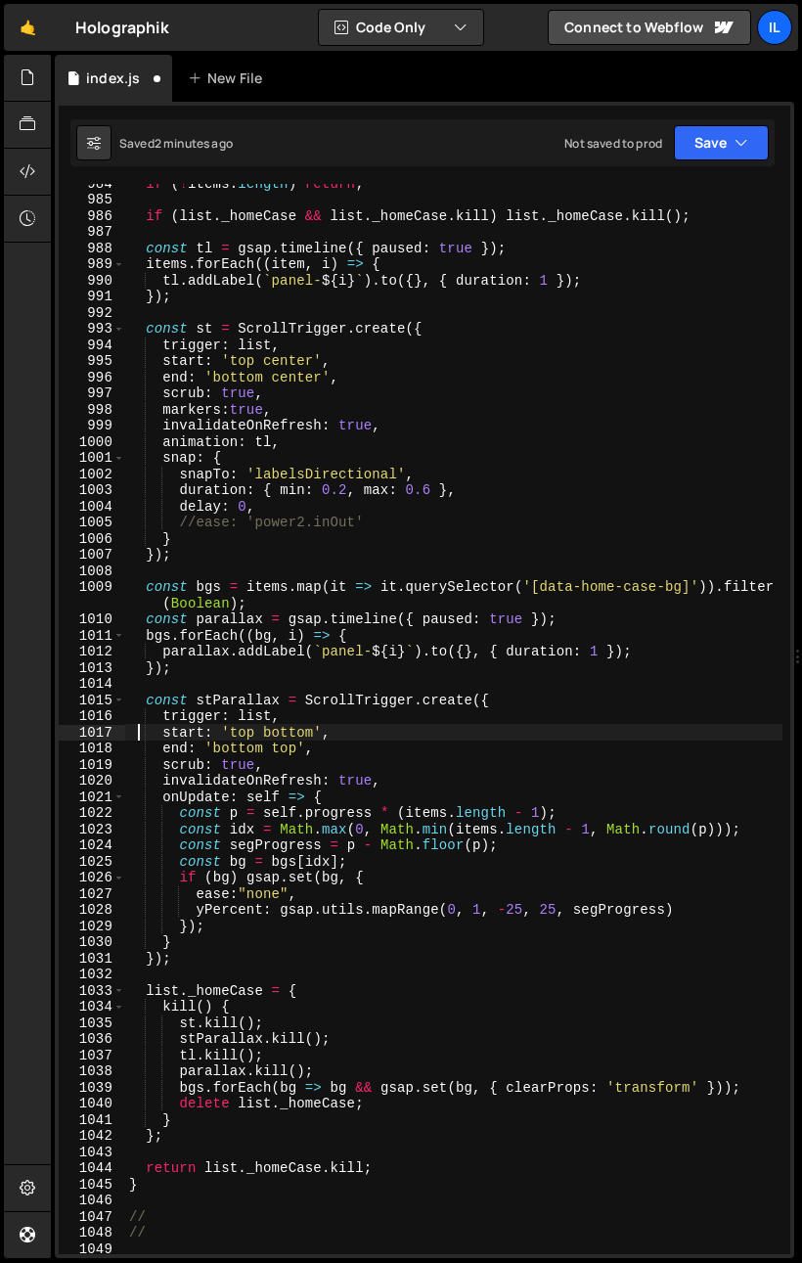
click at [337, 757] on div "if ( ! items . length ) return ; if ( list . _homeCase && list . _homeCase . ki…" at bounding box center [454, 726] width 658 height 1103
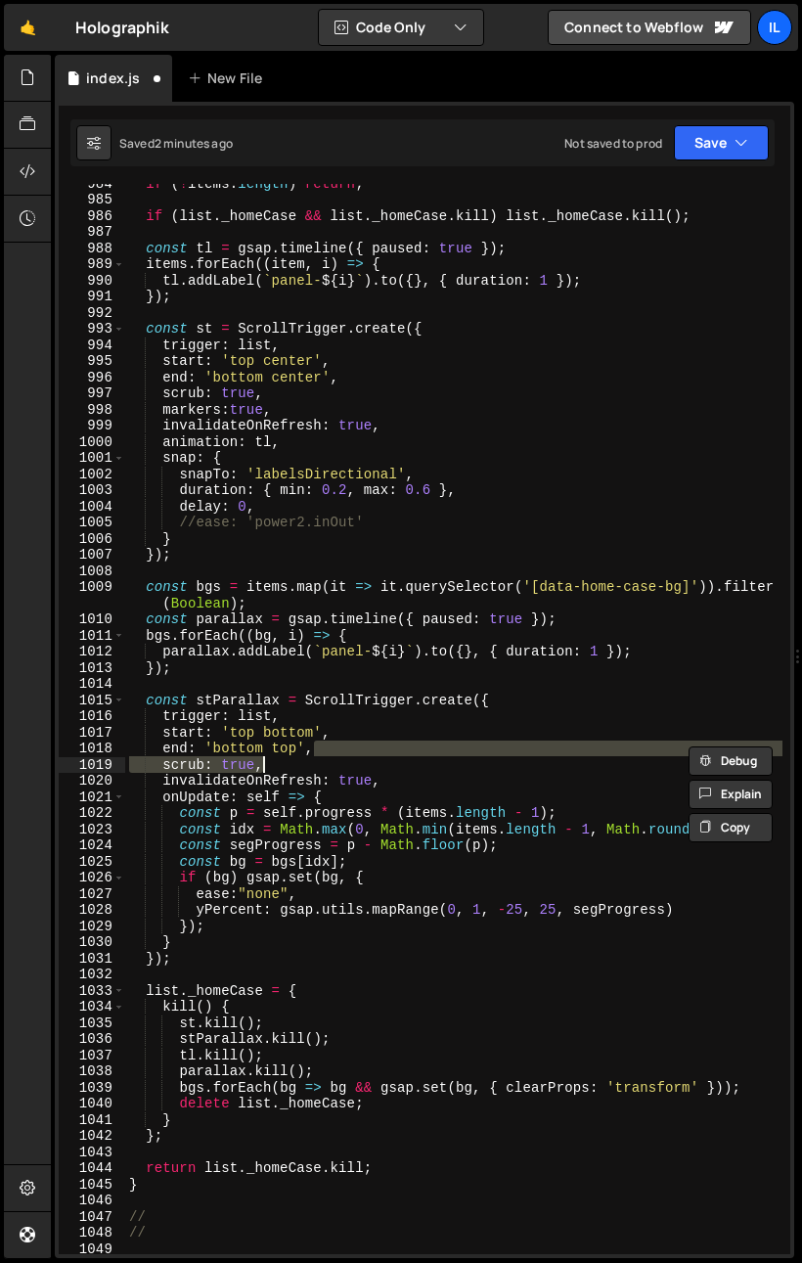
scroll to position [0, 12]
click at [282, 737] on div "if ( ! items . length ) return ; if ( list . _homeCase && list . _homeCase . ki…" at bounding box center [454, 726] width 658 height 1103
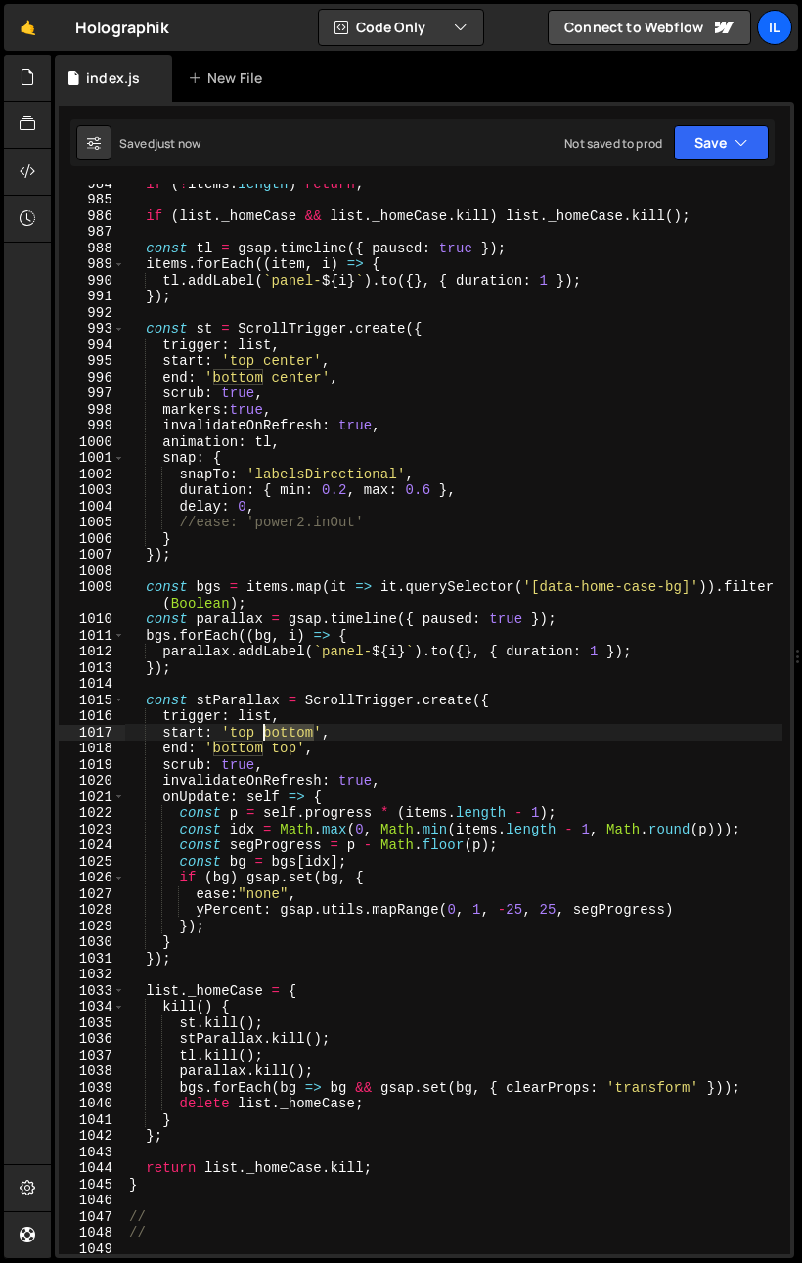
click at [282, 737] on div "if ( ! items . length ) return ; if ( list . _homeCase && list . _homeCase . ki…" at bounding box center [454, 726] width 658 height 1103
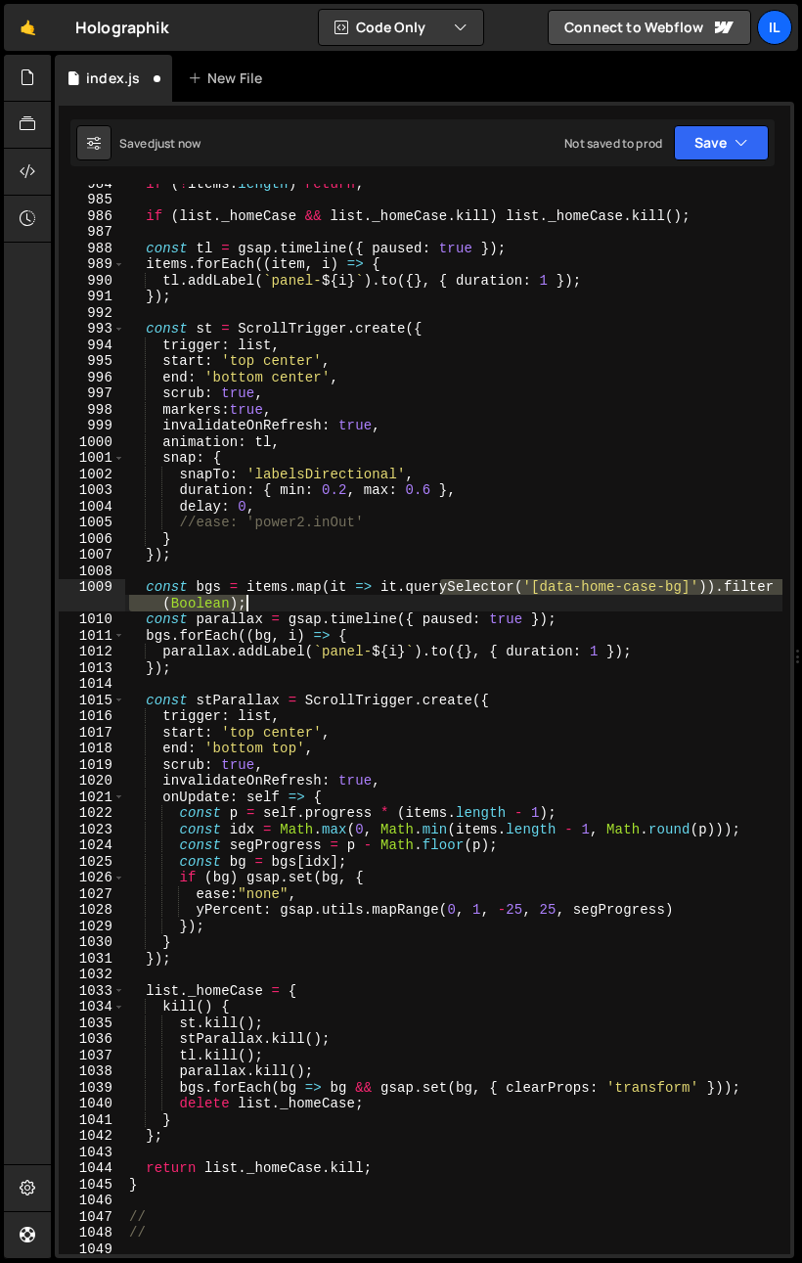
click at [437, 597] on div "if ( ! items . length ) return ; if ( list . _homeCase && list . _homeCase . ki…" at bounding box center [454, 726] width 658 height 1103
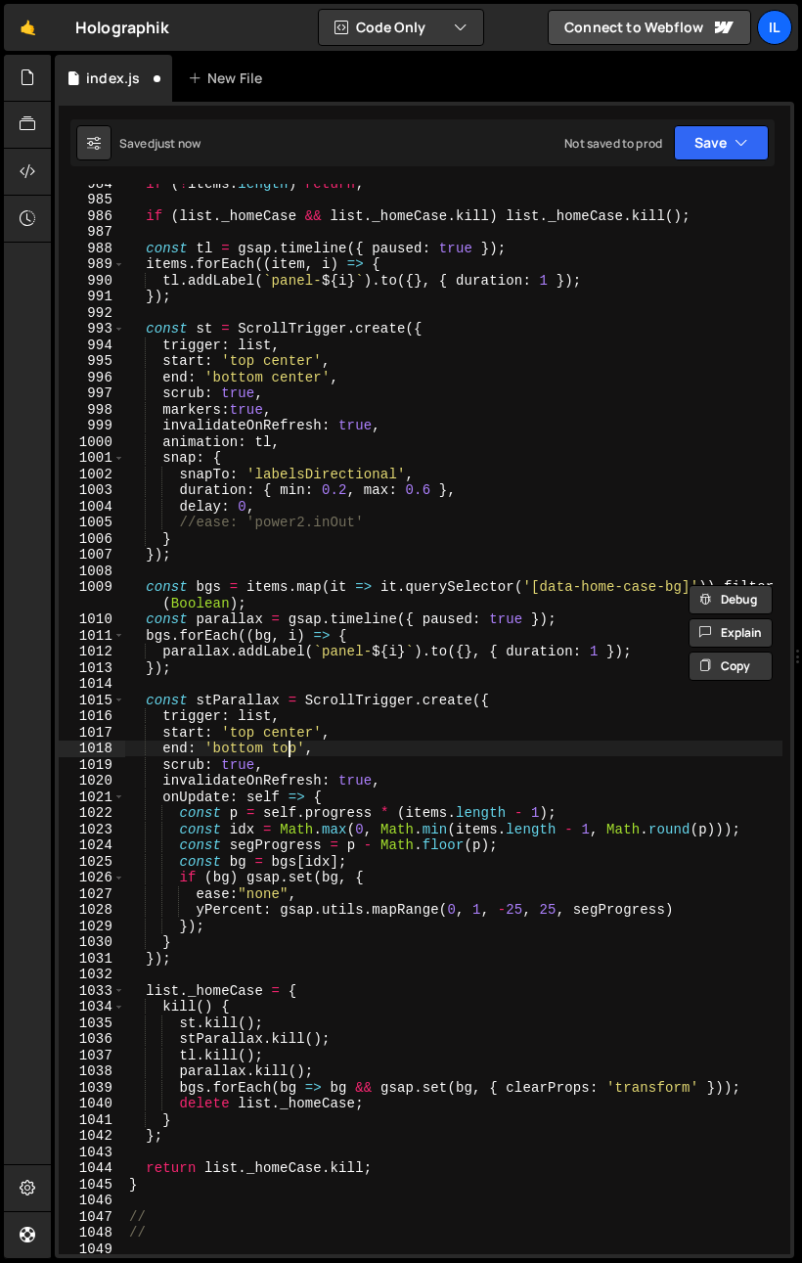
click at [288, 751] on div "if ( ! items . length ) return ; if ( list . _homeCase && list . _homeCase . ki…" at bounding box center [454, 726] width 658 height 1103
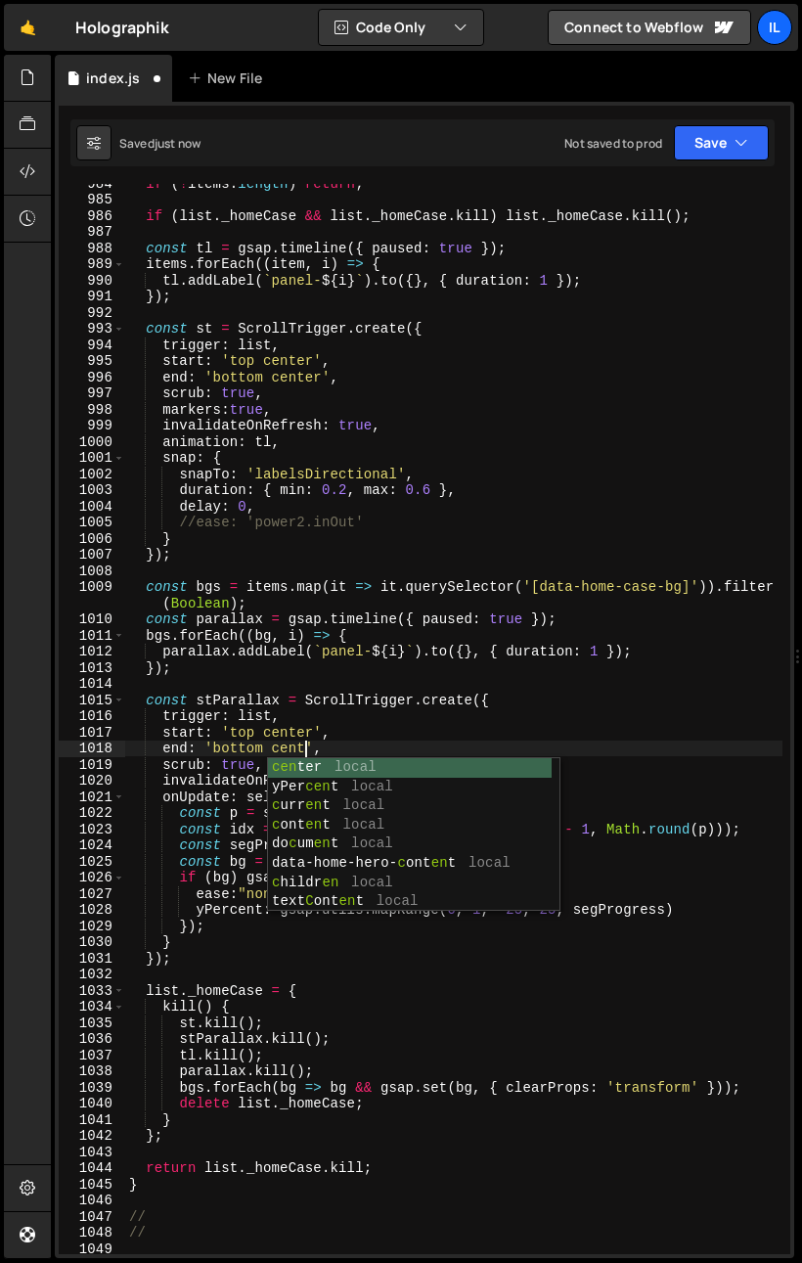
scroll to position [0, 13]
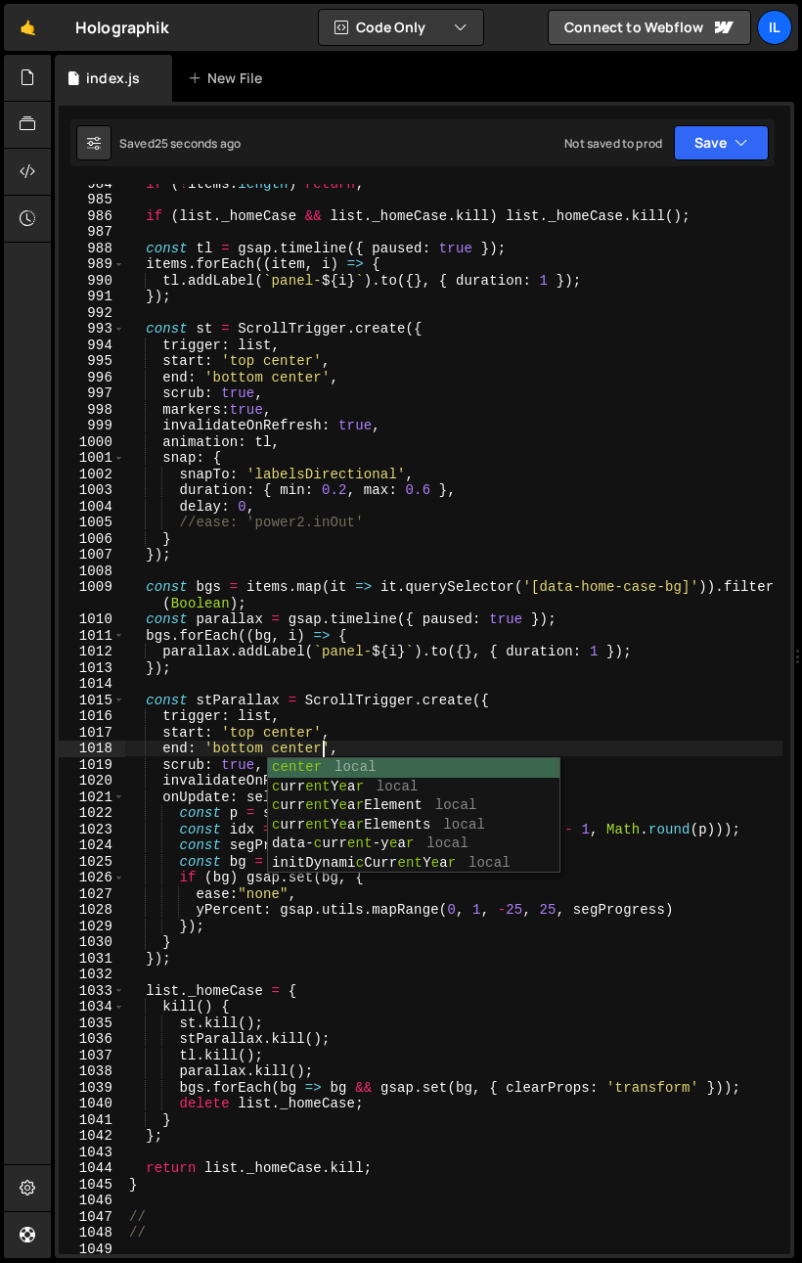
click at [288, 721] on div "if ( ! items . length ) return ; if ( list . _homeCase && list . _homeCase . ki…" at bounding box center [454, 726] width 658 height 1103
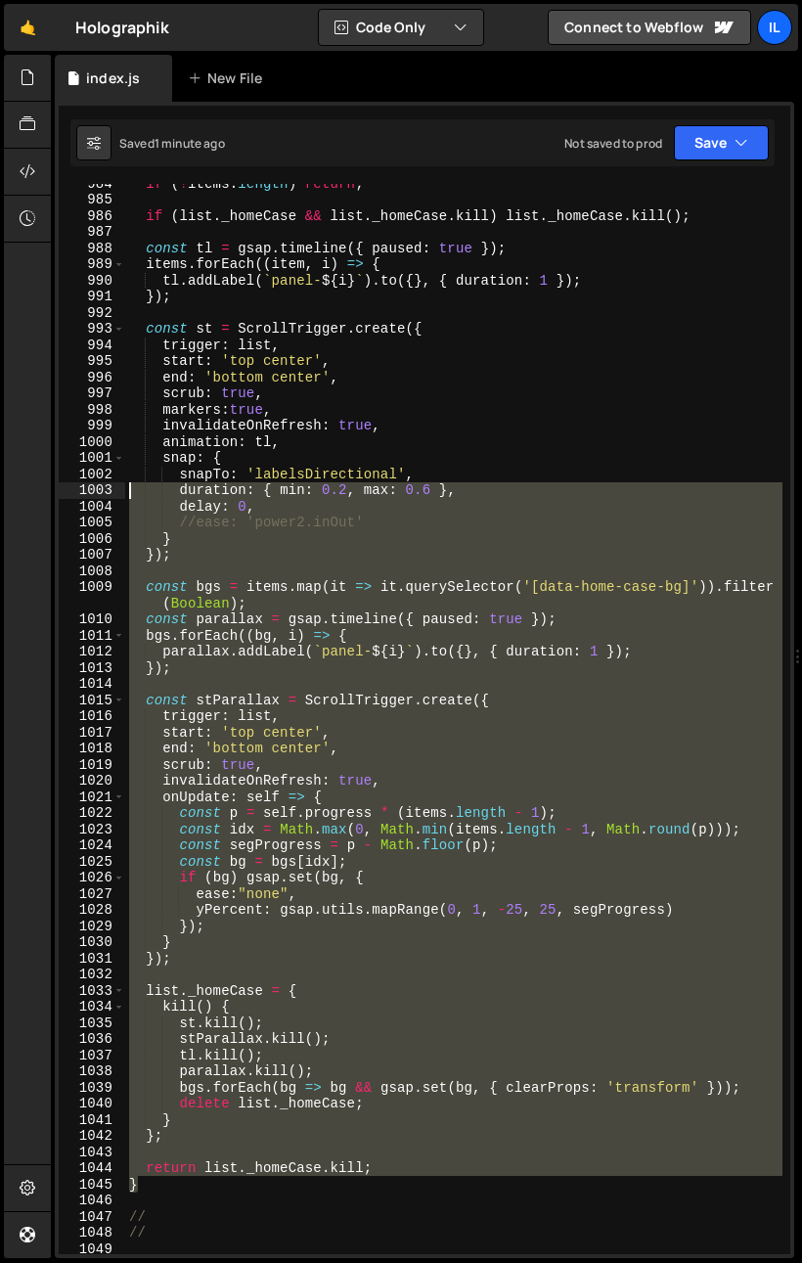
scroll to position [1096, 0]
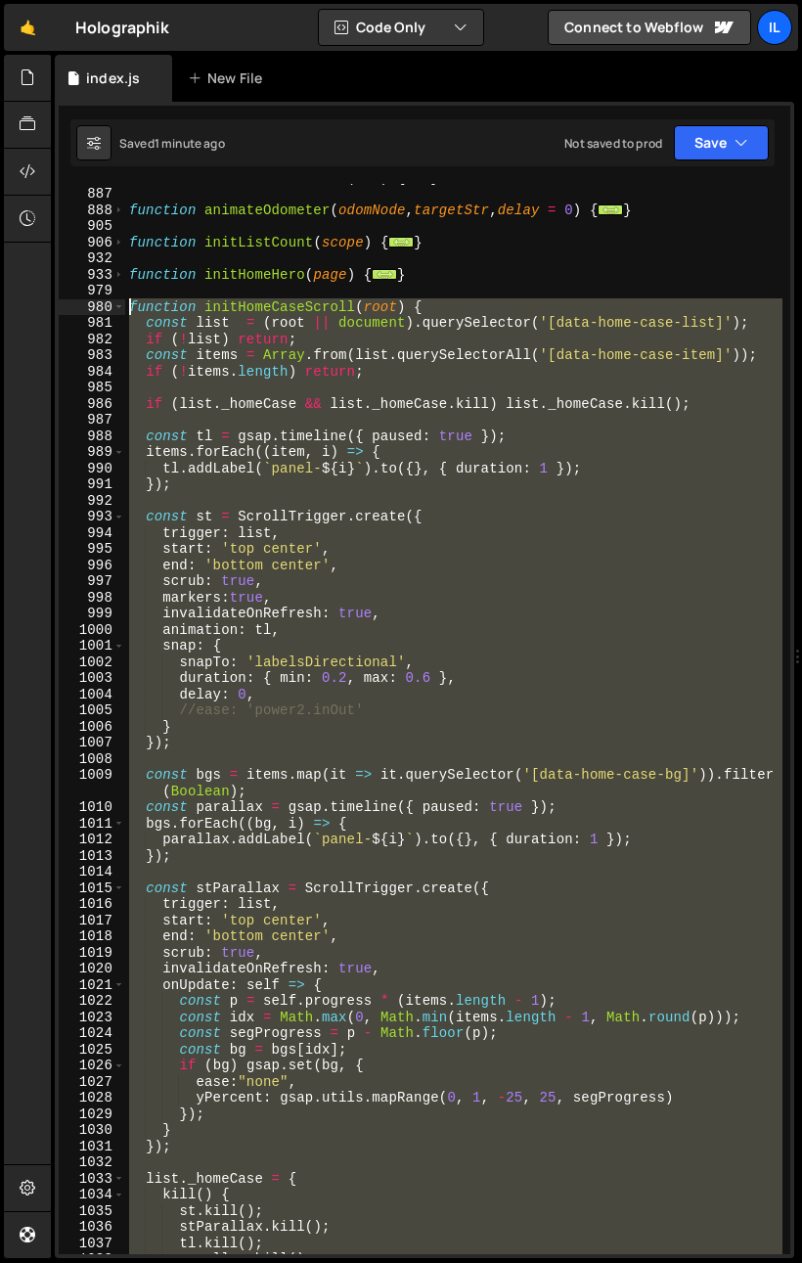
drag, startPoint x: 153, startPoint y: 1192, endPoint x: 73, endPoint y: 310, distance: 885.2
click at [73, 310] on div "trigger: list, 869 887 888 905 906 932 933 979 980 981 982 983 984 985 986 987 …" at bounding box center [425, 719] width 732 height 1070
paste textarea "}"
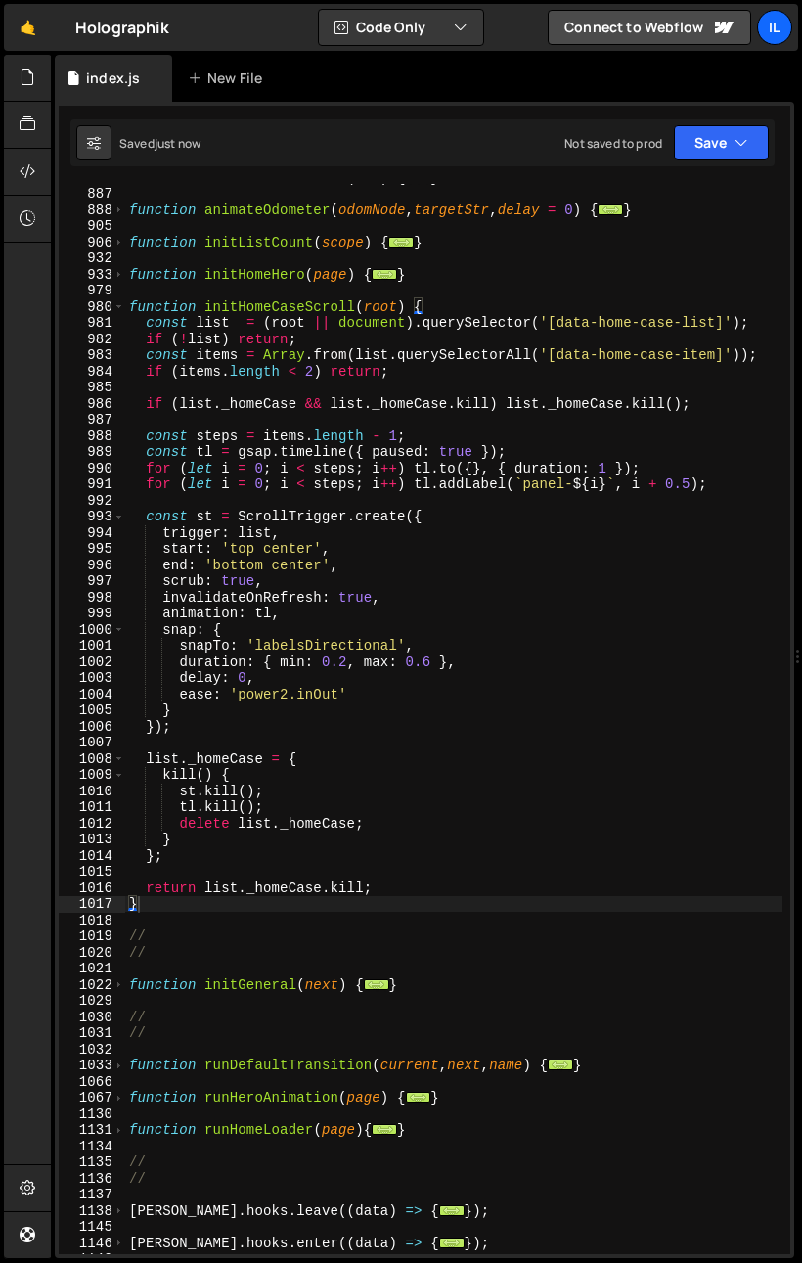
click at [224, 686] on div "function buildOdometerNode ( str ) { ... } function animateOdometer ( odomNode …" at bounding box center [454, 720] width 658 height 1103
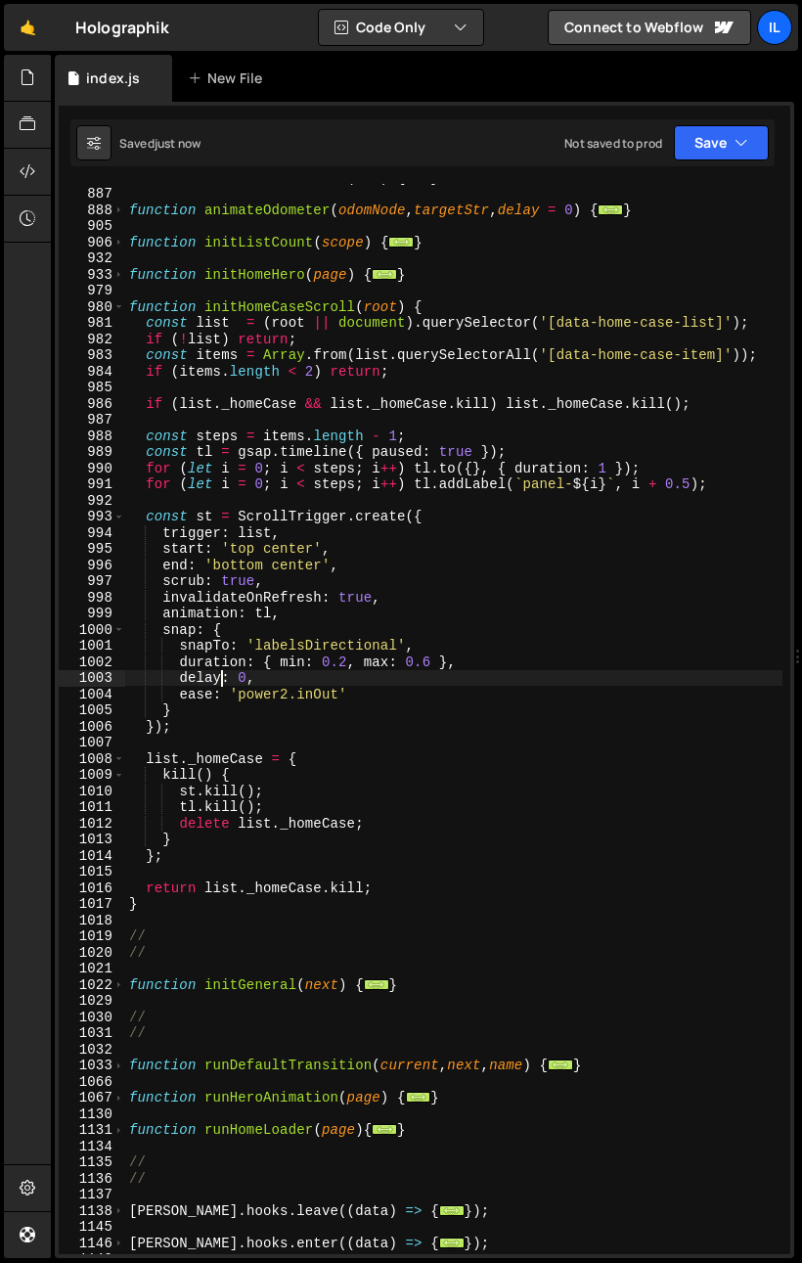
click at [412, 683] on div "function buildOdometerNode ( str ) { ... } function animateOdometer ( odomNode …" at bounding box center [454, 720] width 658 height 1103
click at [327, 615] on div "function buildOdometerNode ( str ) { ... } function animateOdometer ( odomNode …" at bounding box center [454, 720] width 658 height 1103
type textarea "animation: tl,"
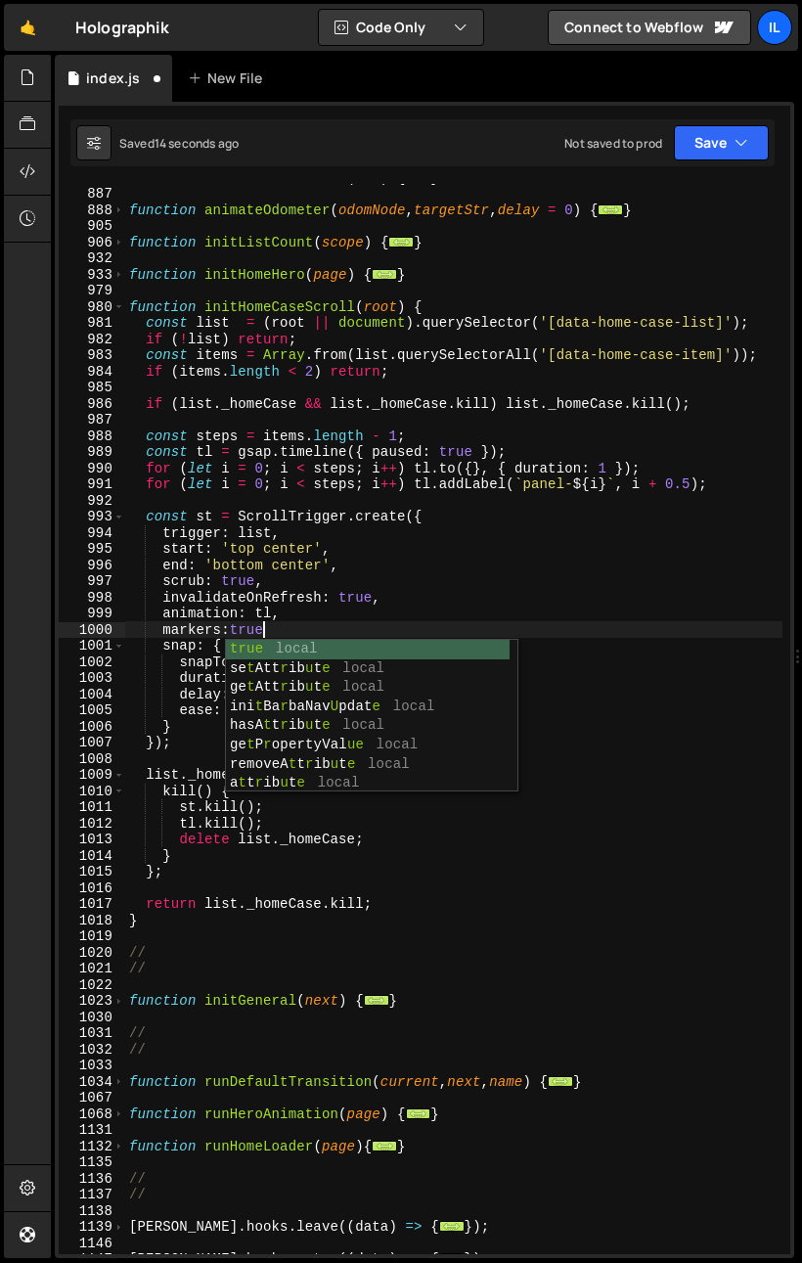
scroll to position [0, 9]
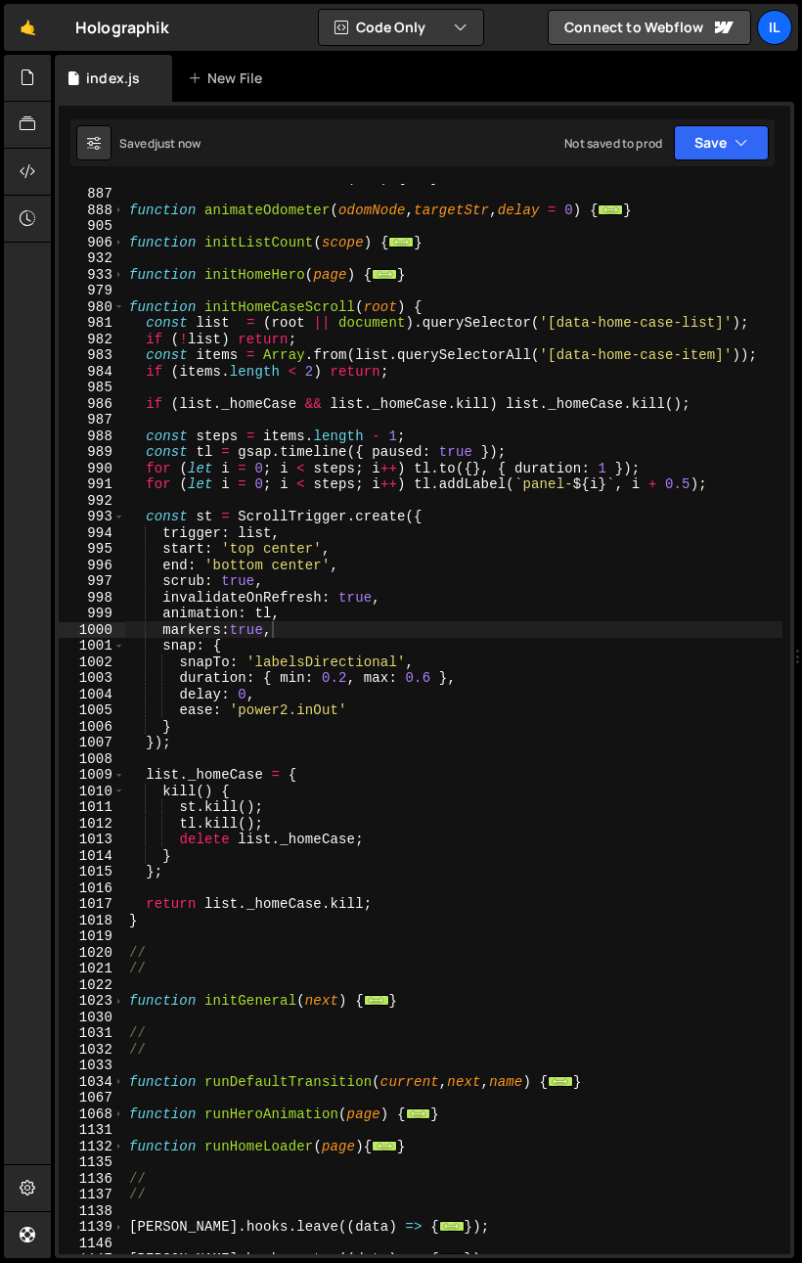
click at [171, 717] on div "function buildOdometerNode ( str ) { ... } function animateOdometer ( odomNode …" at bounding box center [454, 720] width 658 height 1103
click at [177, 712] on div "function buildOdometerNode ( str ) { ... } function animateOdometer ( odomNode …" at bounding box center [454, 720] width 658 height 1103
click at [371, 711] on div "function buildOdometerNode ( str ) { ... } function animateOdometer ( odomNode …" at bounding box center [454, 720] width 658 height 1103
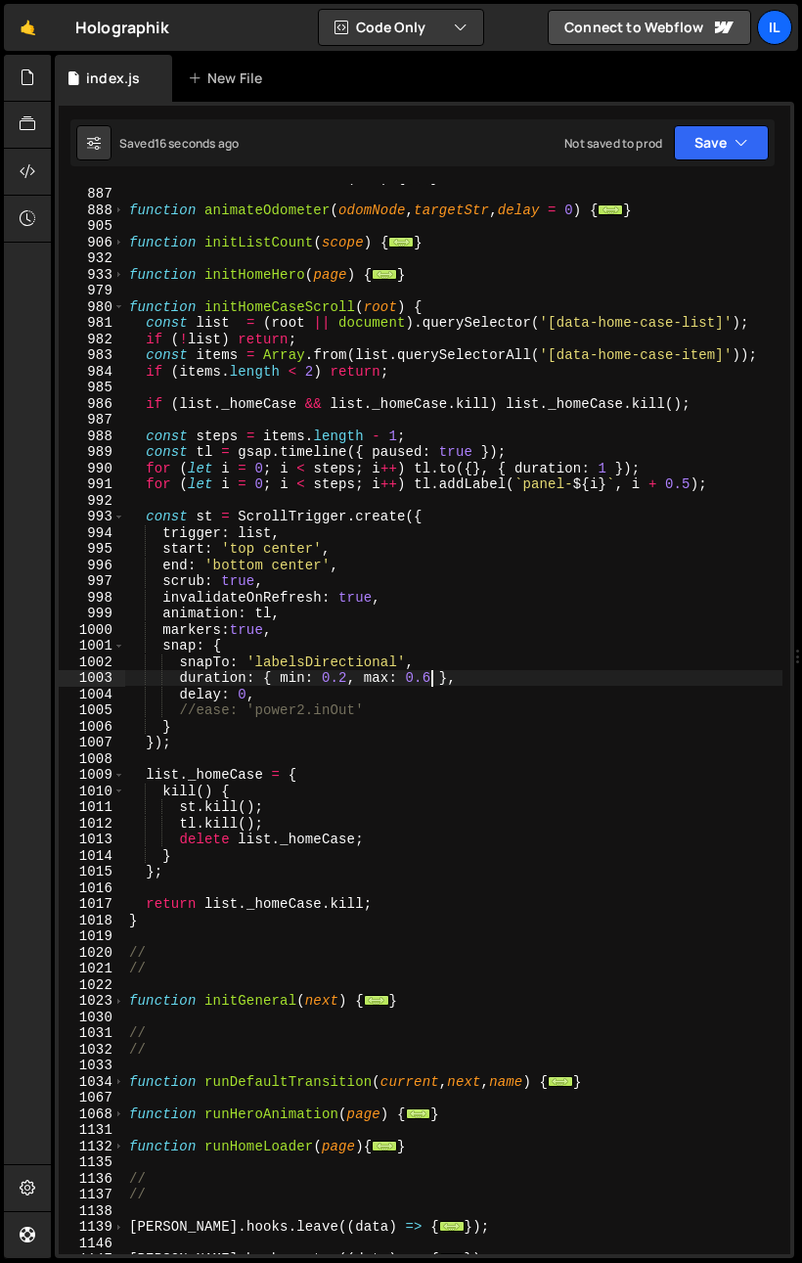
click at [426, 682] on div "function buildOdometerNode ( str ) { ... } function animateOdometer ( odomNode …" at bounding box center [454, 720] width 658 height 1103
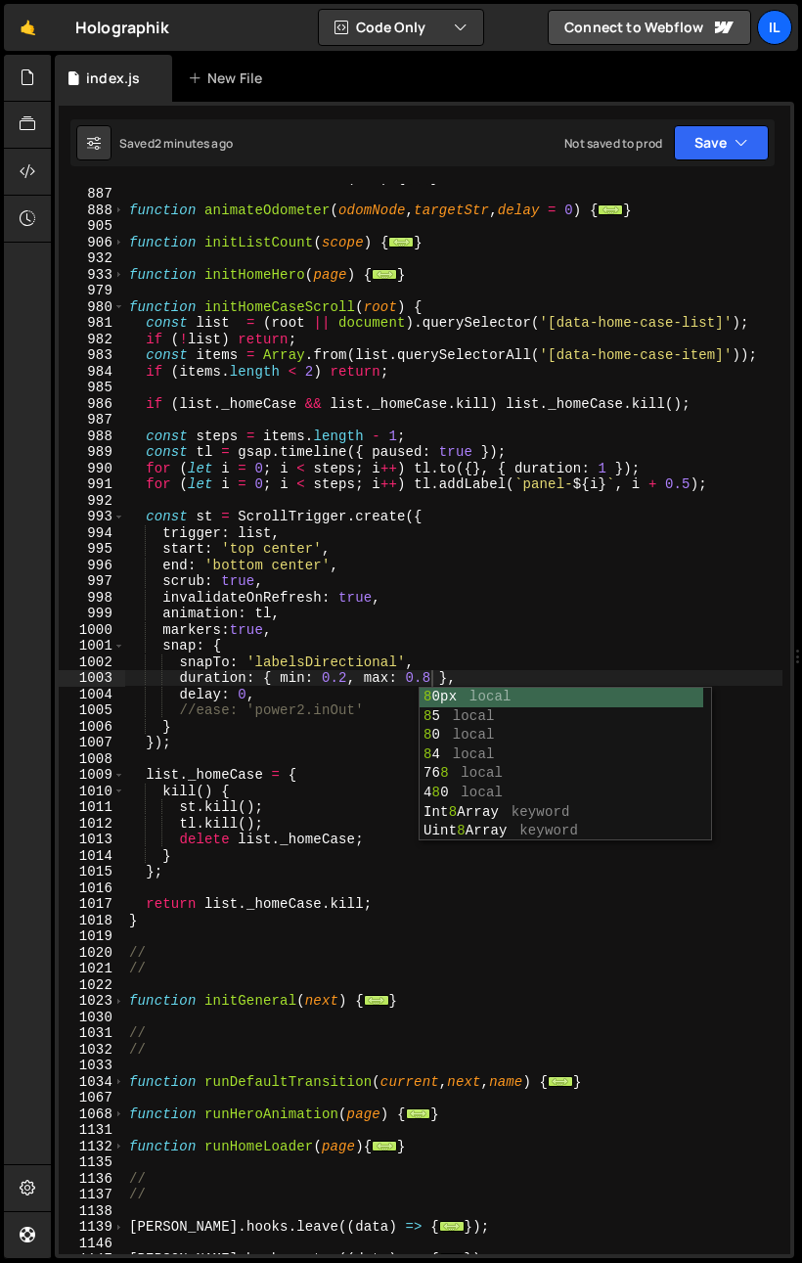
drag, startPoint x: 283, startPoint y: 731, endPoint x: 268, endPoint y: 773, distance: 44.6
click at [283, 731] on div "function buildOdometerNode ( str ) { ... } function animateOdometer ( odomNode …" at bounding box center [454, 720] width 658 height 1103
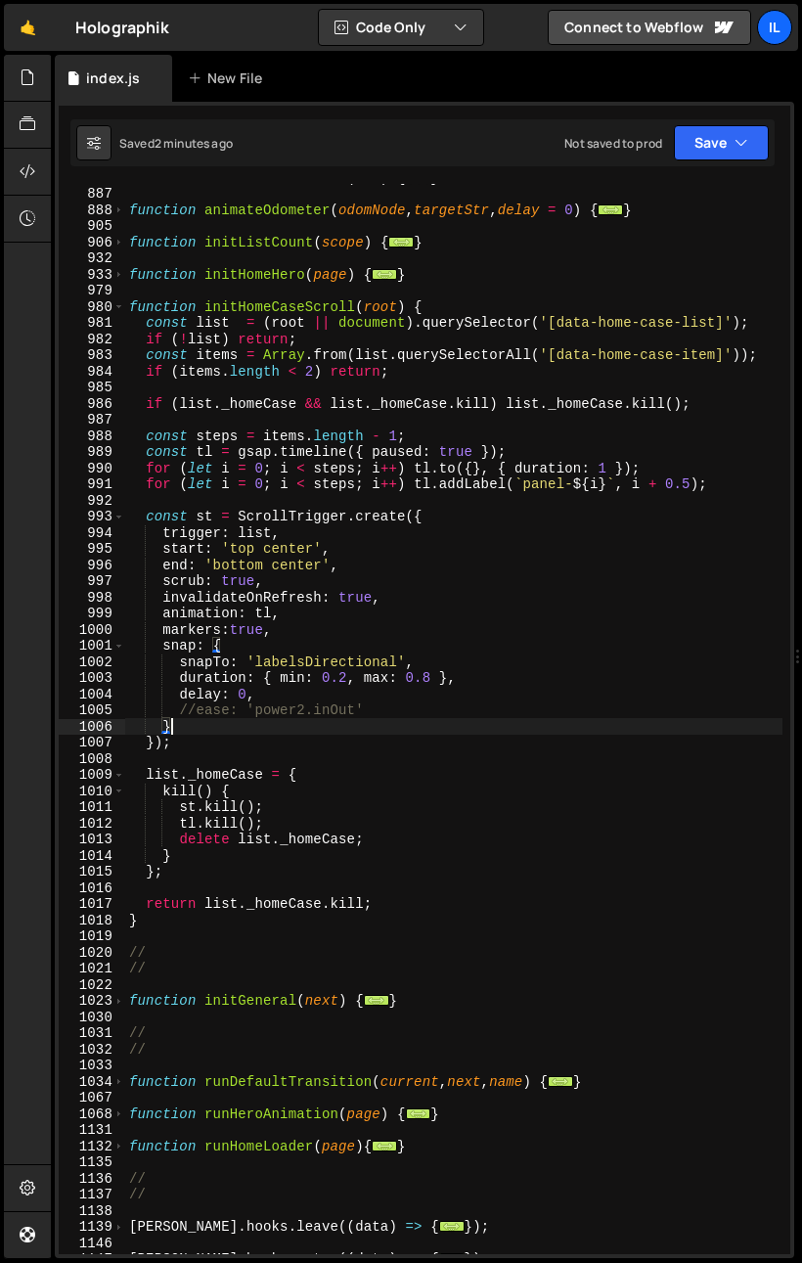
scroll to position [0, 2]
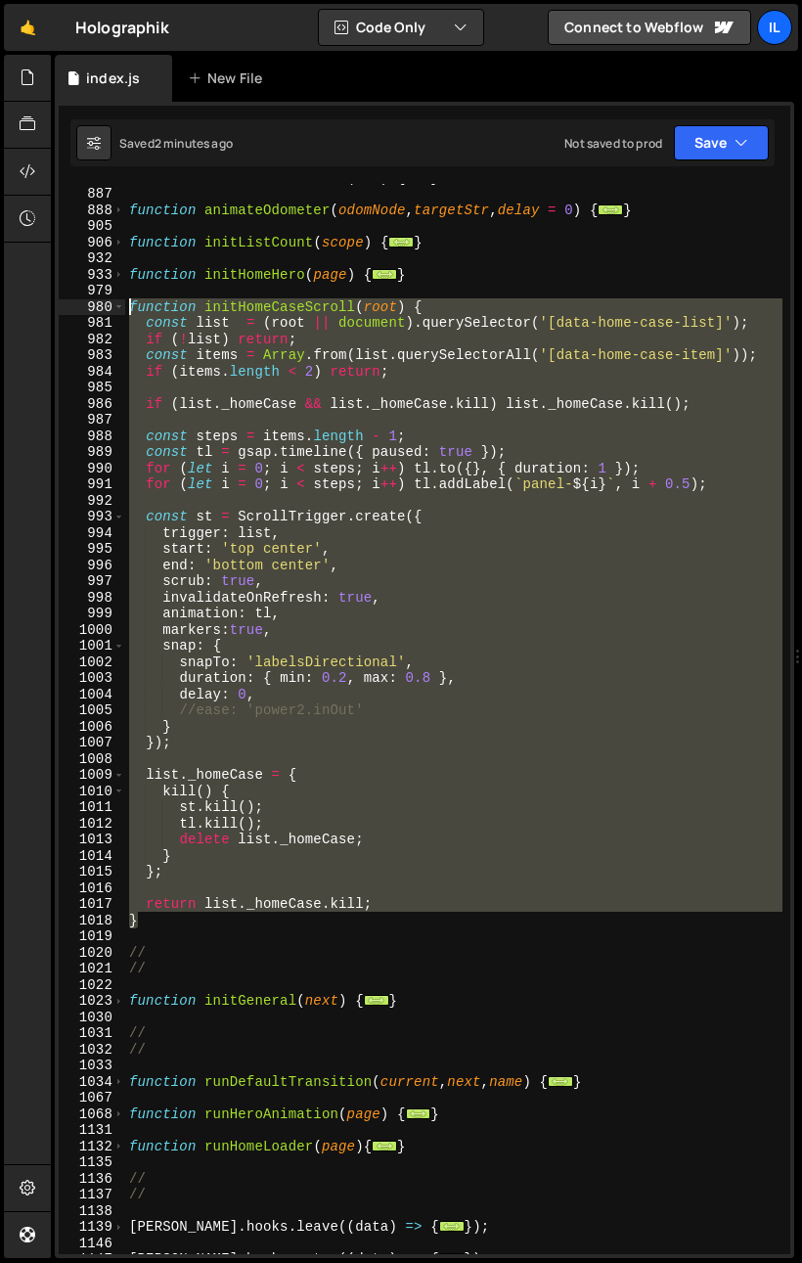
drag, startPoint x: 165, startPoint y: 919, endPoint x: 22, endPoint y: 311, distance: 624.5
click at [22, 311] on div "Hold on a sec... Are you certain you wish to leave this page? Any changes you'v…" at bounding box center [401, 631] width 802 height 1263
paste textarea "}"
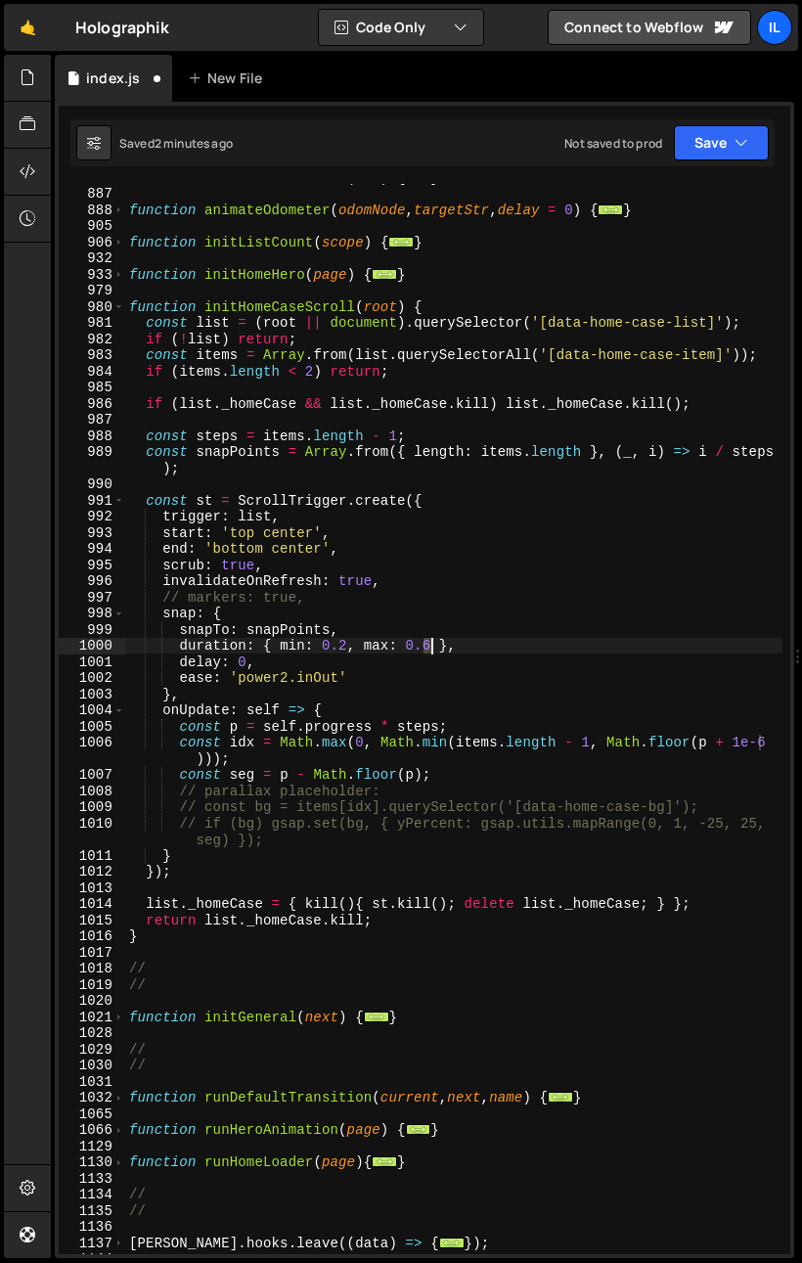
click at [430, 651] on div "function buildOdometerNode ( str ) { ... } function animateOdometer ( odomNode …" at bounding box center [454, 720] width 658 height 1103
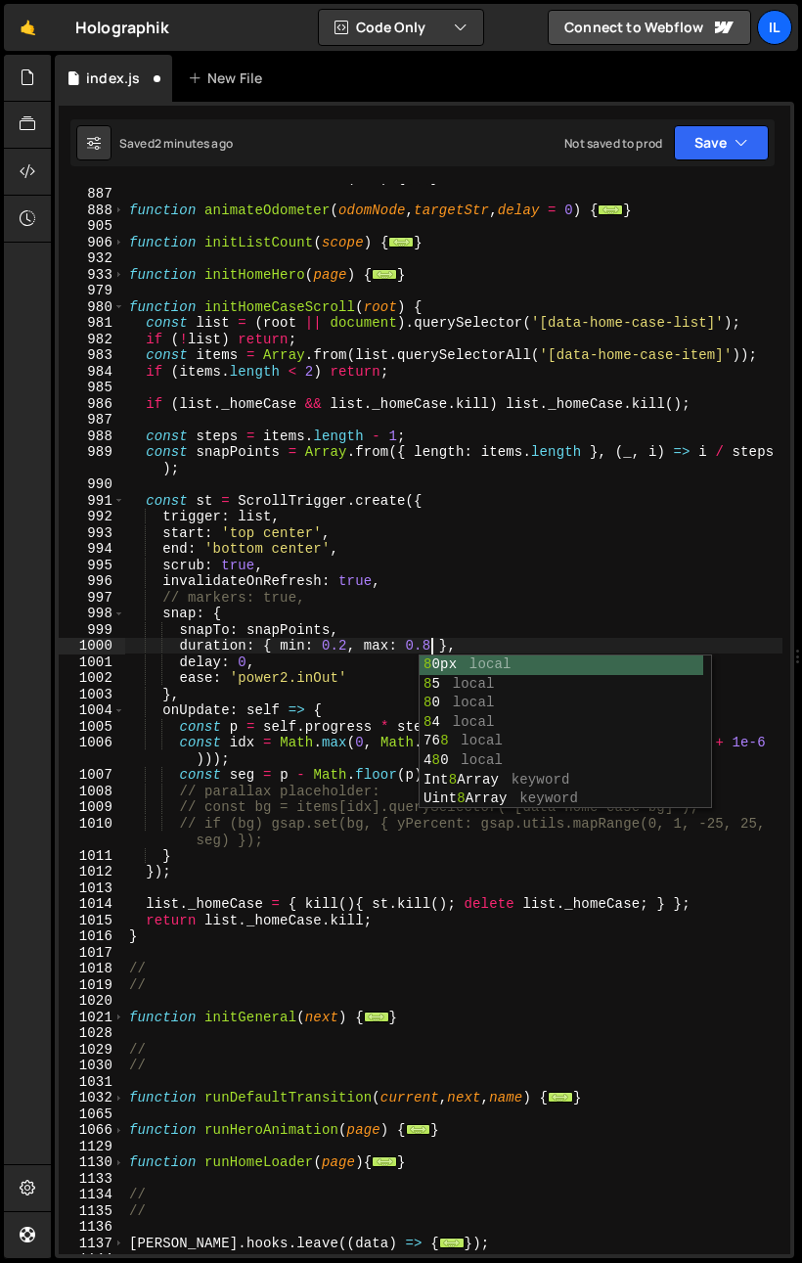
scroll to position [0, 21]
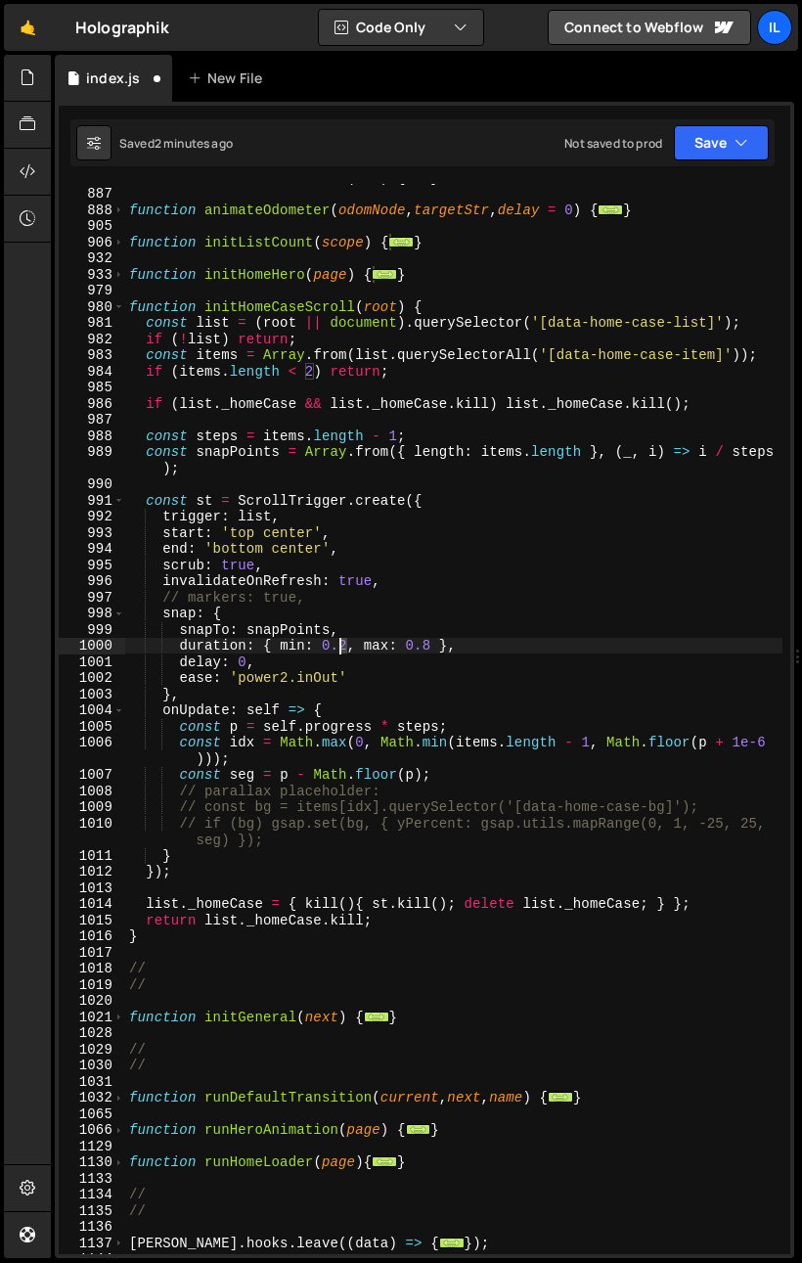
click at [338, 650] on div "function buildOdometerNode ( str ) { ... } function animateOdometer ( odomNode …" at bounding box center [454, 720] width 658 height 1103
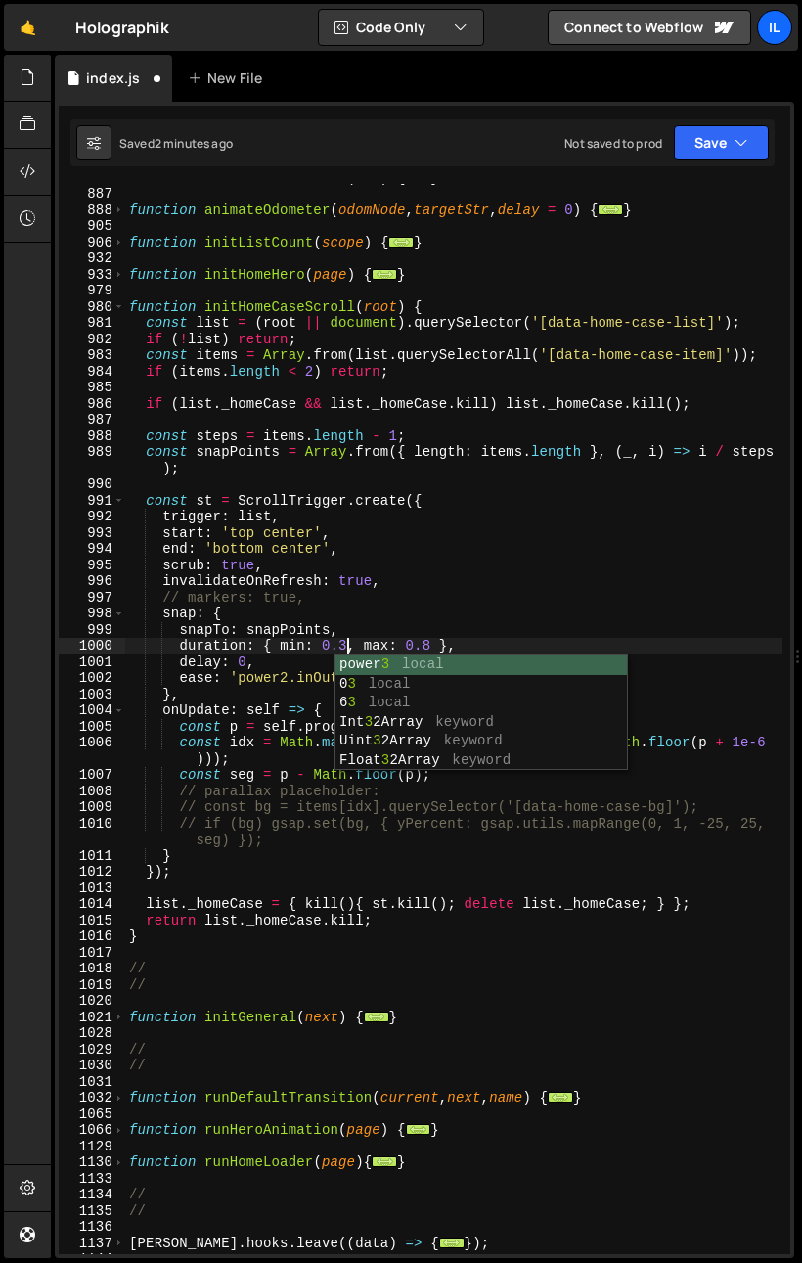
click at [394, 591] on div "function buildOdometerNode ( str ) { ... } function animateOdometer ( odomNode …" at bounding box center [454, 720] width 658 height 1103
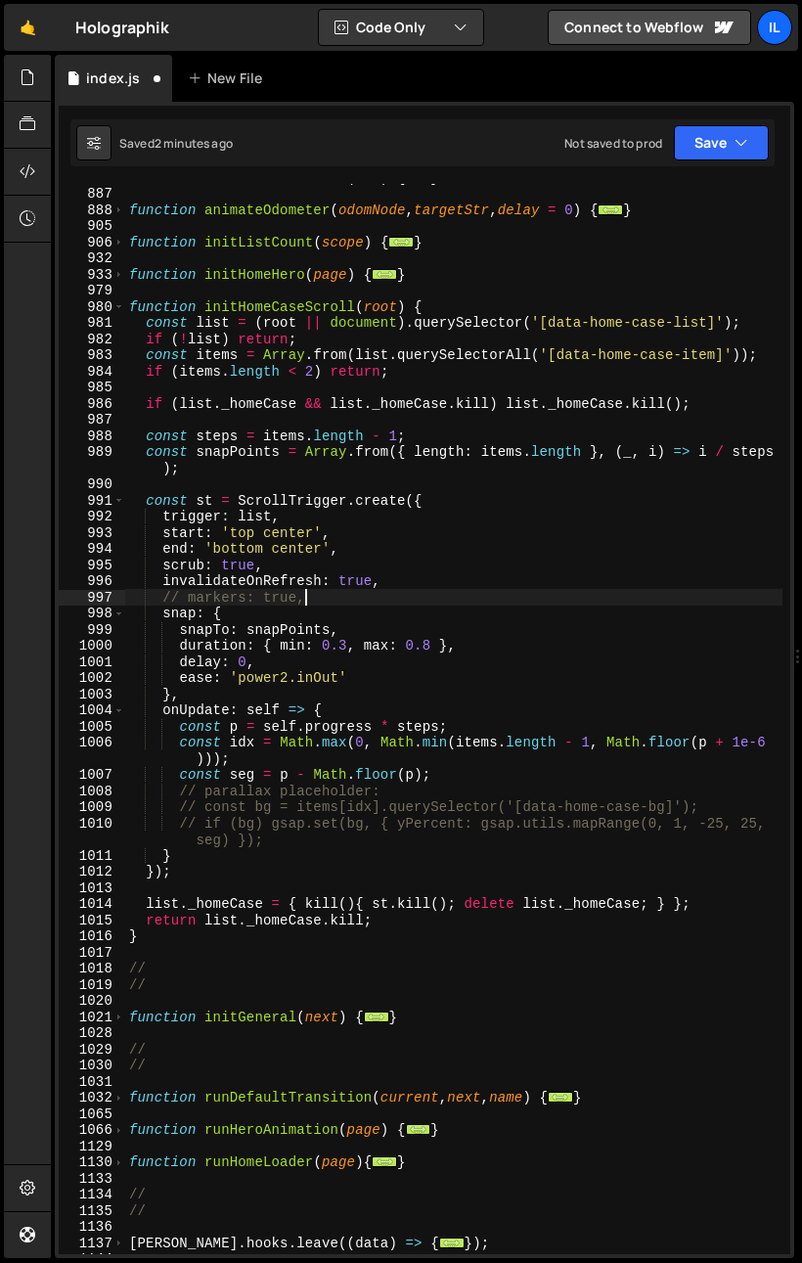
scroll to position [0, 11]
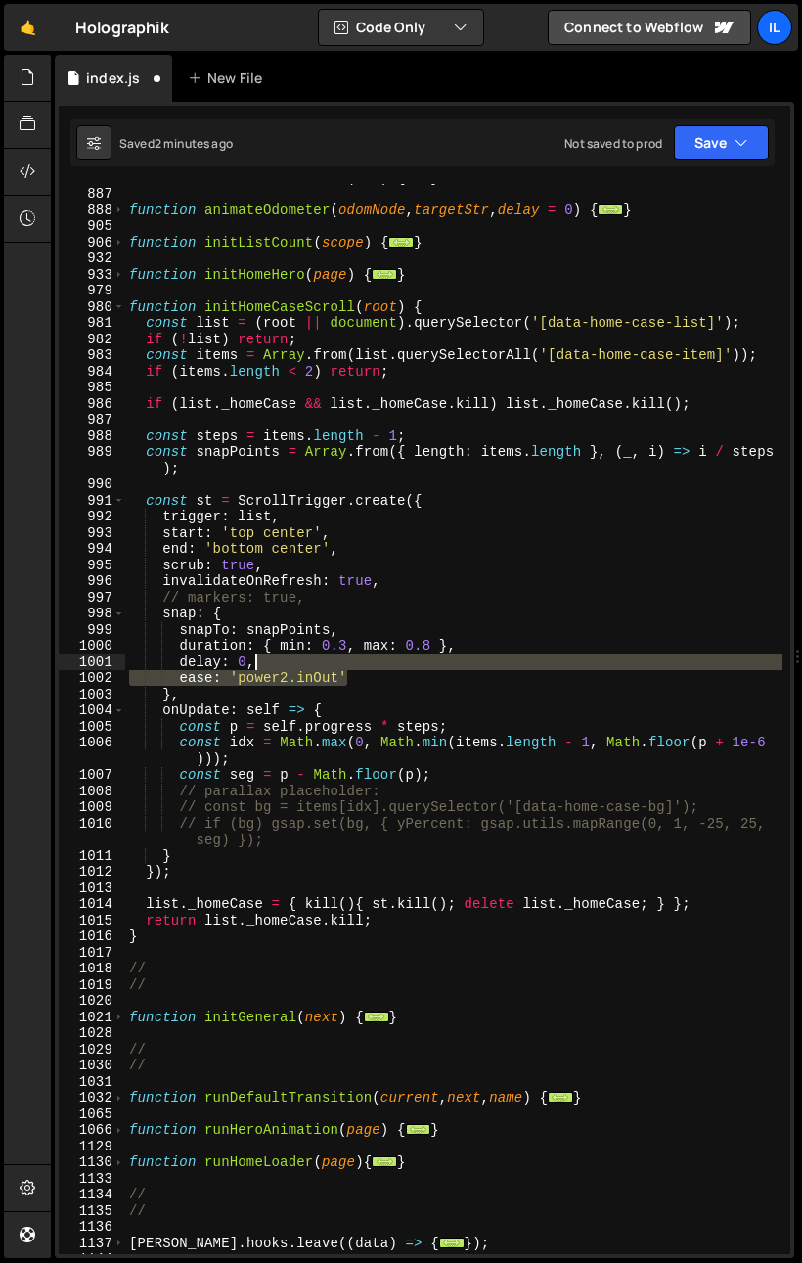
drag, startPoint x: 374, startPoint y: 674, endPoint x: 375, endPoint y: 663, distance: 10.8
click at [374, 664] on div "function buildOdometerNode ( str ) { ... } function animateOdometer ( odomNode …" at bounding box center [454, 720] width 658 height 1103
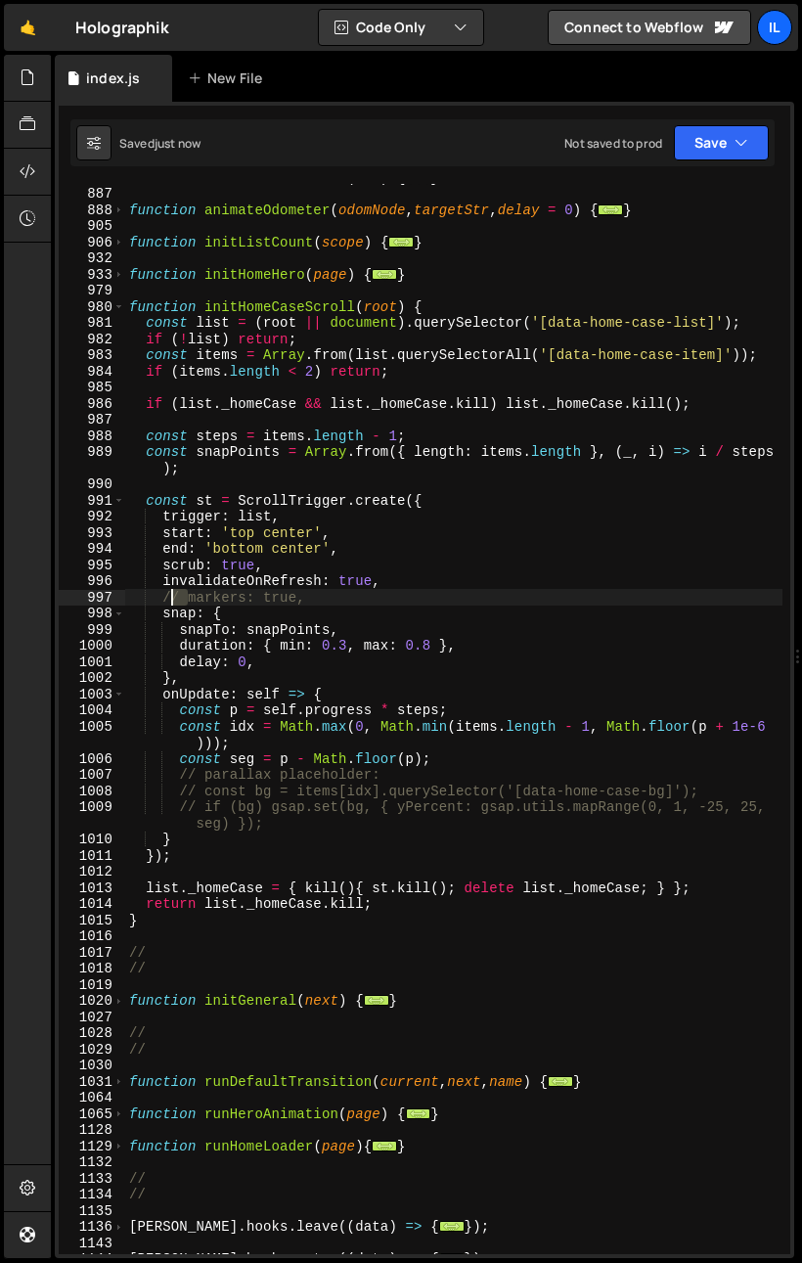
drag, startPoint x: 188, startPoint y: 599, endPoint x: 165, endPoint y: 603, distance: 22.8
click at [165, 603] on div "function buildOdometerNode ( str ) { ... } function animateOdometer ( odomNode …" at bounding box center [454, 720] width 658 height 1103
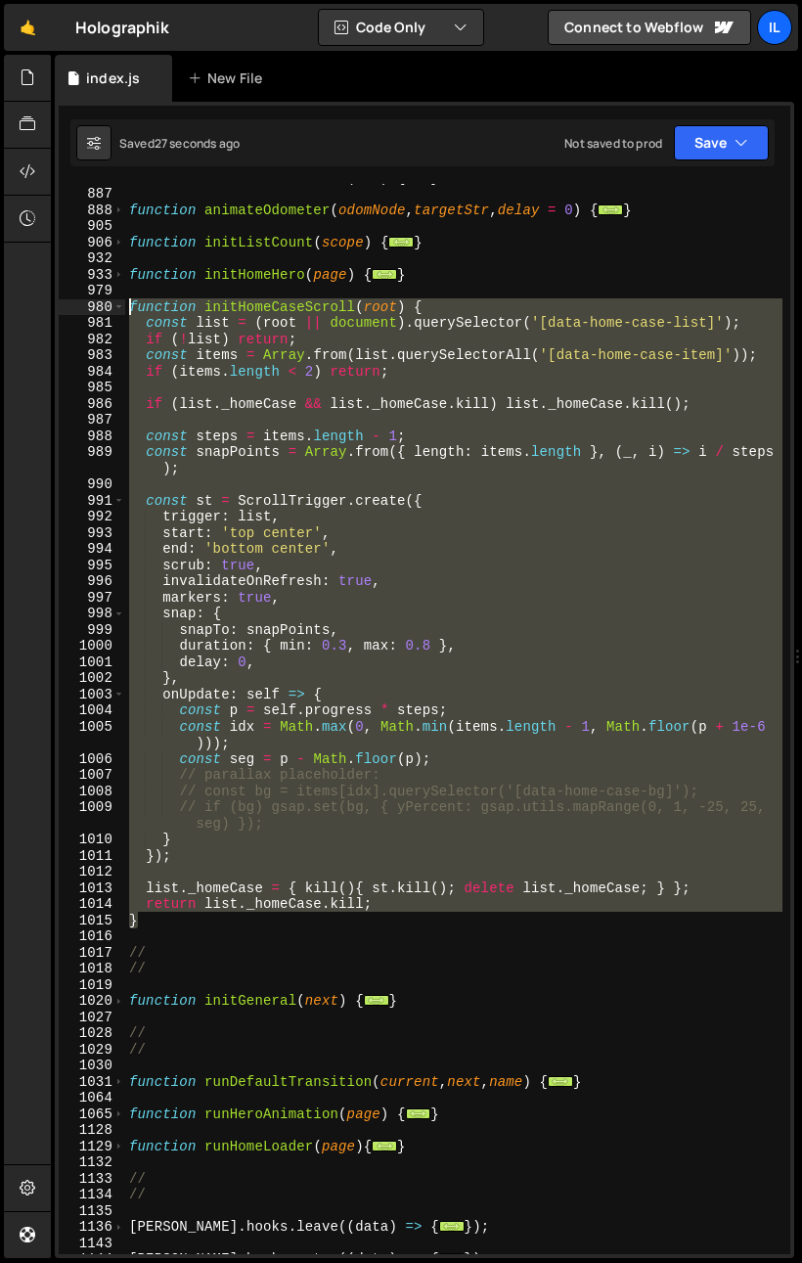
drag, startPoint x: 143, startPoint y: 924, endPoint x: 98, endPoint y: 308, distance: 617.1
click at [98, 308] on div "markers: true, 869 887 888 905 906 932 933 979 980 981 982 983 984 985 986 987 …" at bounding box center [425, 719] width 732 height 1070
click at [294, 860] on div "function buildOdometerNode ( str ) { ... } function animateOdometer ( odomNode …" at bounding box center [454, 719] width 658 height 1070
drag, startPoint x: 146, startPoint y: 924, endPoint x: 19, endPoint y: 303, distance: 633.3
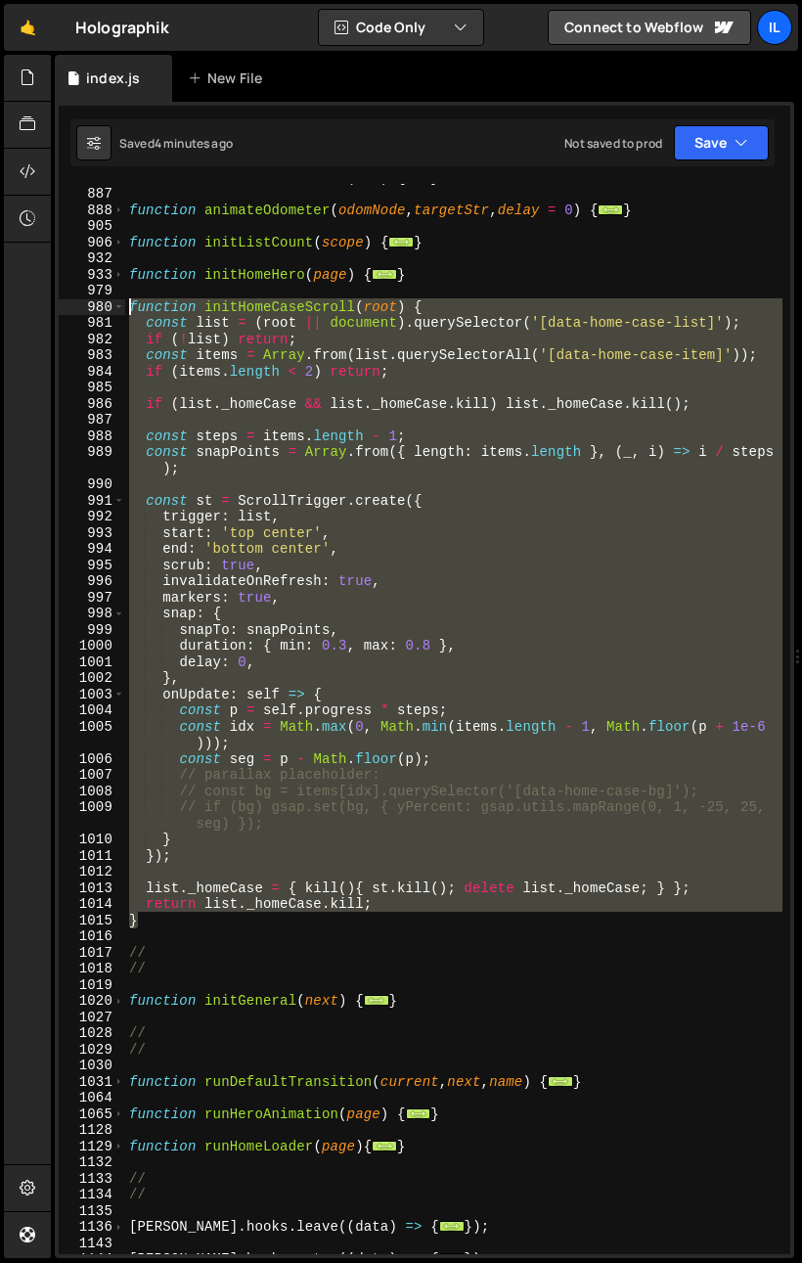
click at [19, 303] on div "Hold on a sec... Are you certain you wish to leave this page? Any changes you'v…" at bounding box center [401, 631] width 802 height 1263
paste textarea "}"
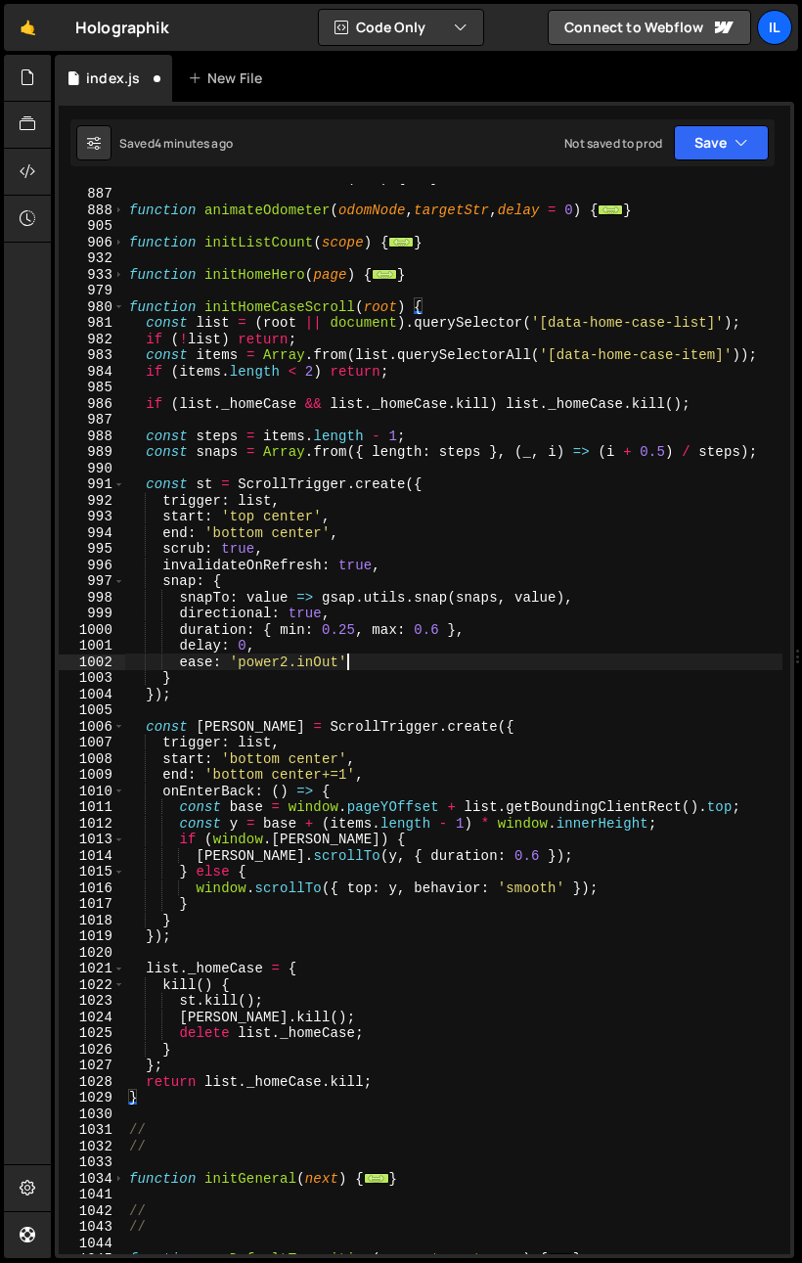
drag, startPoint x: 377, startPoint y: 659, endPoint x: 382, endPoint y: 643, distance: 16.4
click at [382, 643] on div "function buildOdometerNode ( str ) { ... } function animateOdometer ( odomNode …" at bounding box center [454, 720] width 658 height 1103
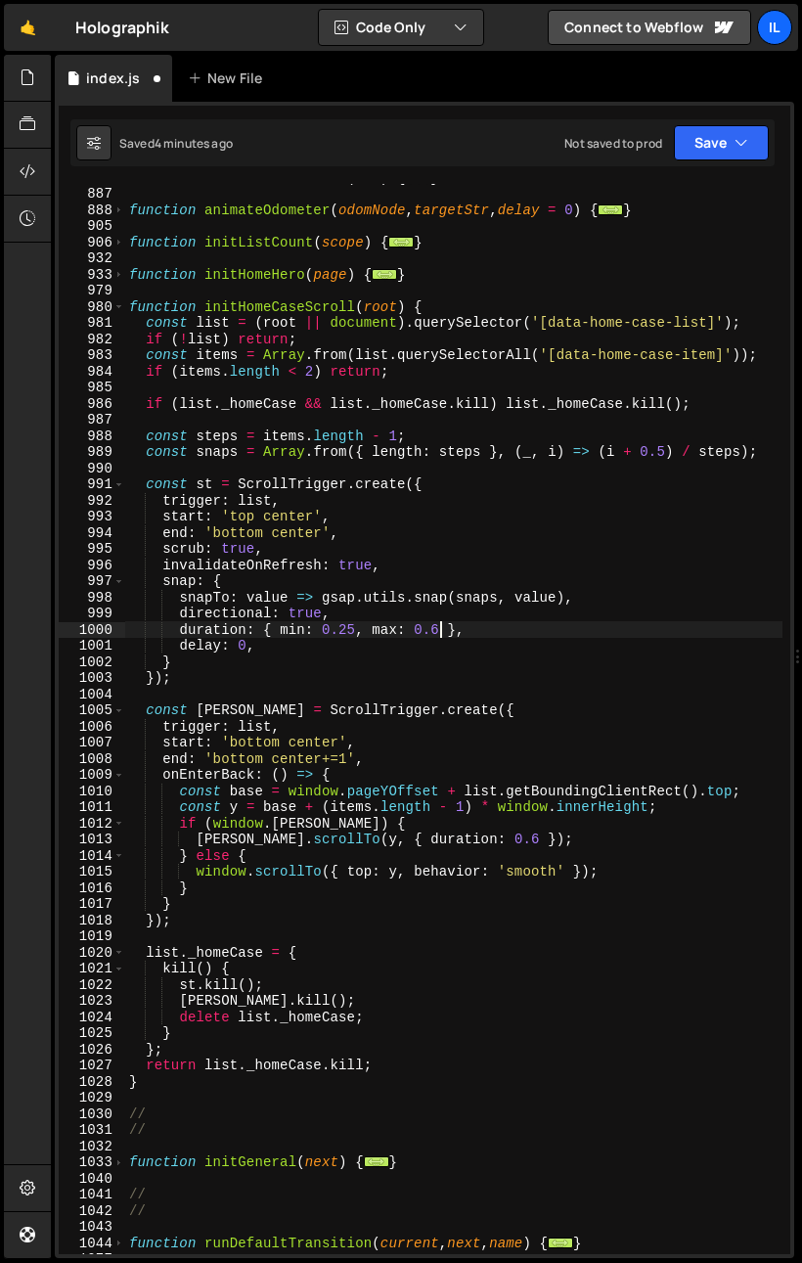
click at [436, 629] on div "function buildOdometerNode ( str ) { ... } function animateOdometer ( odomNode …" at bounding box center [454, 720] width 658 height 1103
drag, startPoint x: 433, startPoint y: 626, endPoint x: 441, endPoint y: 634, distance: 11.8
click at [441, 634] on div "function buildOdometerNode ( str ) { ... } function animateOdometer ( odomNode …" at bounding box center [454, 720] width 658 height 1103
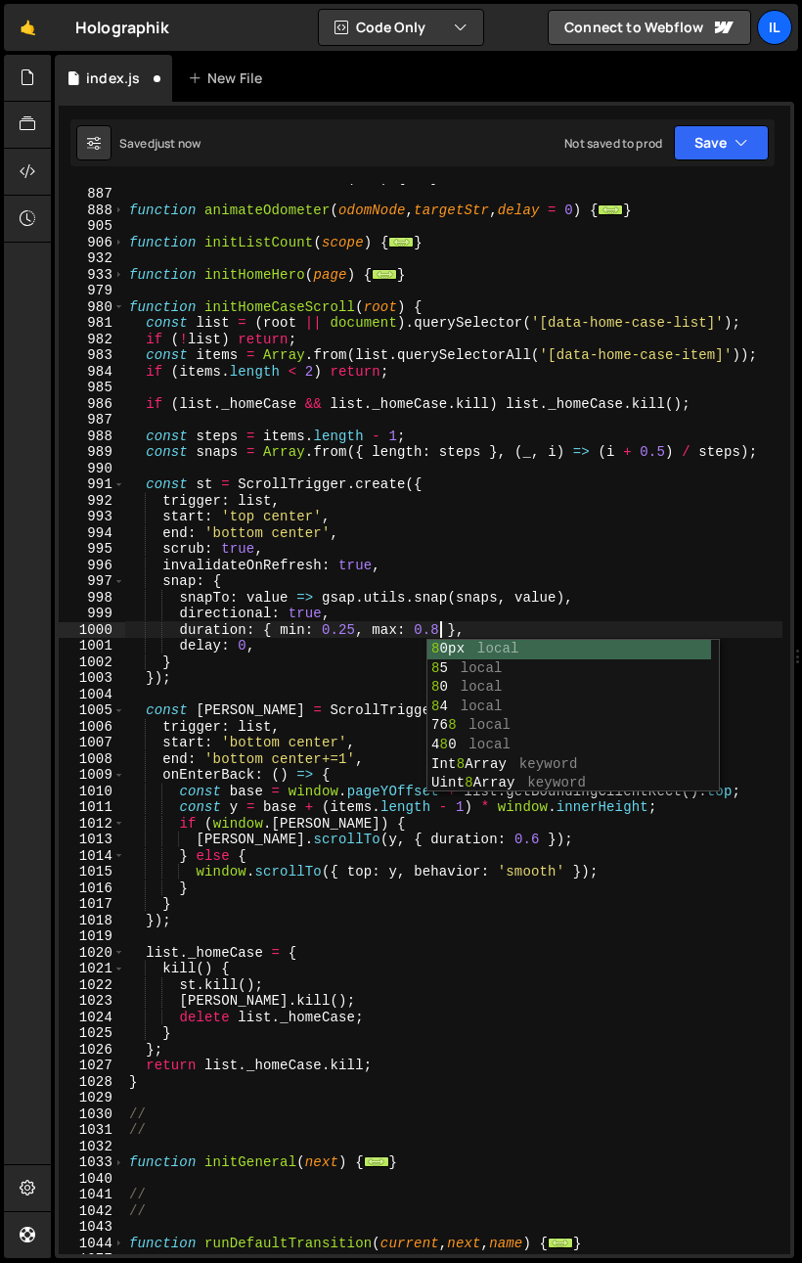
scroll to position [0, 22]
click at [452, 847] on div "function buildOdometerNode ( str ) { ... } function animateOdometer ( odomNode …" at bounding box center [454, 720] width 658 height 1103
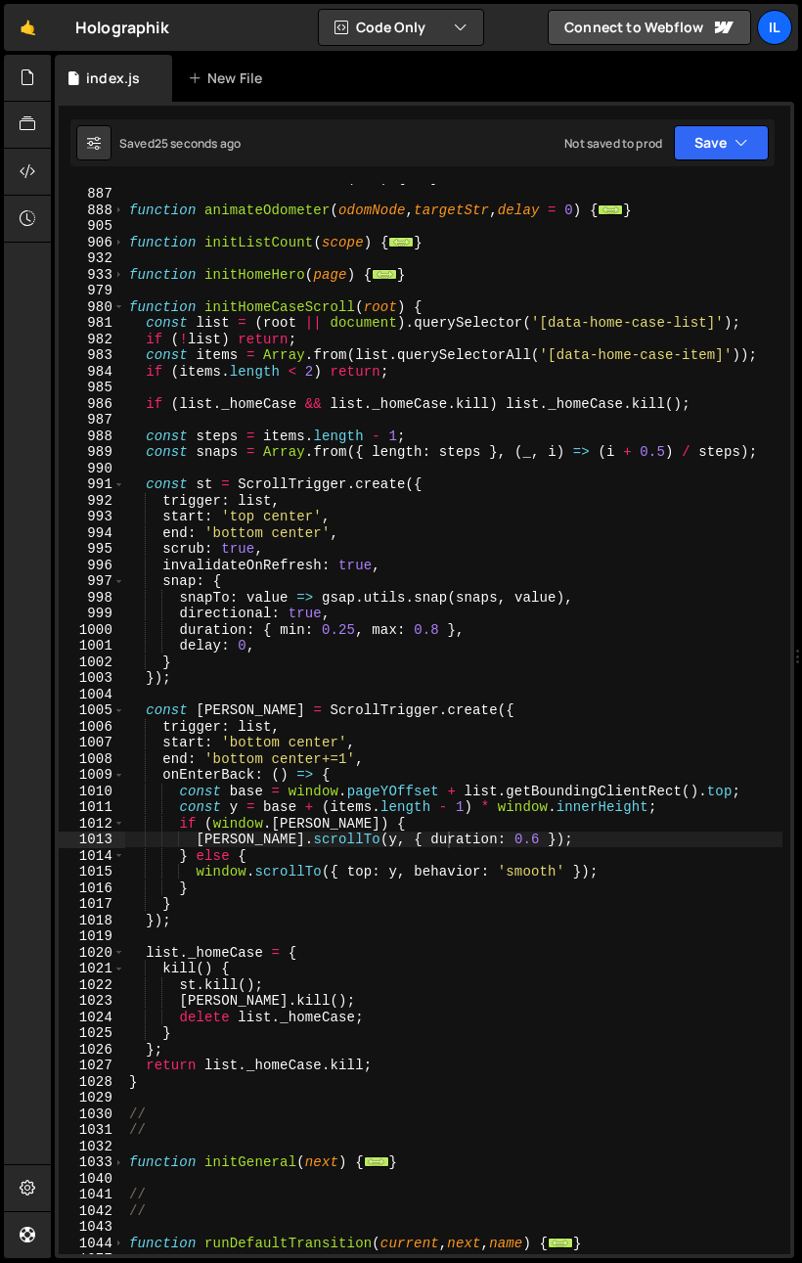
click at [424, 564] on div "function buildOdometerNode ( str ) { ... } function animateOdometer ( odomNode …" at bounding box center [454, 720] width 658 height 1103
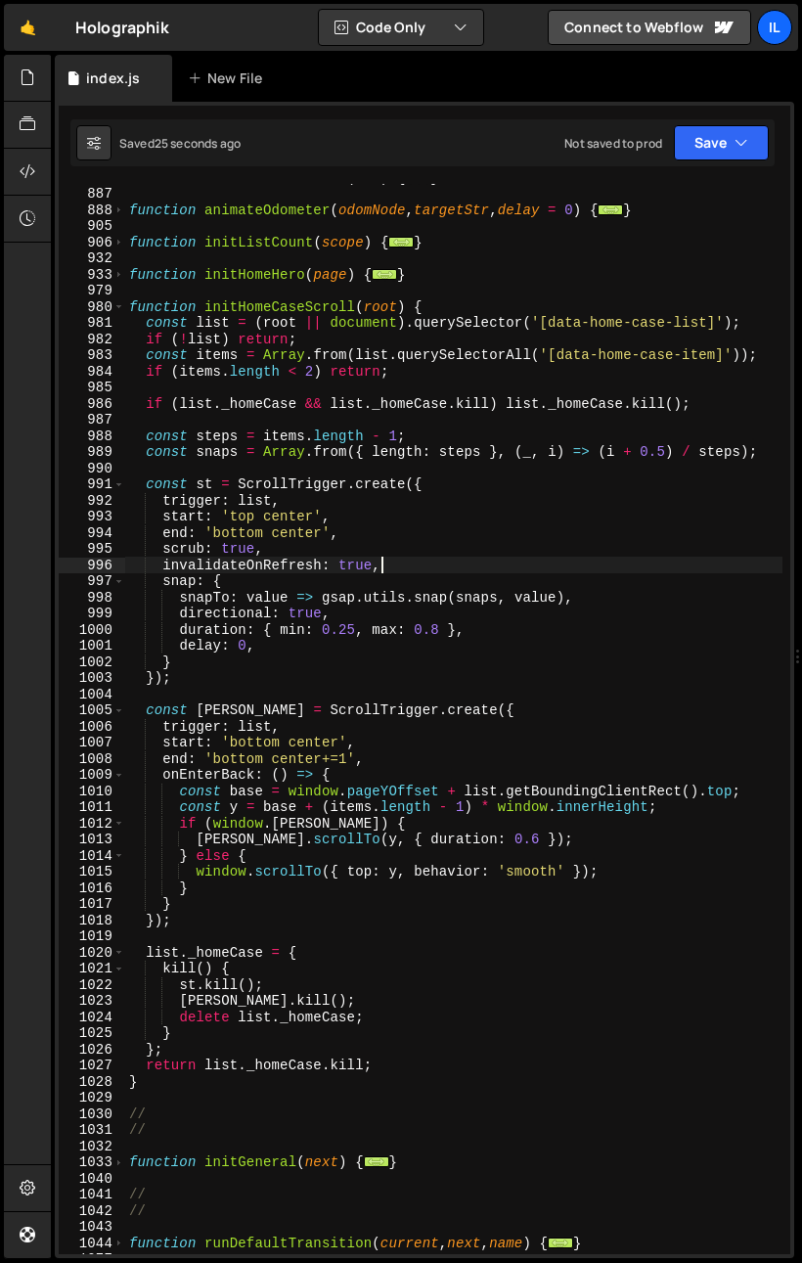
scroll to position [0, 17]
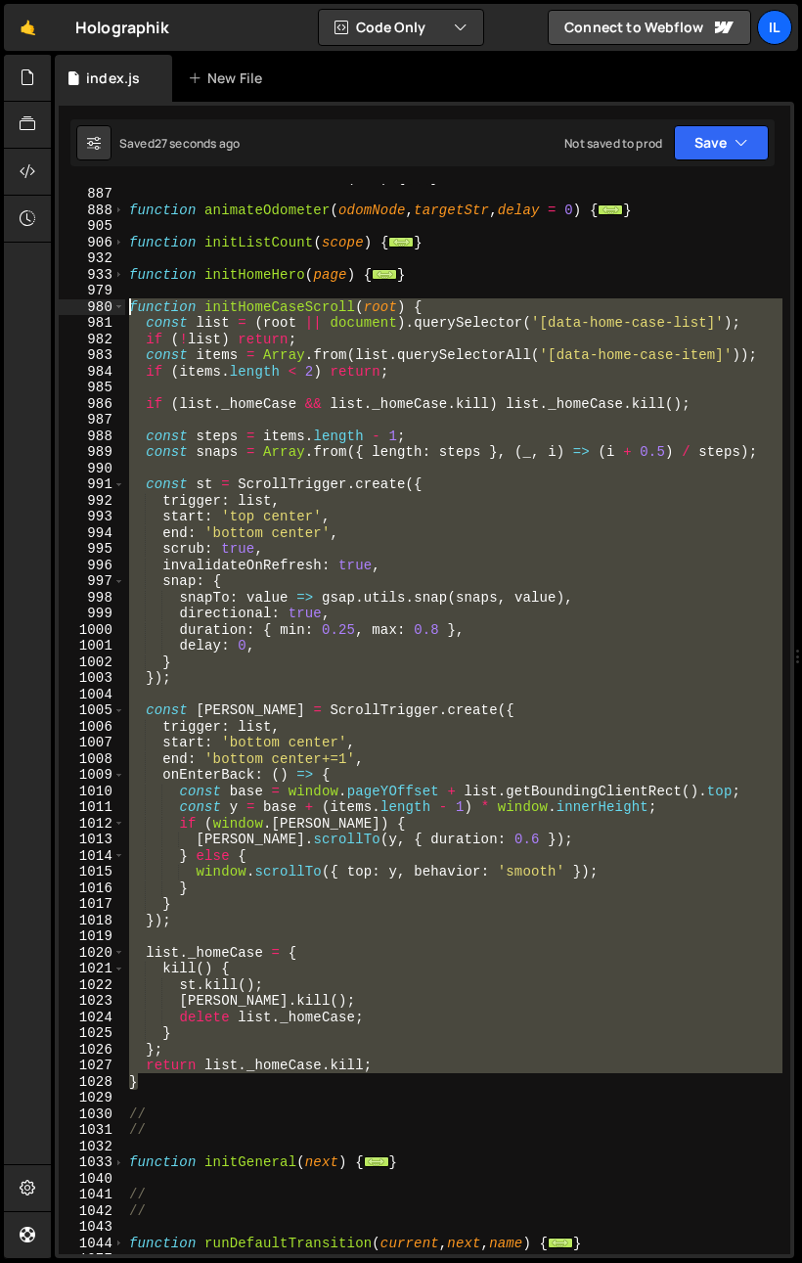
drag, startPoint x: 144, startPoint y: 1089, endPoint x: 62, endPoint y: 309, distance: 784.2
click at [62, 309] on div "invalidateOnRefresh: true, 869 887 888 905 906 932 933 979 980 981 982 983 984 …" at bounding box center [425, 719] width 732 height 1070
click at [222, 1120] on div "function buildOdometerNode ( str ) { ... } function animateOdometer ( odomNode …" at bounding box center [454, 720] width 658 height 1103
drag, startPoint x: 156, startPoint y: 1079, endPoint x: 61, endPoint y: 312, distance: 773.0
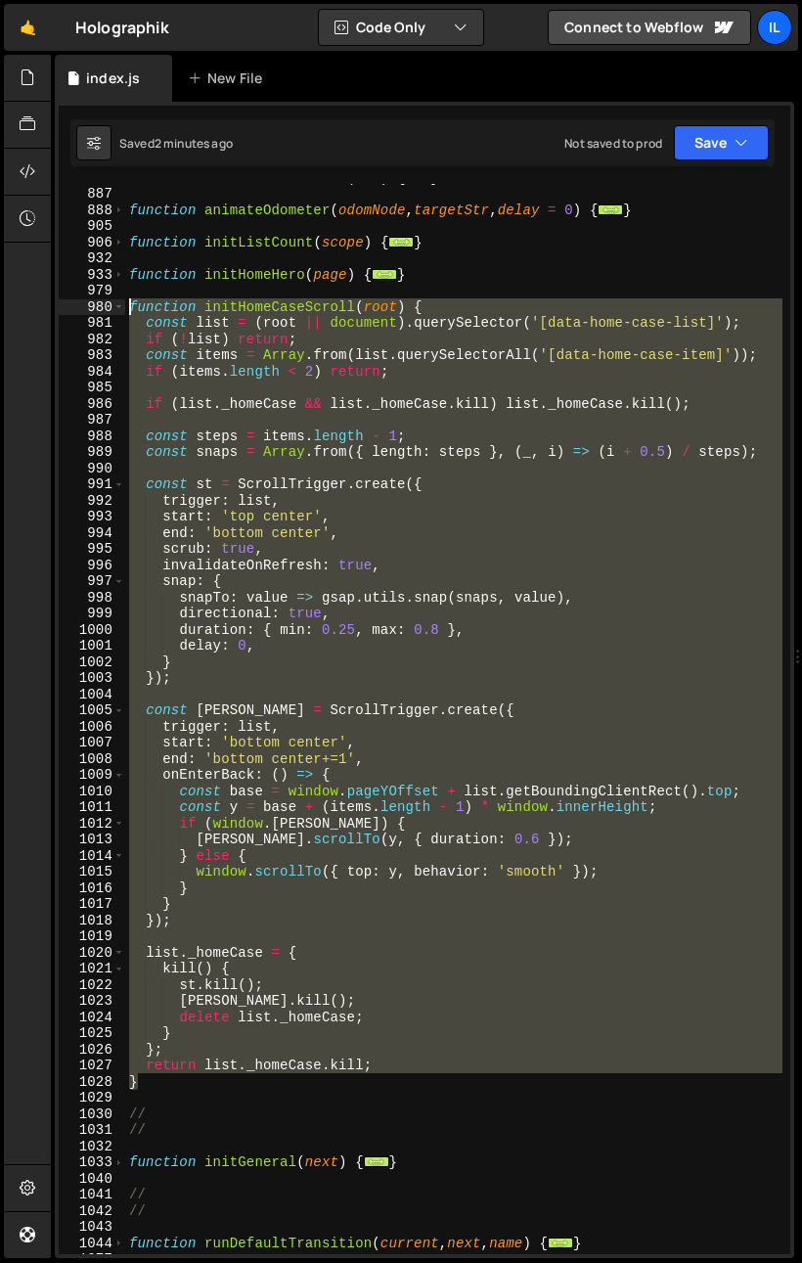
click at [61, 312] on div "// 869 887 888 905 906 932 933 979 980 981 982 983 984 985 986 987 988 989 990 …" at bounding box center [425, 719] width 732 height 1070
paste textarea "}"
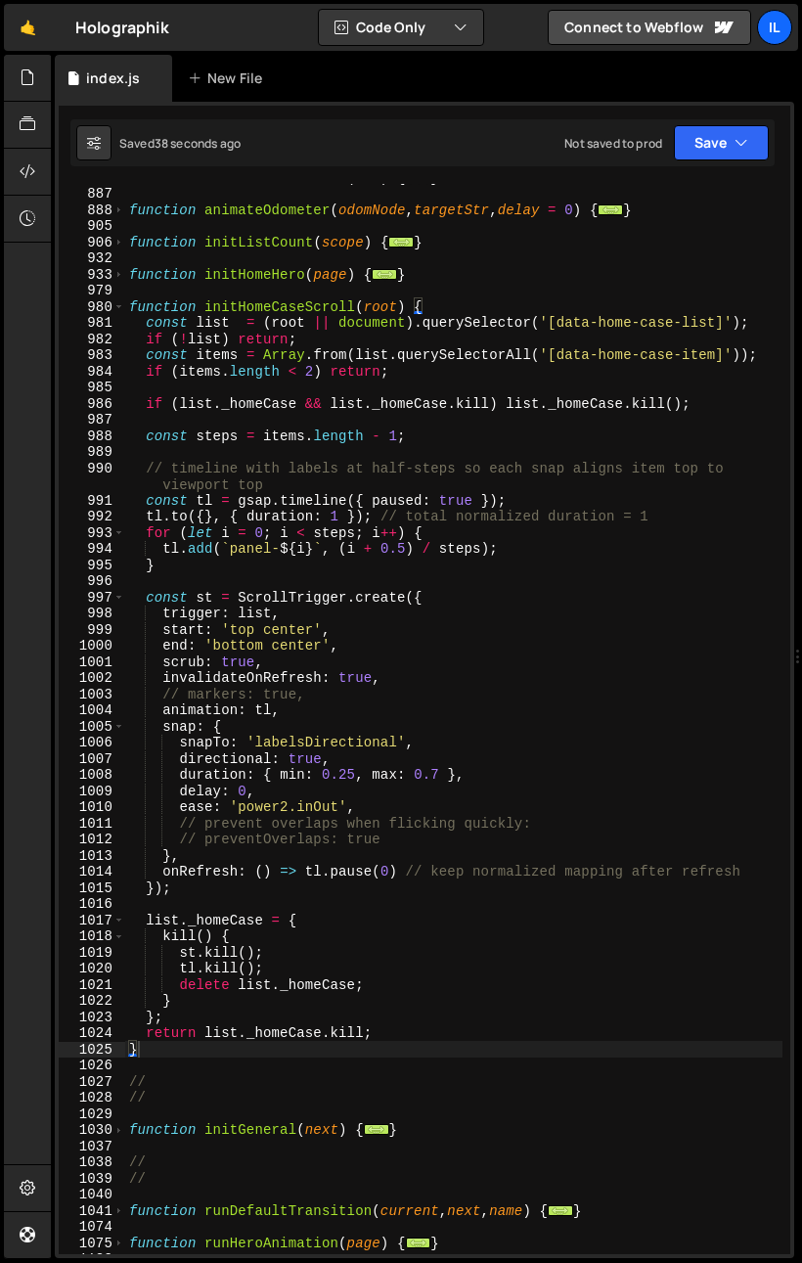
click at [330, 597] on div "function buildOdometerNode ( str ) { ... } function animateOdometer ( odomNode …" at bounding box center [454, 720] width 658 height 1103
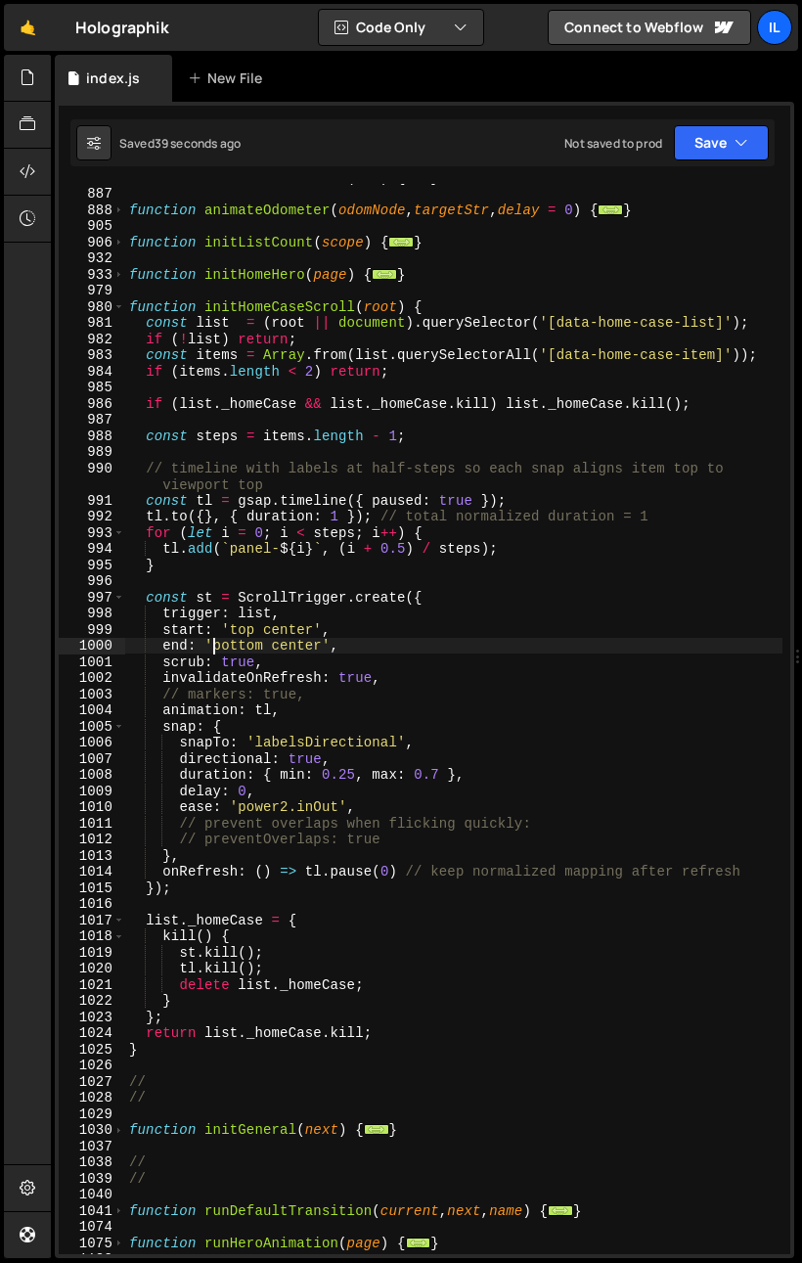
click at [211, 648] on div "function buildOdometerNode ( str ) { ... } function animateOdometer ( odomNode …" at bounding box center [454, 720] width 658 height 1103
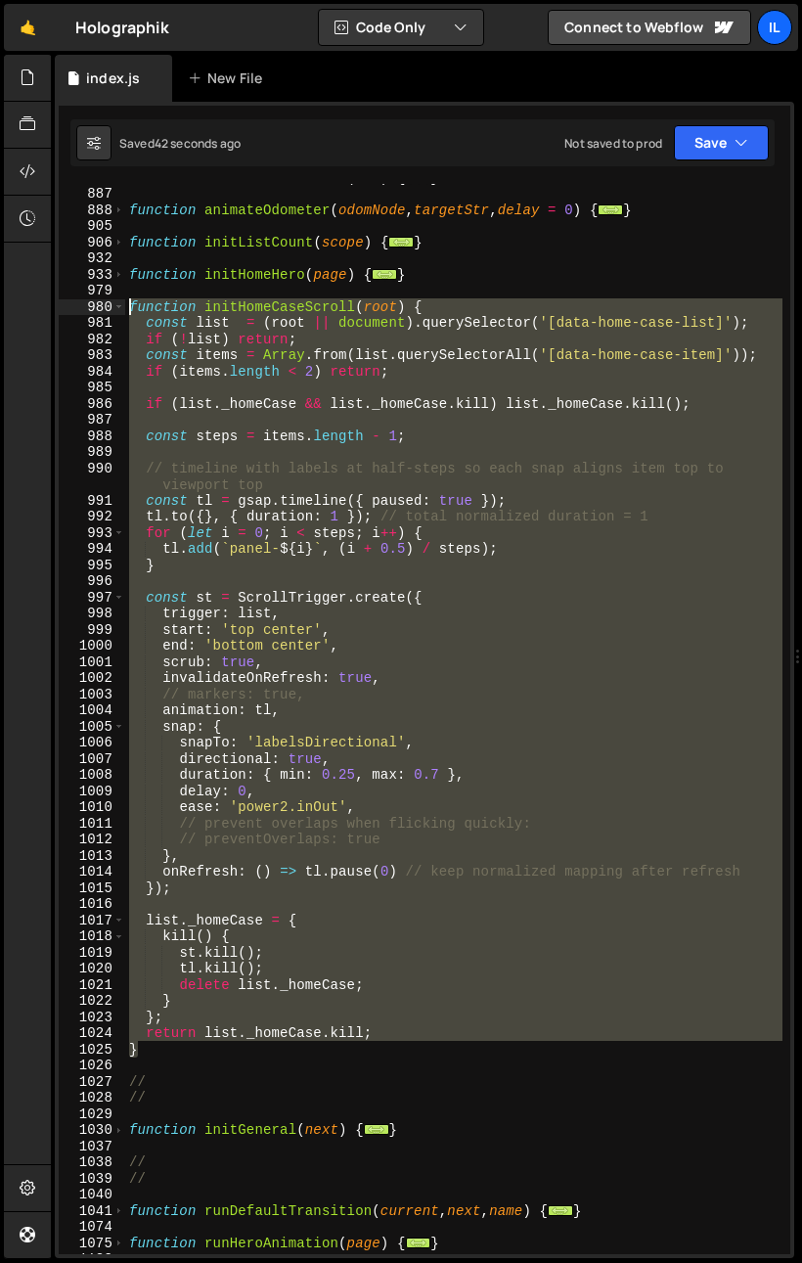
drag, startPoint x: 169, startPoint y: 1046, endPoint x: 23, endPoint y: 465, distance: 599.5
click at [106, 313] on div "end: 'bottom center', 869 887 888 905 906 932 933 979 980 981 982 983 984 985 9…" at bounding box center [425, 719] width 732 height 1070
click at [207, 842] on div "function buildOdometerNode ( str ) { ... } function animateOdometer ( odomNode …" at bounding box center [454, 719] width 658 height 1070
drag, startPoint x: 163, startPoint y: 1054, endPoint x: 69, endPoint y: 303, distance: 756.4
click at [69, 303] on div "// preventOverlaps: true 869 887 888 905 906 932 933 979 980 981 982 983 984 98…" at bounding box center [425, 719] width 732 height 1070
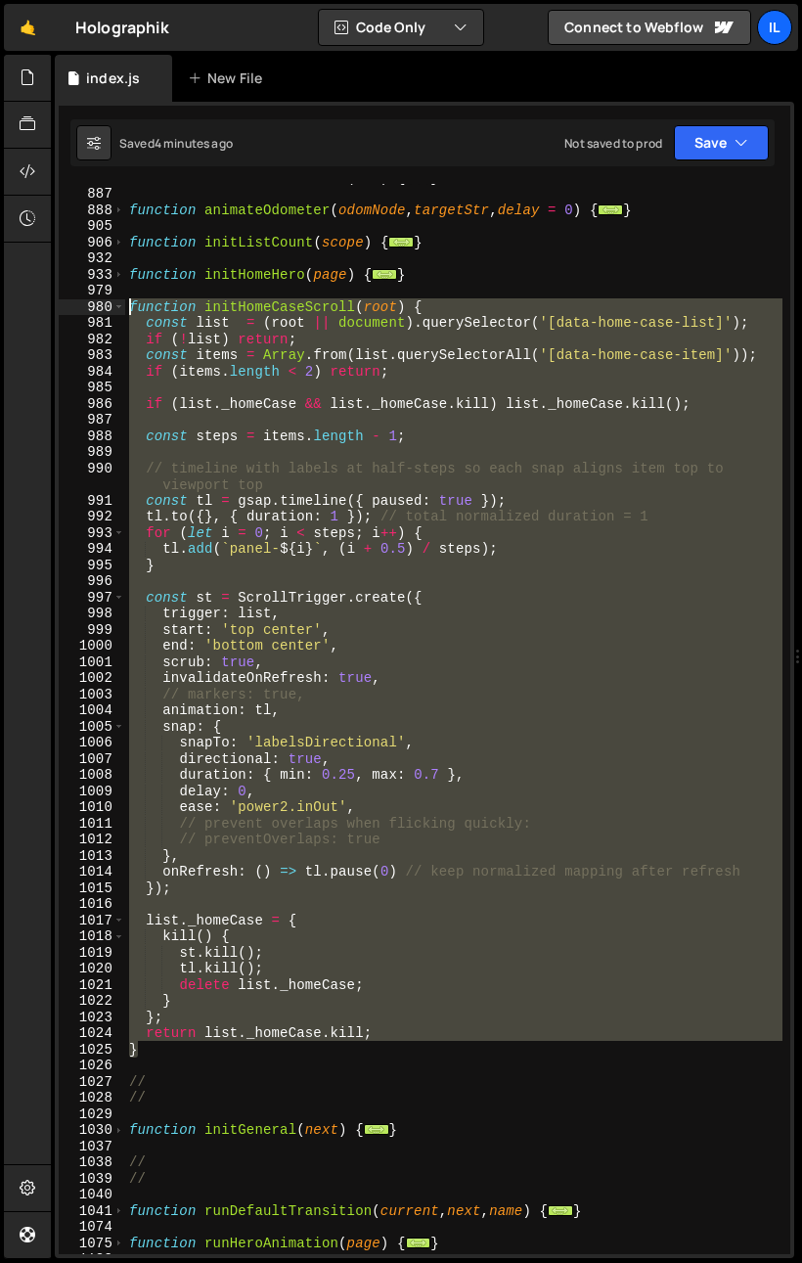
paste textarea "}"
type textarea "}"
